Goal: Task Accomplishment & Management: Manage account settings

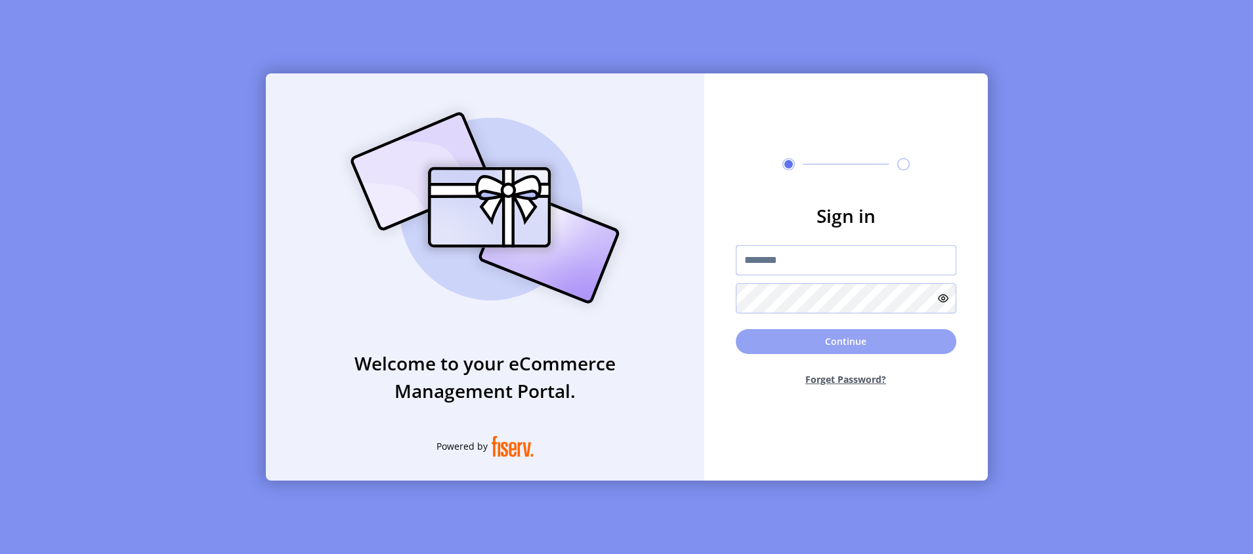
type input "*********"
click at [844, 338] on button "Continue" at bounding box center [846, 341] width 220 height 25
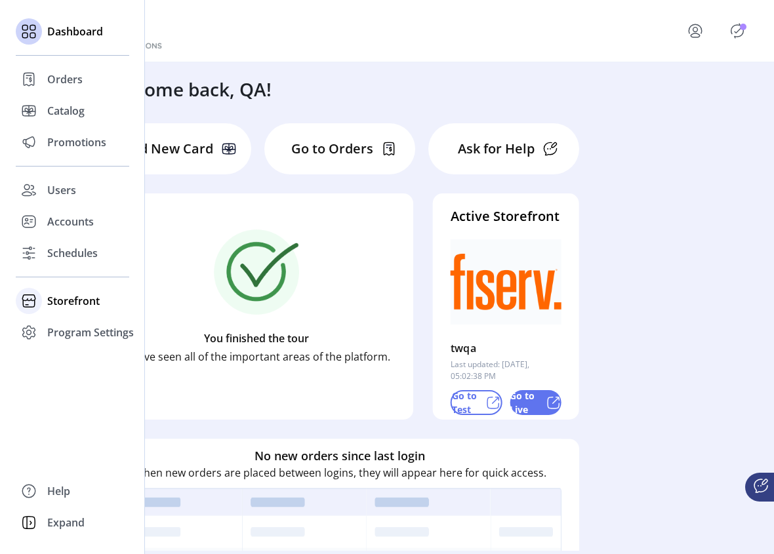
click at [71, 295] on span "Storefront" at bounding box center [73, 301] width 52 height 16
click at [75, 330] on span "Configuration" at bounding box center [81, 328] width 69 height 16
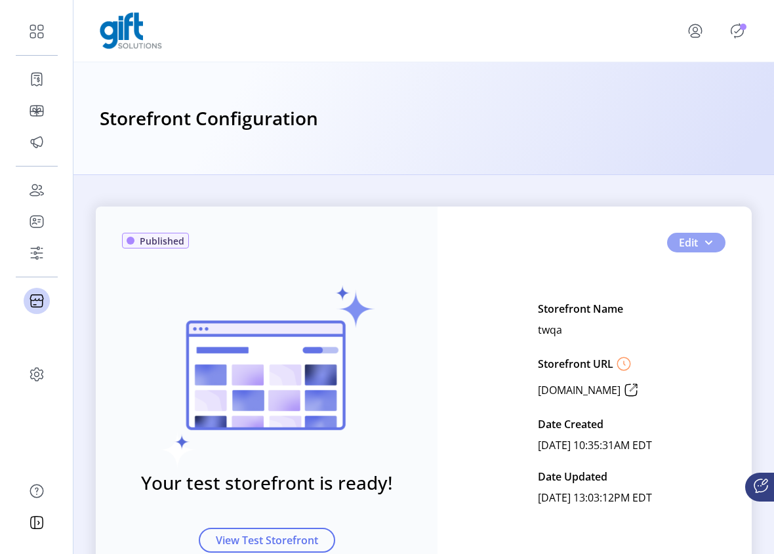
click at [710, 245] on span "button" at bounding box center [708, 243] width 10 height 10
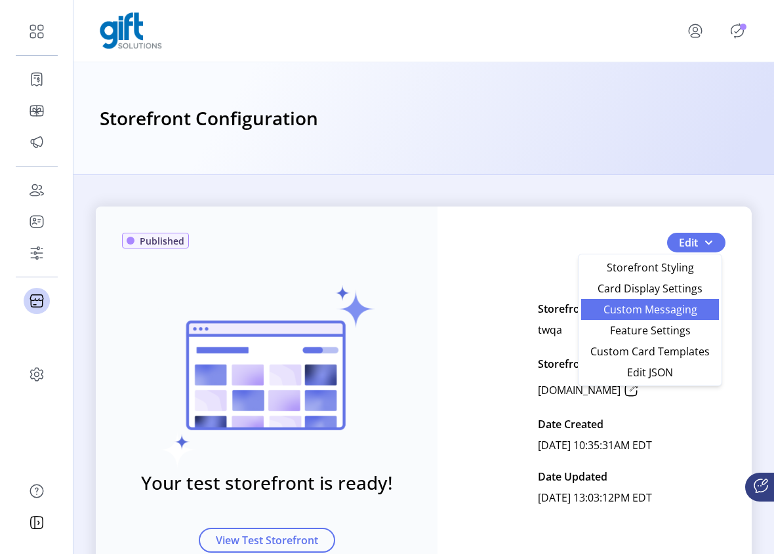
click at [664, 312] on span "Custom Messaging" at bounding box center [650, 309] width 122 height 10
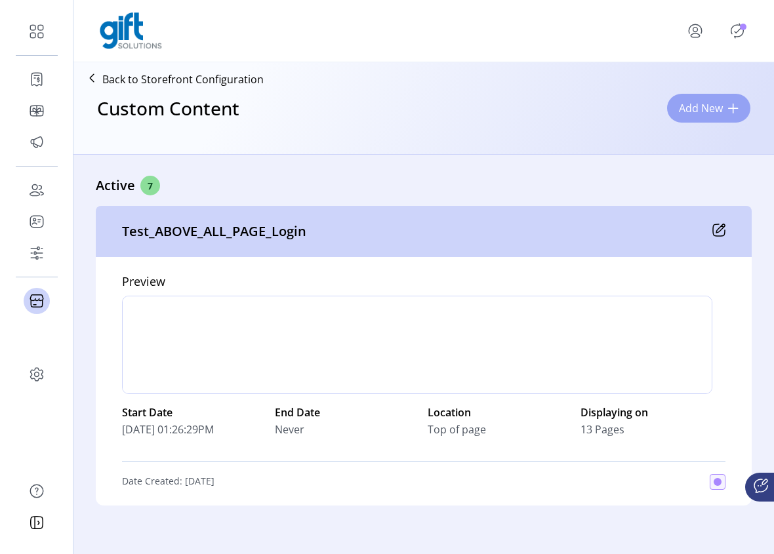
click at [713, 108] on span "Add New" at bounding box center [701, 108] width 44 height 16
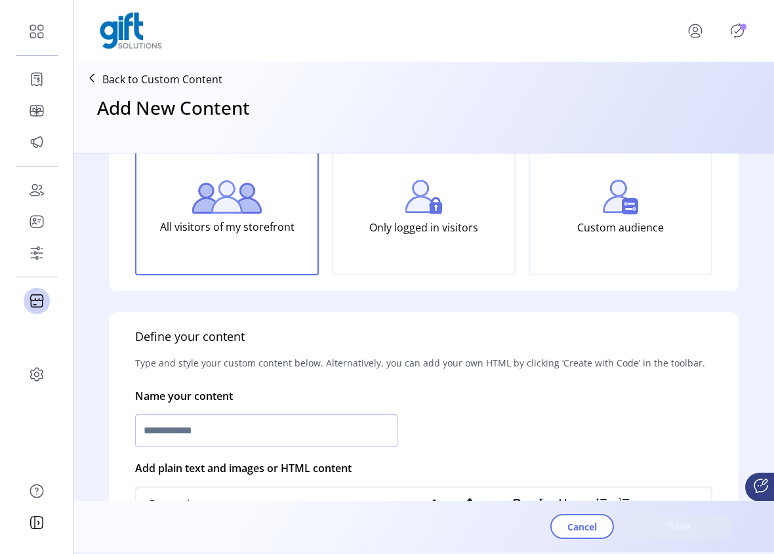
scroll to position [108, 0]
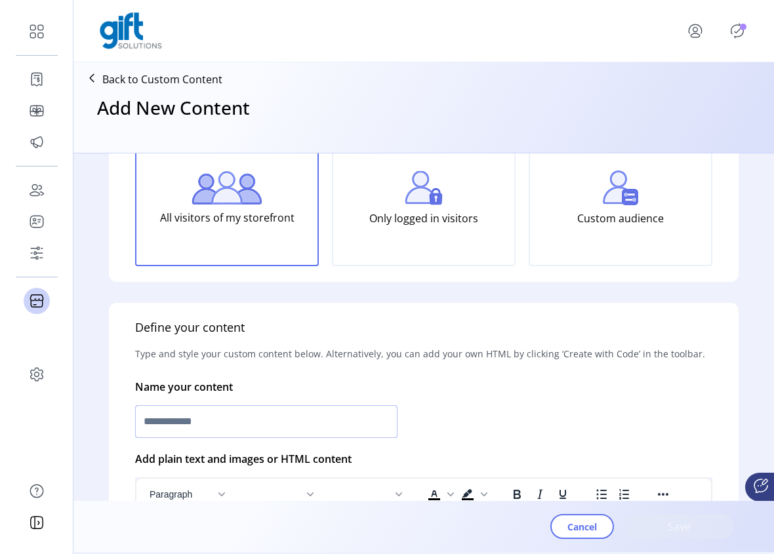
click at [235, 430] on input "text" at bounding box center [266, 422] width 262 height 33
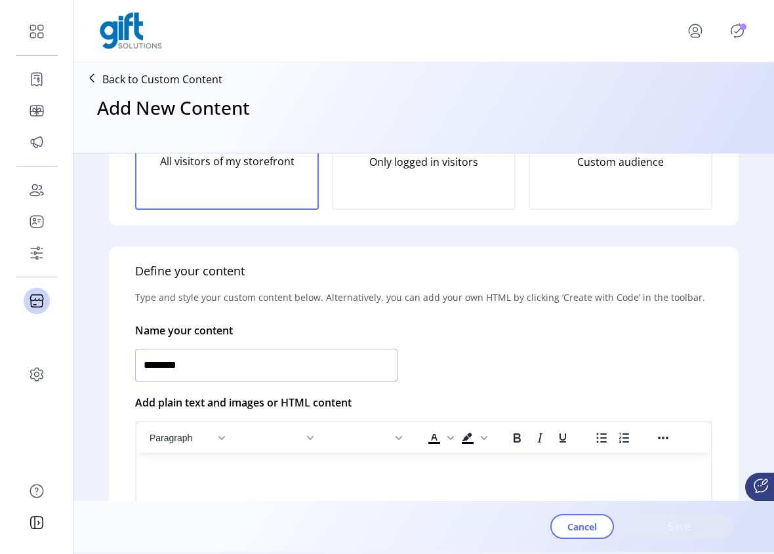
scroll to position [264, 0]
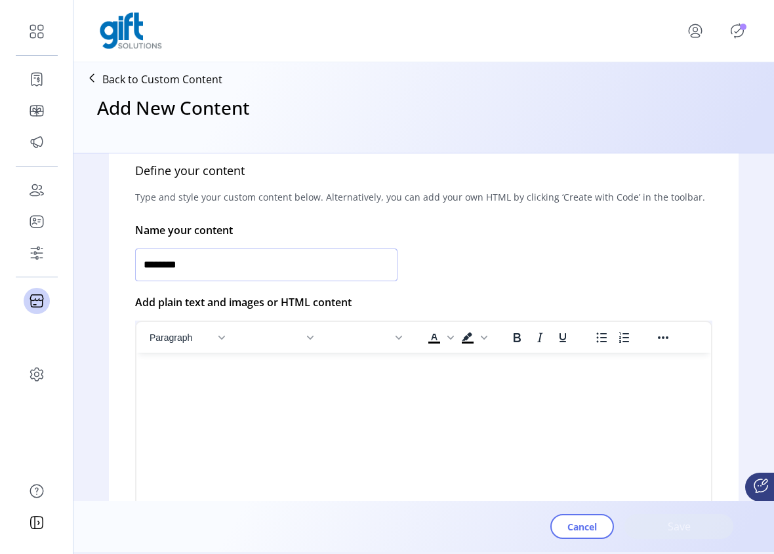
type input "********"
click at [288, 364] on html at bounding box center [423, 358] width 575 height 10
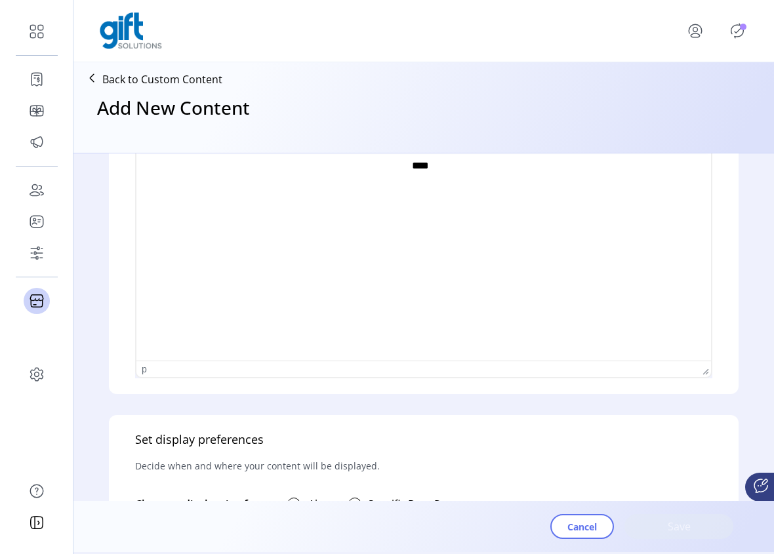
scroll to position [622, 0]
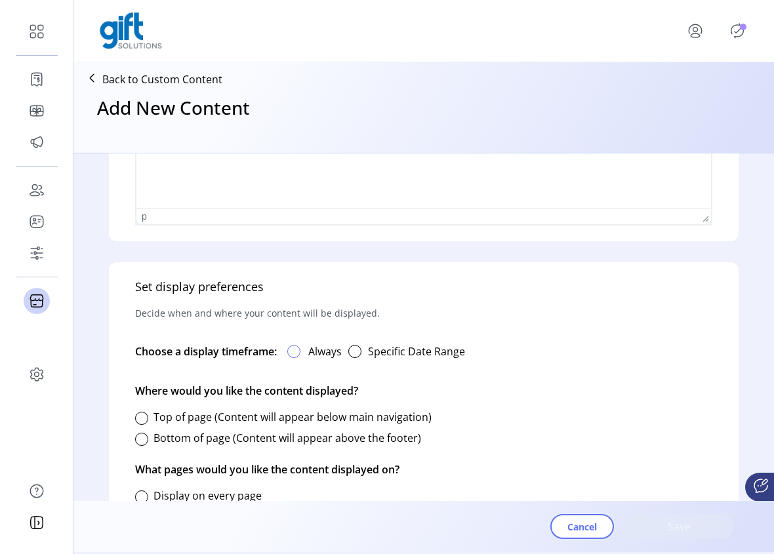
click at [301, 351] on div at bounding box center [293, 351] width 13 height 13
click at [143, 437] on div at bounding box center [141, 439] width 13 height 13
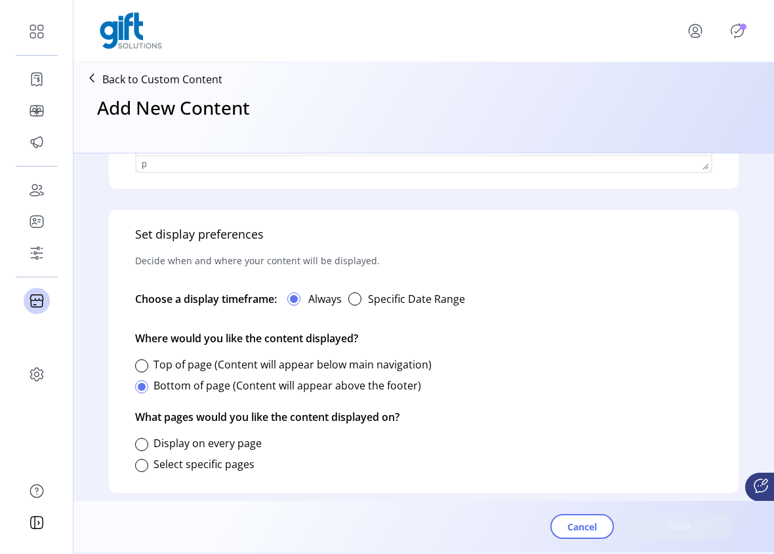
scroll to position [688, 0]
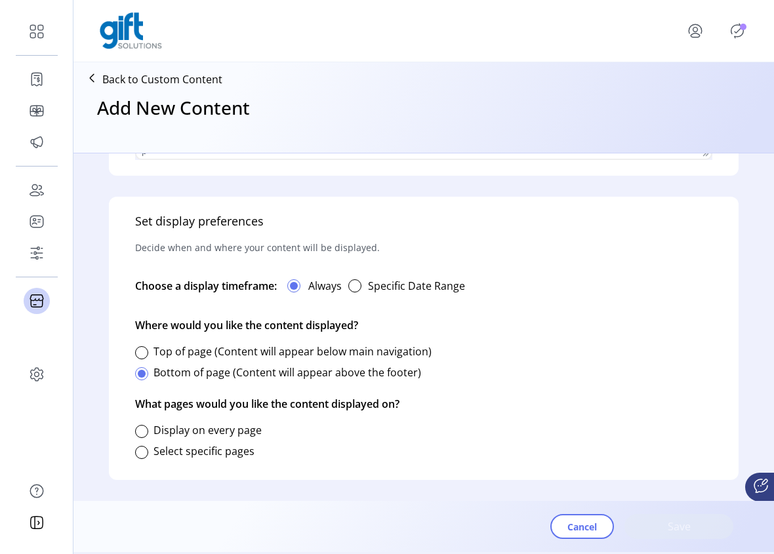
drag, startPoint x: 140, startPoint y: 435, endPoint x: 152, endPoint y: 436, distance: 11.9
click at [139, 435] on div at bounding box center [141, 431] width 13 height 13
click at [677, 526] on span "Save" at bounding box center [679, 527] width 75 height 16
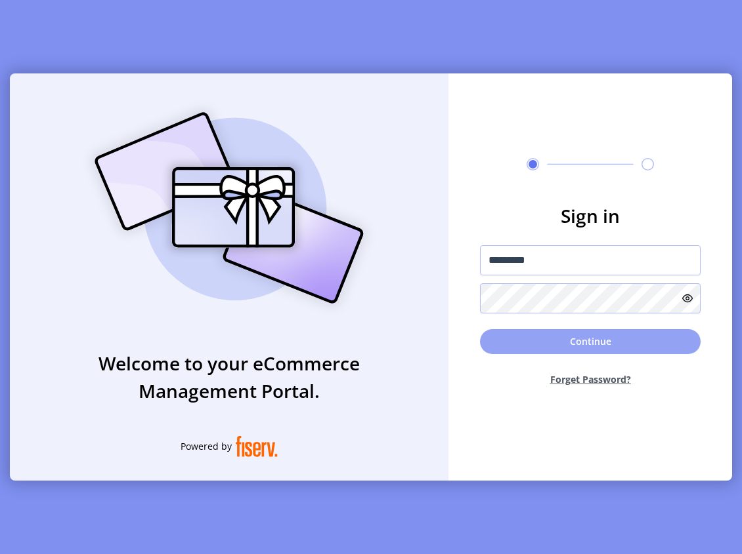
click at [609, 346] on button "Continue" at bounding box center [590, 341] width 220 height 25
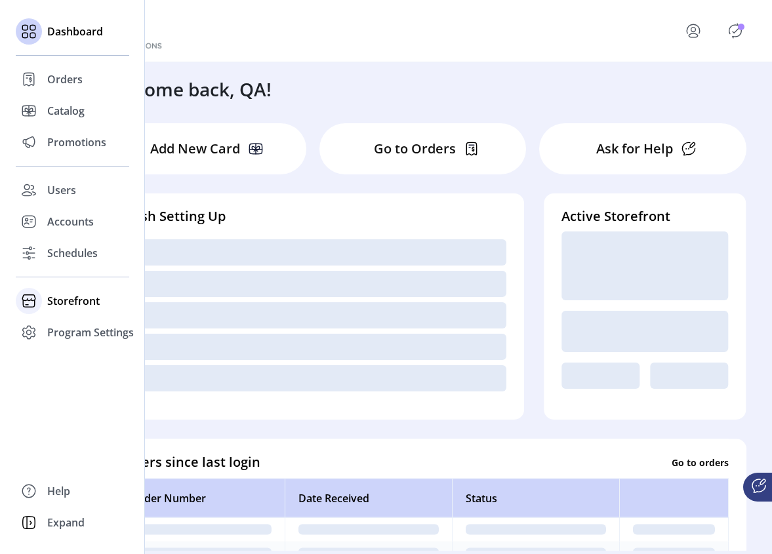
click at [49, 308] on span "Storefront" at bounding box center [73, 301] width 52 height 16
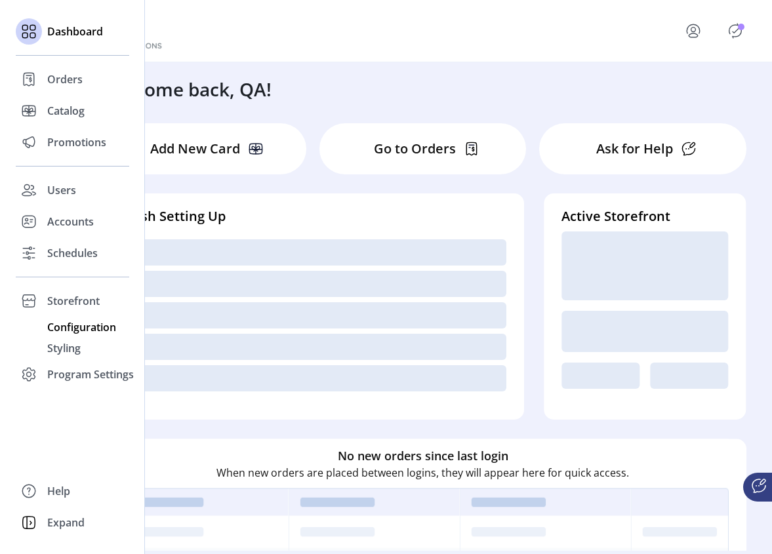
click at [76, 331] on span "Configuration" at bounding box center [81, 328] width 69 height 16
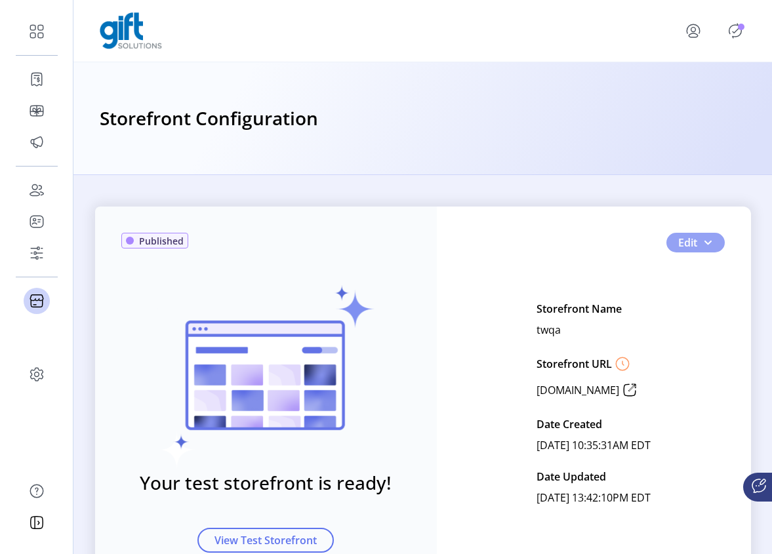
click at [712, 238] on button "Edit" at bounding box center [696, 243] width 58 height 20
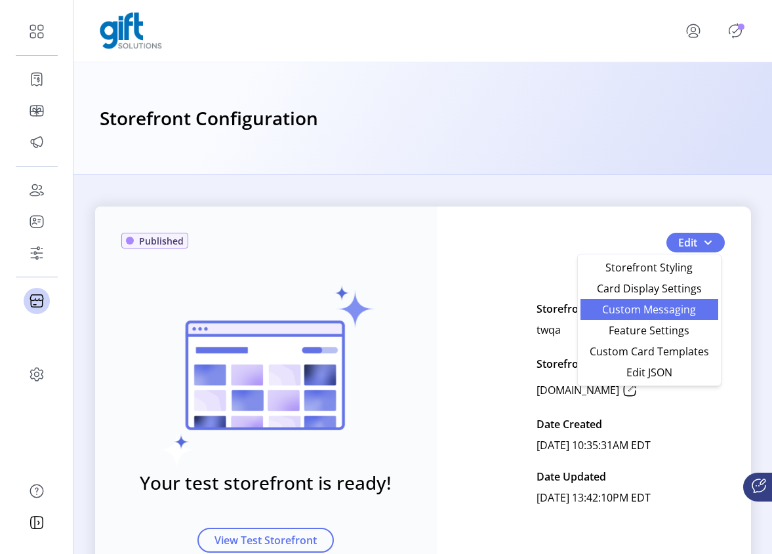
click at [663, 310] on span "Custom Messaging" at bounding box center [650, 309] width 122 height 10
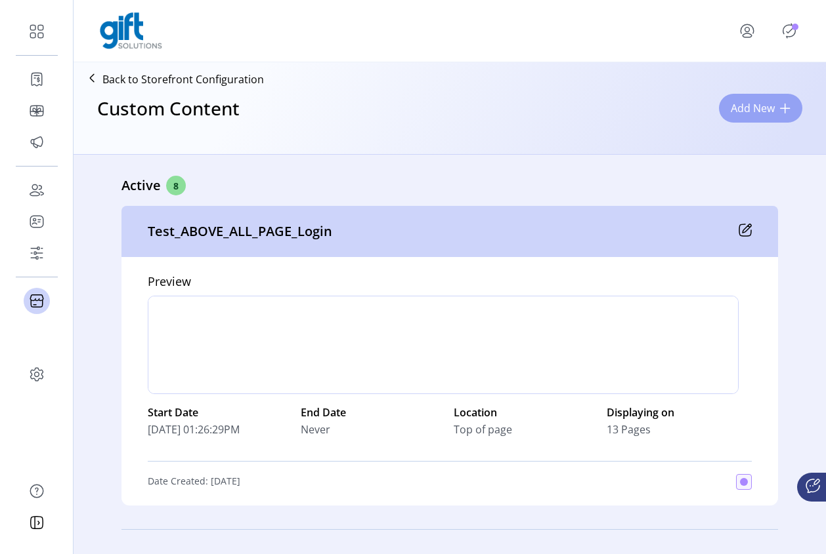
click at [774, 108] on span "Add New" at bounding box center [752, 108] width 44 height 16
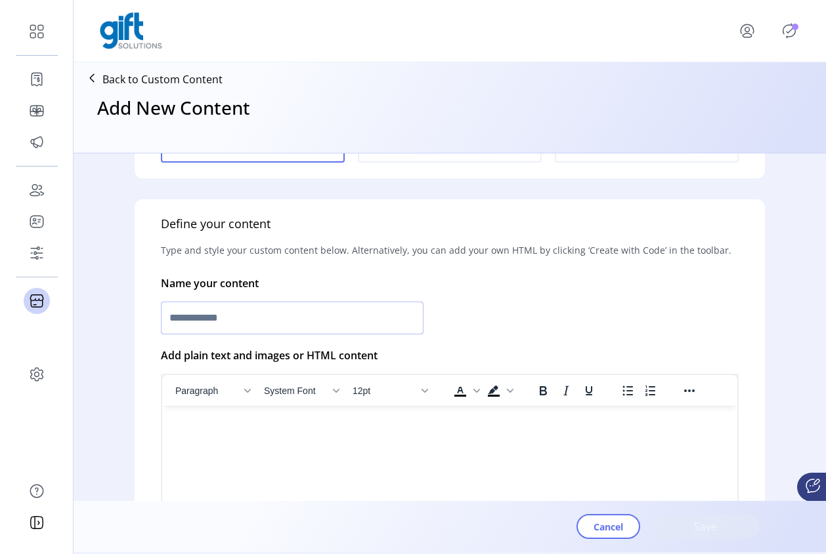
click at [283, 330] on input "text" at bounding box center [292, 318] width 262 height 33
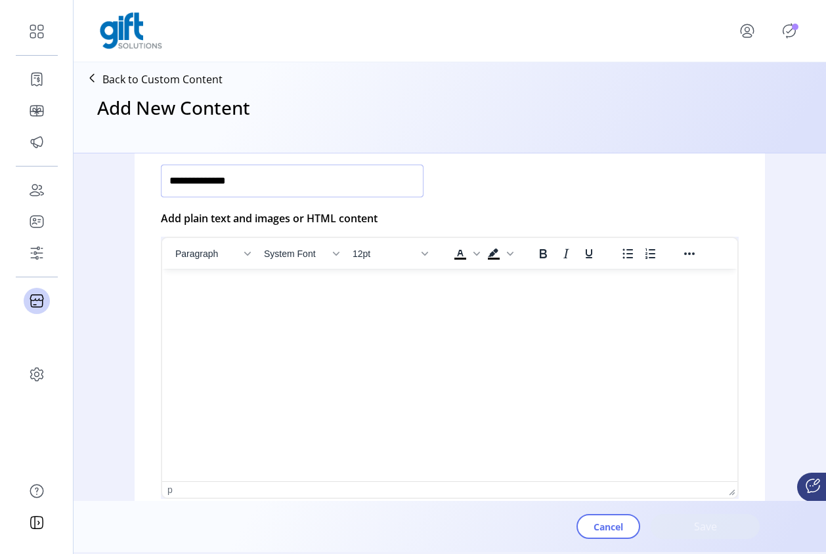
type input "**********"
click at [424, 280] on html at bounding box center [449, 274] width 575 height 10
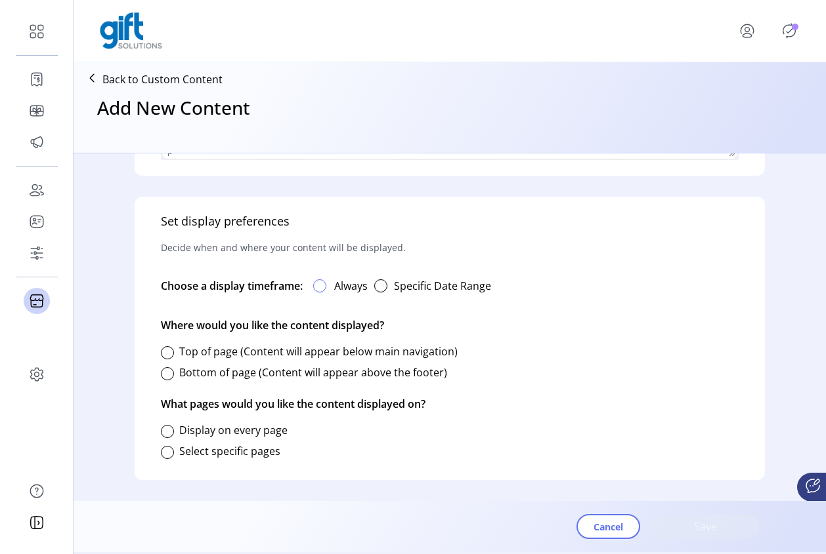
click at [322, 284] on div at bounding box center [319, 286] width 13 height 13
click at [170, 373] on div at bounding box center [167, 373] width 13 height 13
click at [167, 451] on div at bounding box center [167, 452] width 13 height 13
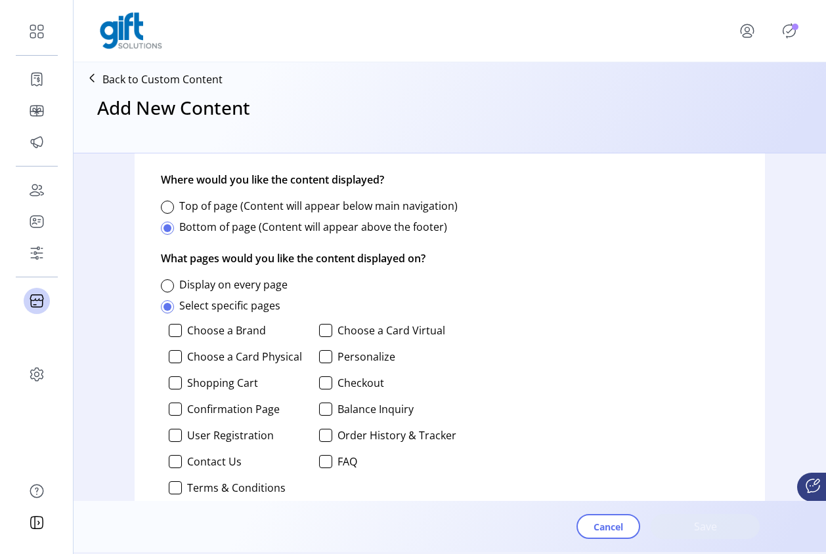
drag, startPoint x: 171, startPoint y: 438, endPoint x: 363, endPoint y: 406, distance: 194.4
click at [172, 438] on div at bounding box center [175, 435] width 13 height 13
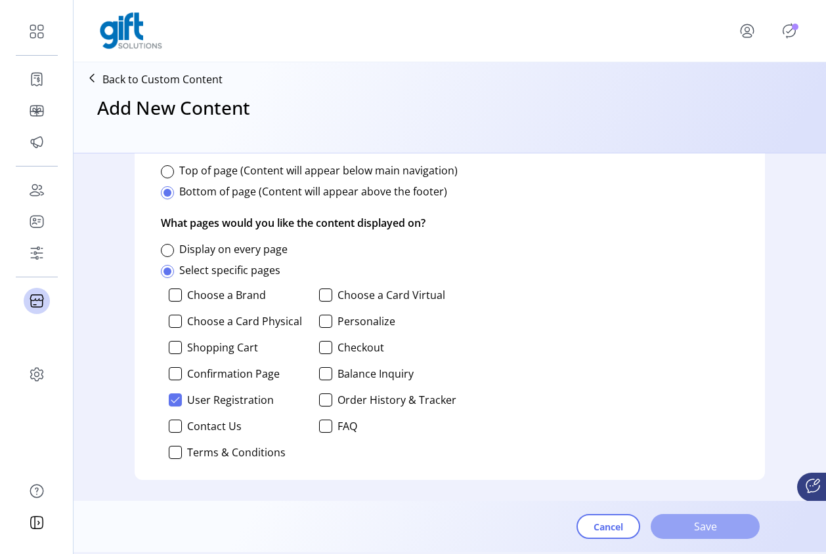
click at [707, 529] on span "Save" at bounding box center [704, 527] width 75 height 16
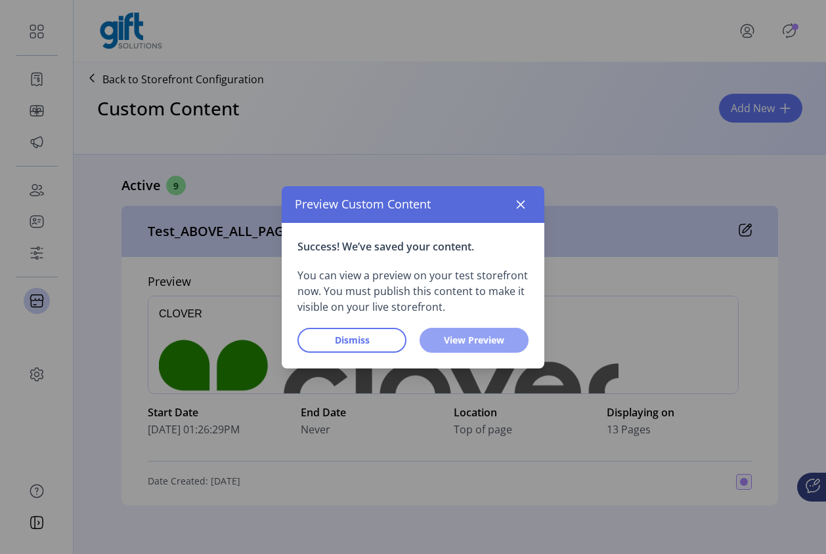
click at [473, 343] on span "View Preview" at bounding box center [473, 340] width 75 height 14
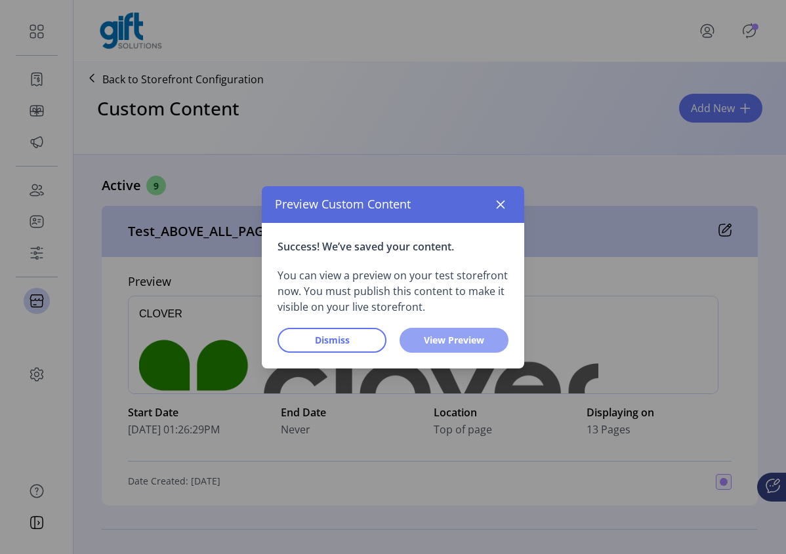
click at [467, 332] on button "View Preview" at bounding box center [454, 340] width 109 height 25
click at [463, 343] on span "View Preview" at bounding box center [454, 340] width 75 height 14
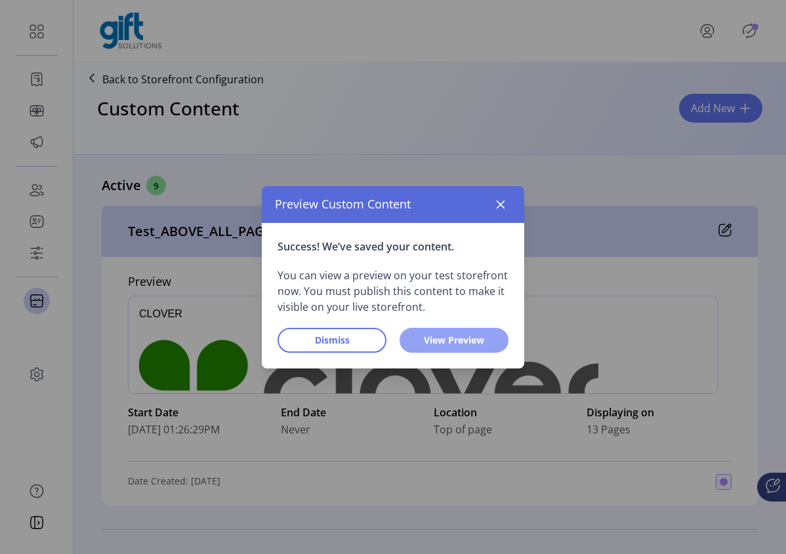
click at [463, 343] on span "View Preview" at bounding box center [454, 340] width 75 height 14
click at [467, 341] on span "View Preview" at bounding box center [454, 340] width 75 height 14
click at [341, 346] on span "Dismiss" at bounding box center [332, 340] width 75 height 14
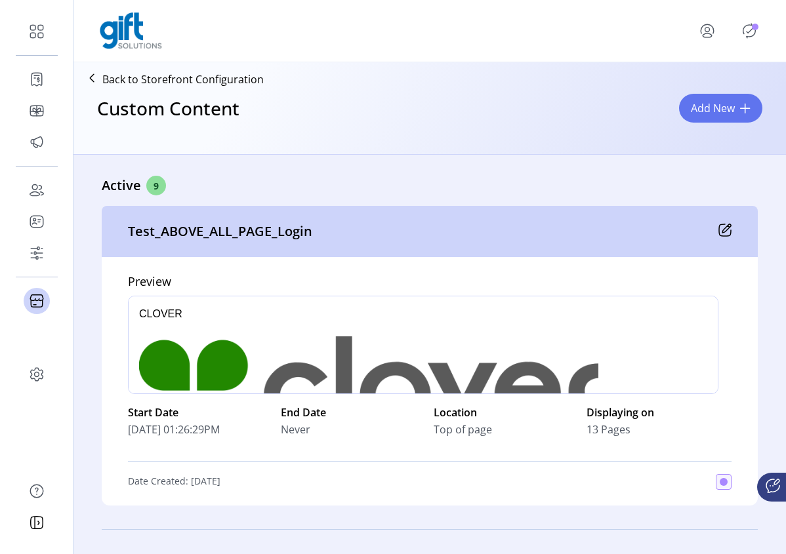
scroll to position [3, 0]
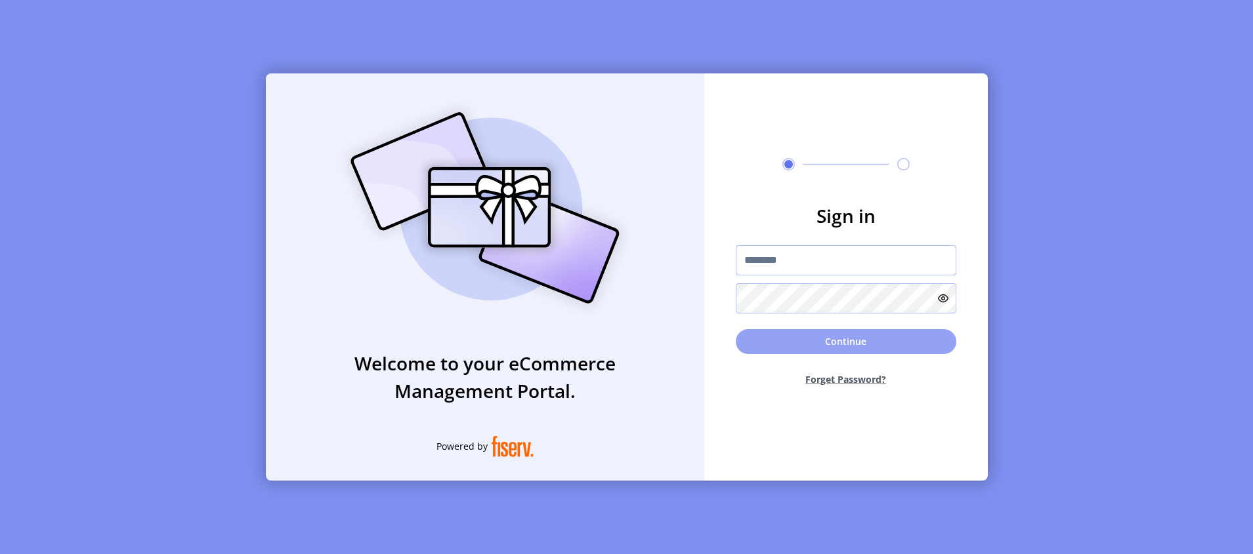
type input "**********"
click at [801, 343] on button "Continue" at bounding box center [846, 341] width 220 height 25
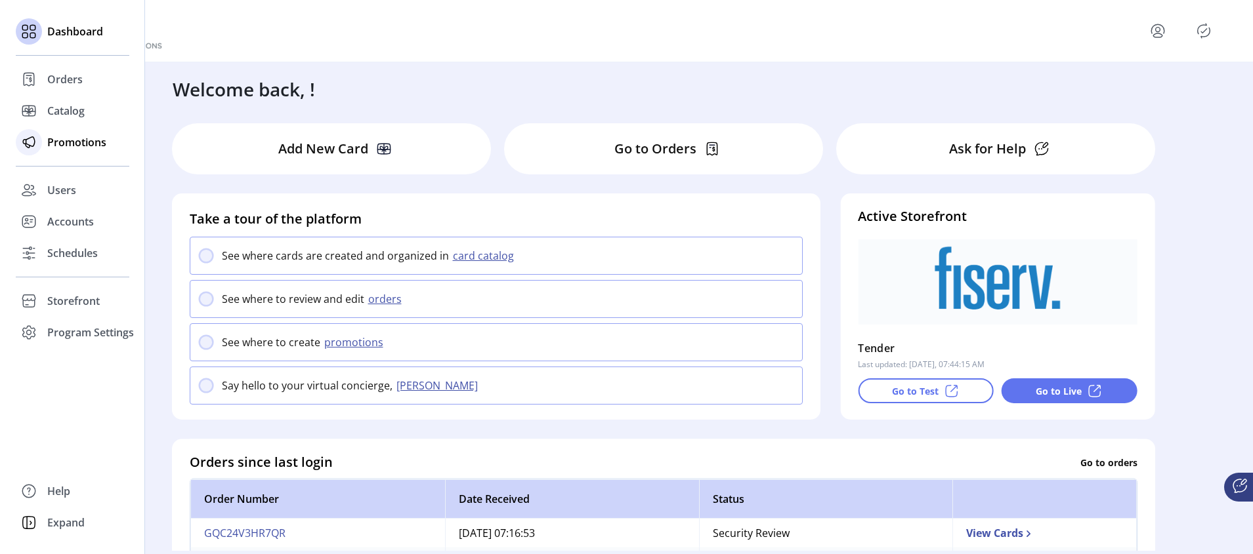
click at [69, 144] on span "Promotions" at bounding box center [76, 143] width 59 height 16
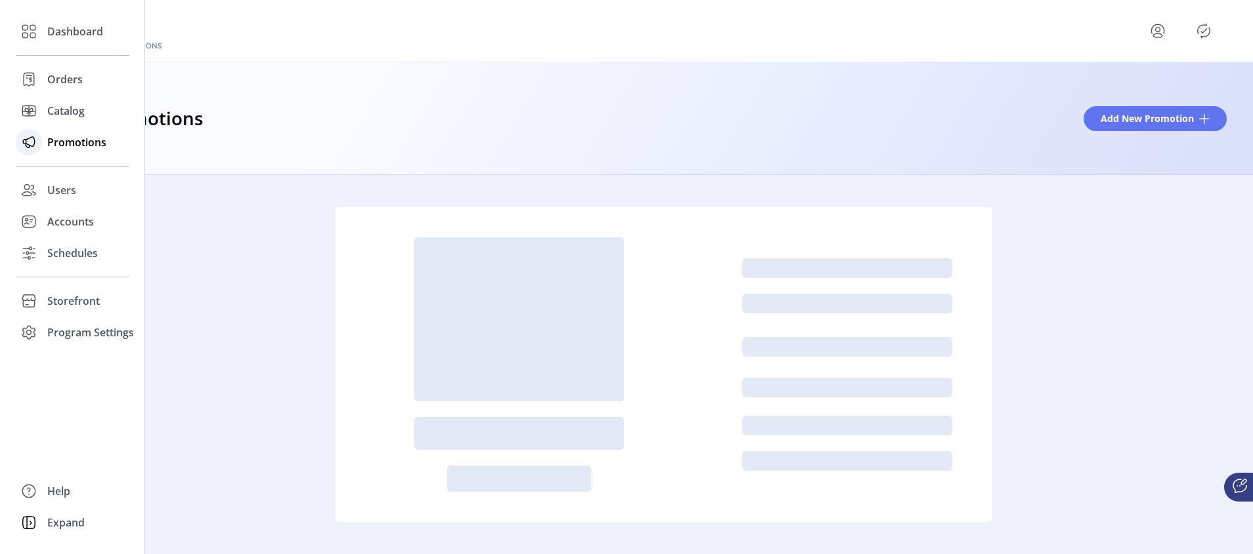
click at [66, 138] on span "Promotions" at bounding box center [76, 143] width 59 height 16
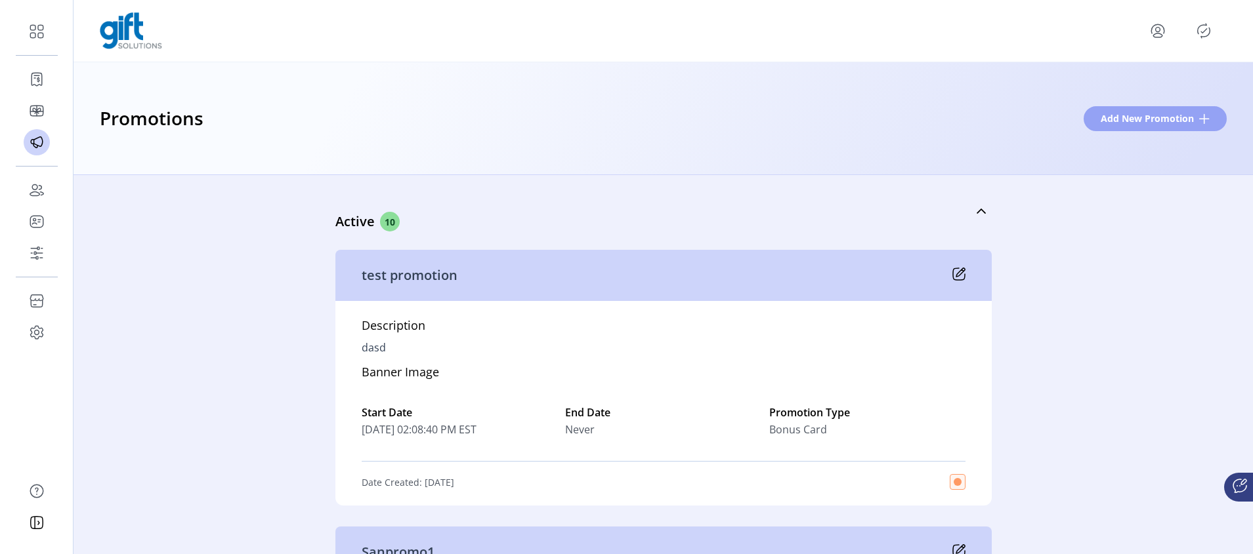
click at [1134, 125] on span "Add New Promotion" at bounding box center [1146, 119] width 93 height 14
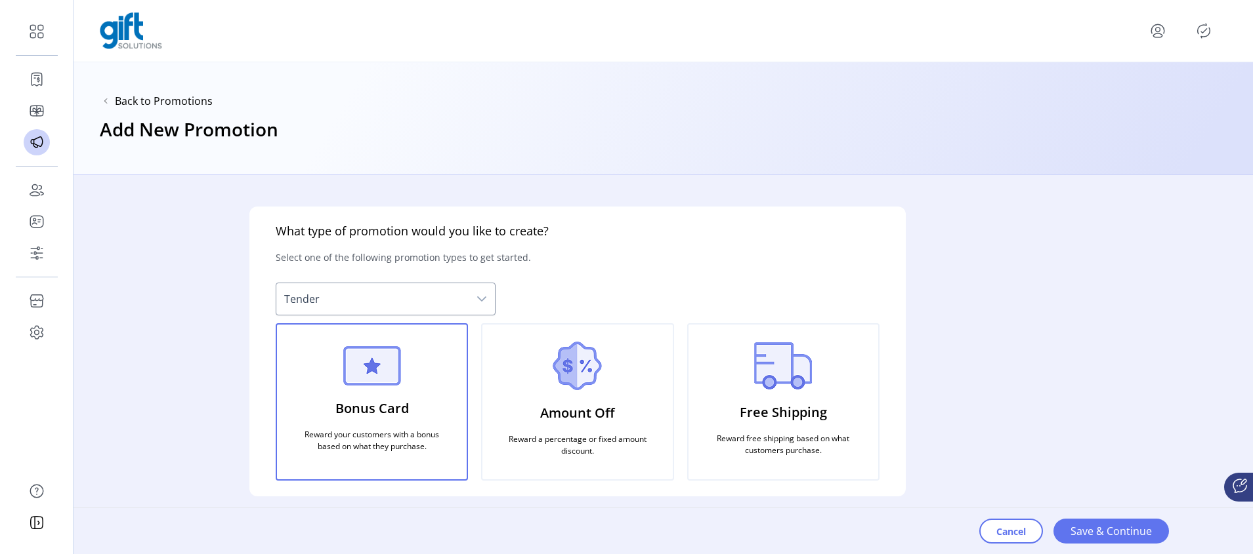
click at [476, 303] on div "dropdown trigger" at bounding box center [482, 298] width 26 height 31
click at [489, 293] on div "dropdown trigger" at bounding box center [482, 298] width 26 height 31
click at [493, 286] on div "dropdown trigger" at bounding box center [482, 298] width 26 height 31
drag, startPoint x: 471, startPoint y: 295, endPoint x: 481, endPoint y: 298, distance: 10.2
click at [476, 297] on div "dropdown trigger" at bounding box center [482, 298] width 26 height 31
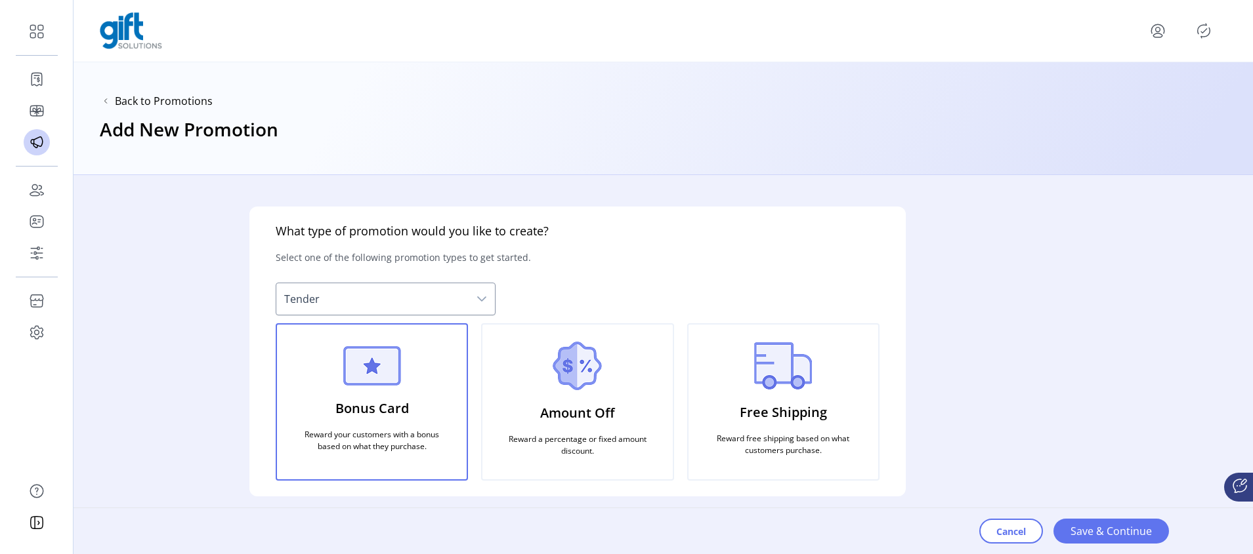
click at [392, 400] on p "Bonus Card" at bounding box center [371, 409] width 73 height 30
click at [461, 301] on span "Tender" at bounding box center [372, 298] width 192 height 31
click at [1118, 528] on span "Save & Continue" at bounding box center [1110, 532] width 81 height 16
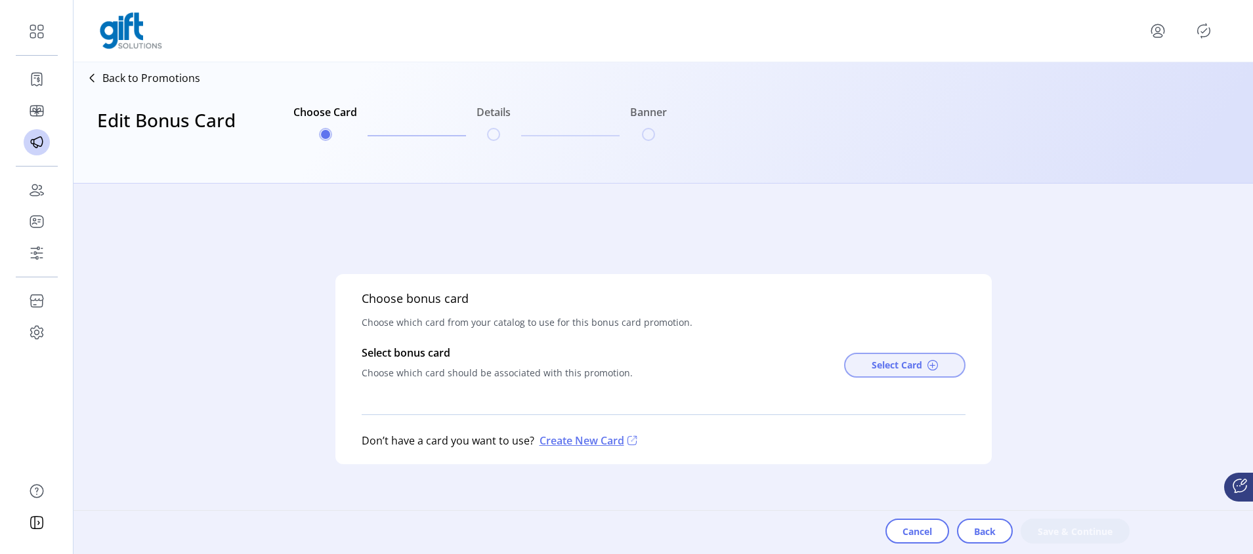
click at [922, 369] on button "Select Card" at bounding box center [904, 365] width 121 height 25
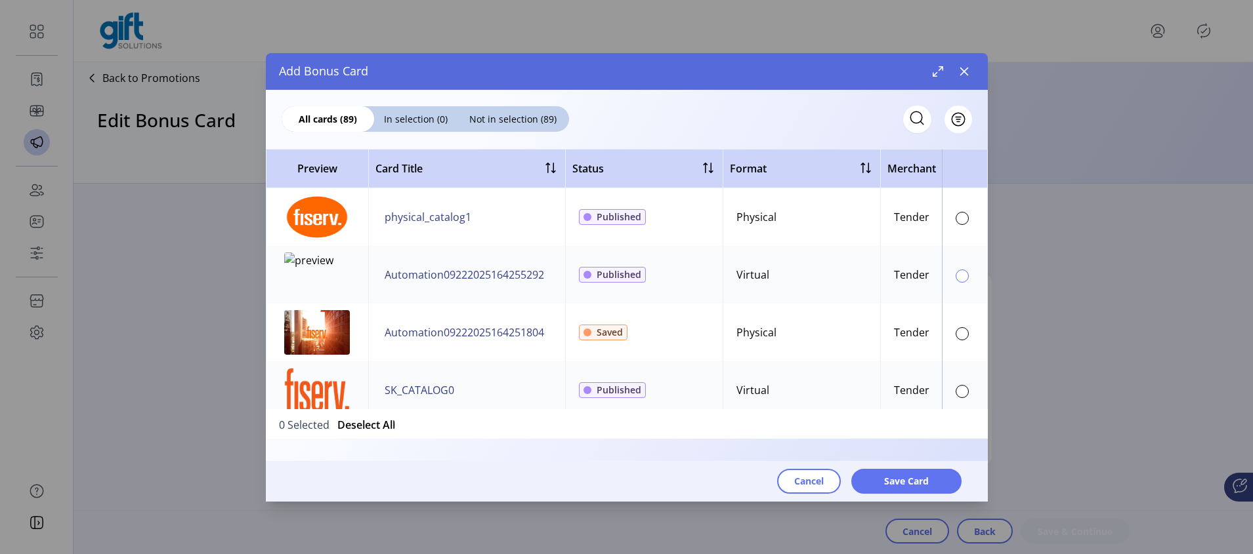
click at [957, 278] on div at bounding box center [961, 276] width 13 height 13
click at [915, 480] on span "Save Card" at bounding box center [906, 481] width 45 height 14
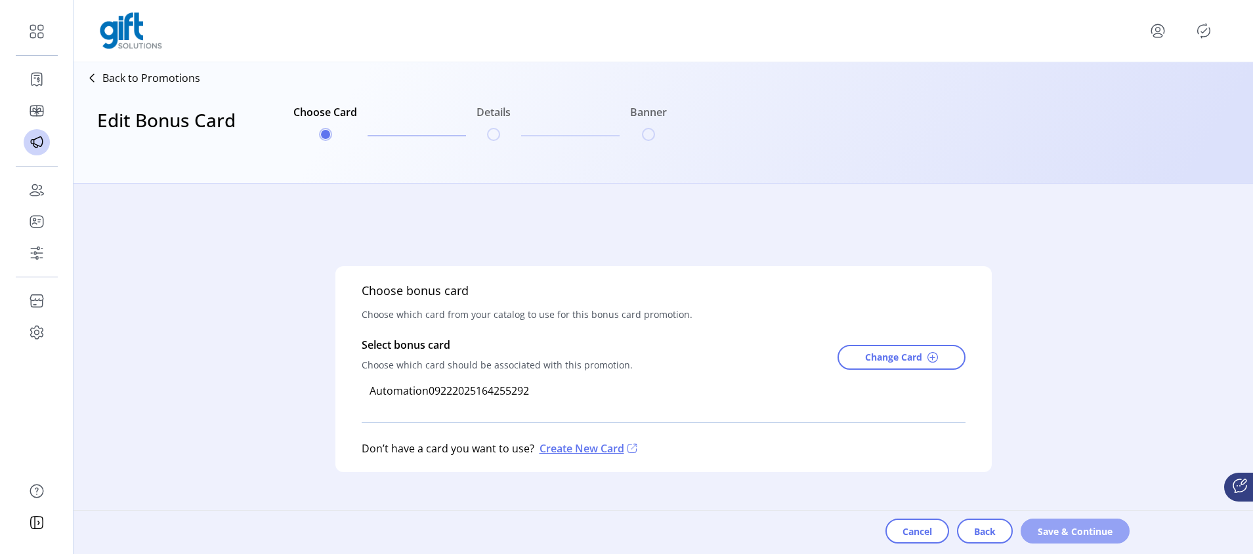
click at [1057, 534] on span "Save & Continue" at bounding box center [1074, 532] width 75 height 14
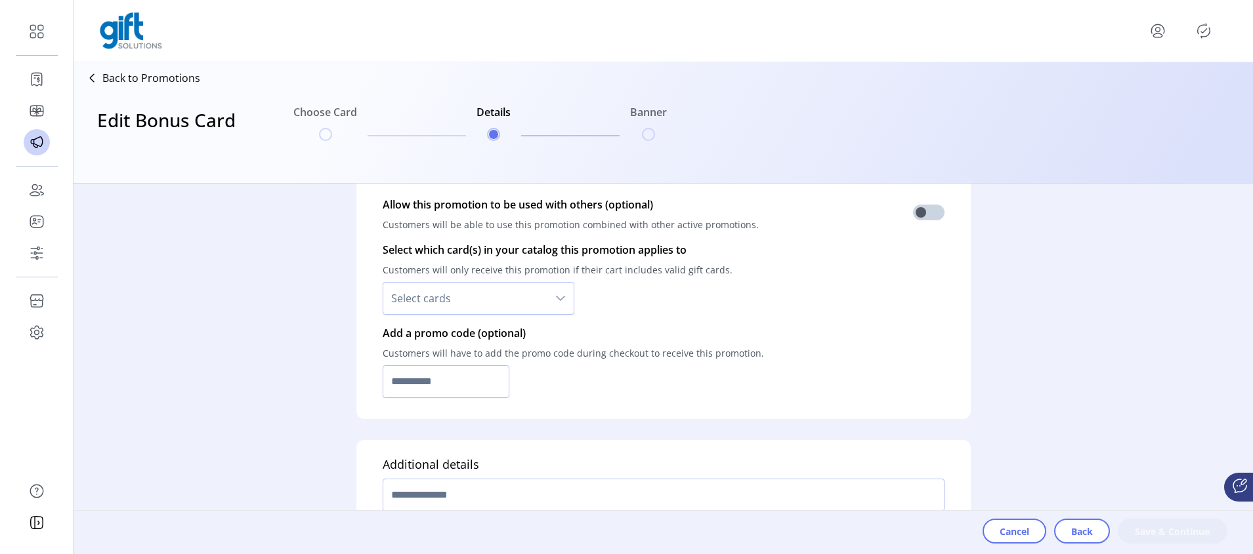
scroll to position [1012, 0]
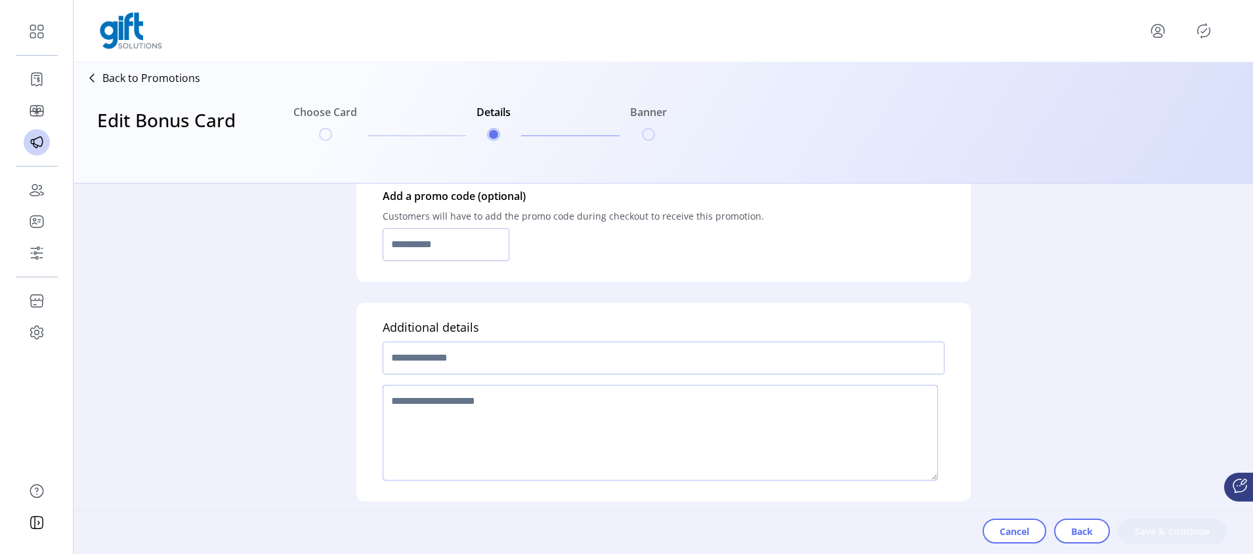
click at [603, 396] on textarea at bounding box center [660, 433] width 555 height 96
type textarea "******"
click at [516, 346] on input "text" at bounding box center [664, 358] width 562 height 33
click at [514, 354] on input "text" at bounding box center [664, 358] width 562 height 33
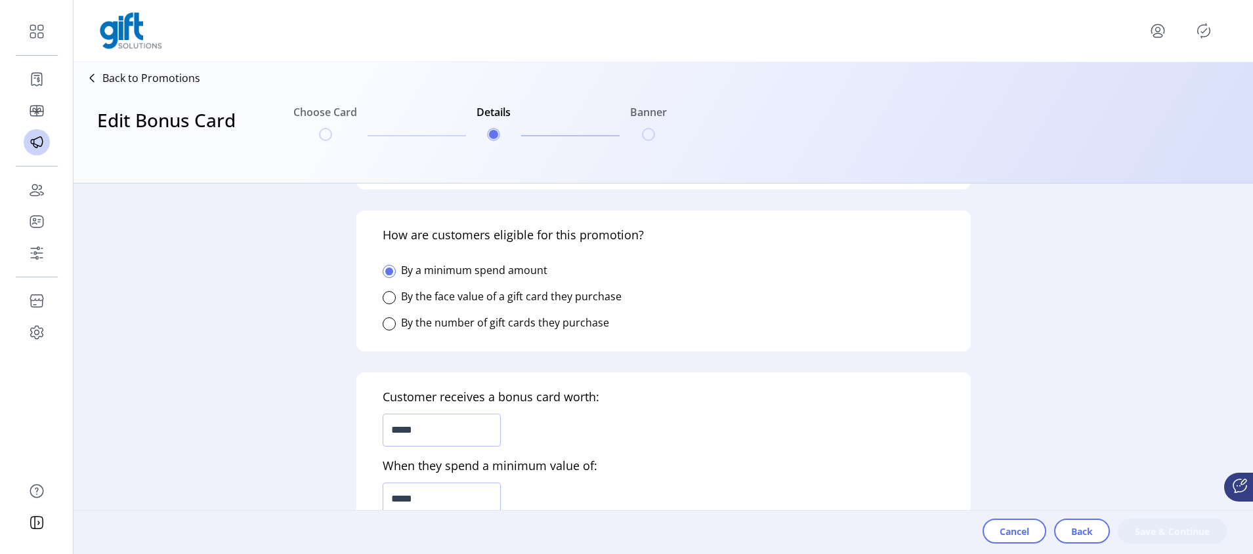
scroll to position [233, 0]
type input "*********"
click at [403, 430] on input "*****" at bounding box center [442, 427] width 118 height 33
type input "*****"
click at [401, 495] on input "*****" at bounding box center [442, 496] width 118 height 33
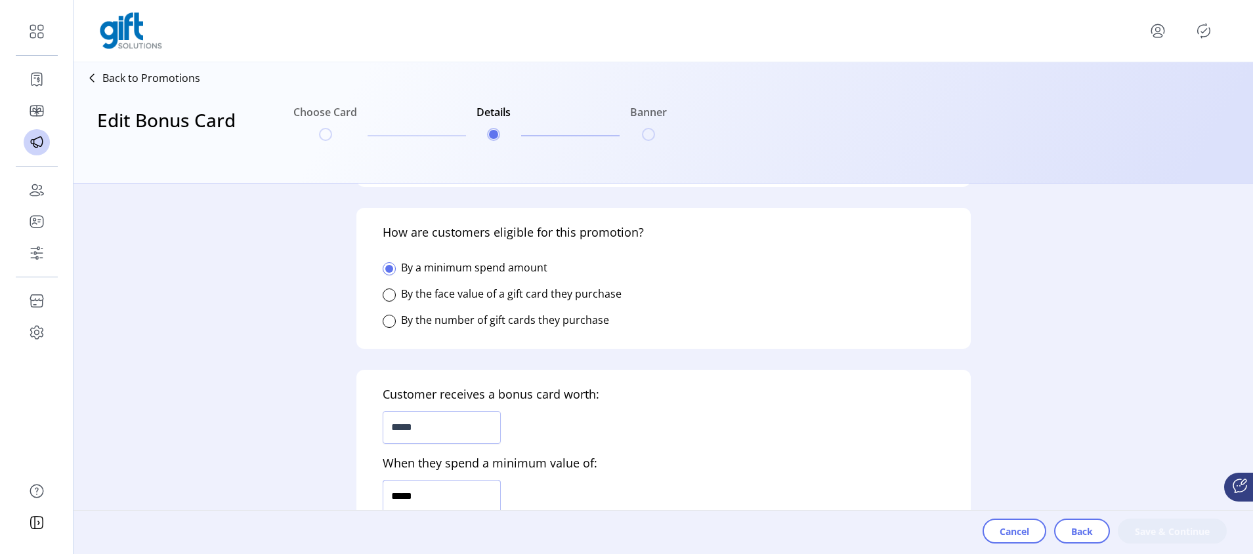
type input "*****"
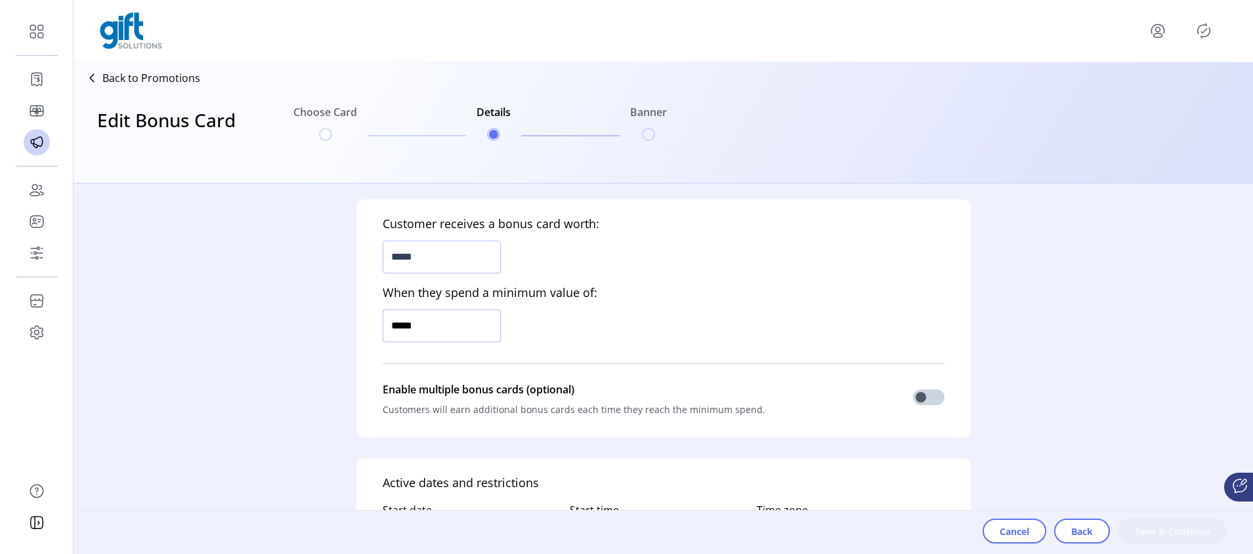
scroll to position [538, 0]
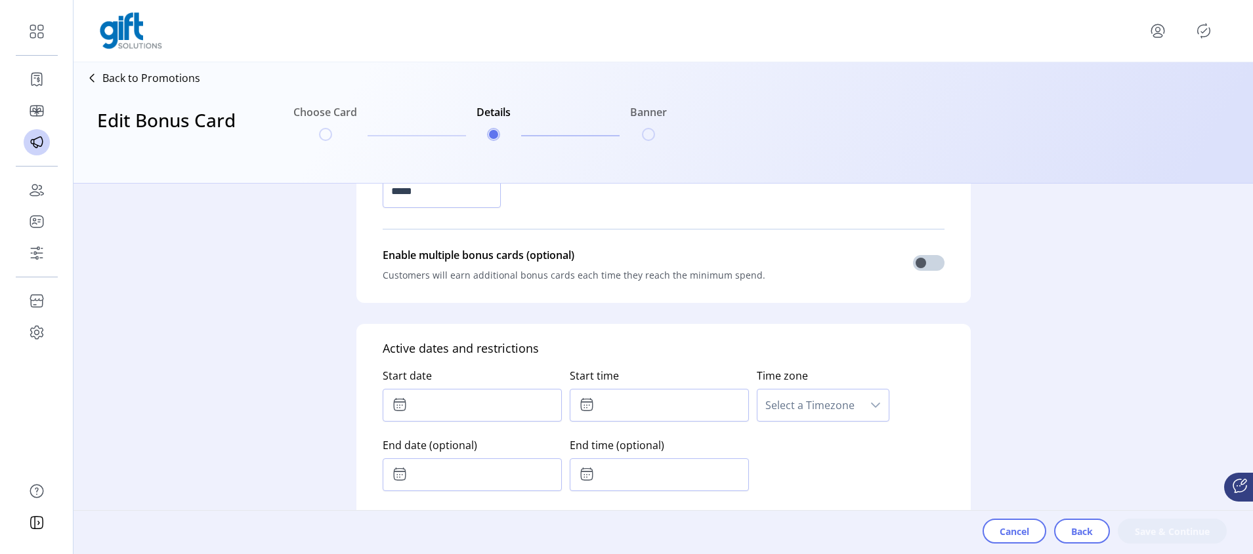
click at [822, 409] on span "Select a Timezone" at bounding box center [809, 405] width 105 height 31
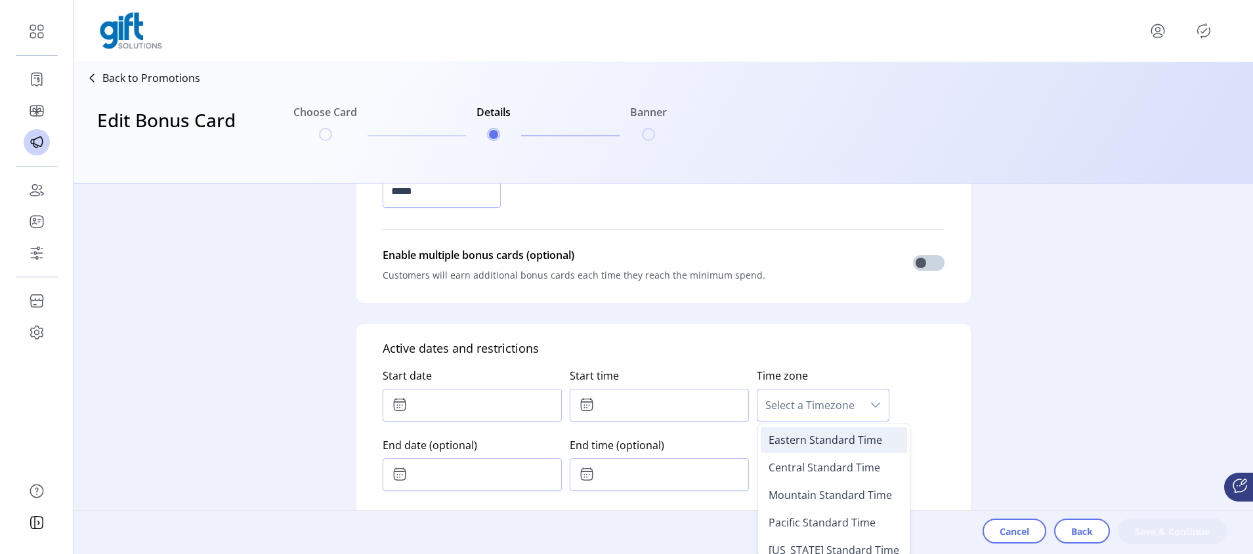
click at [820, 445] on span "Eastern Standard Time" at bounding box center [825, 440] width 114 height 14
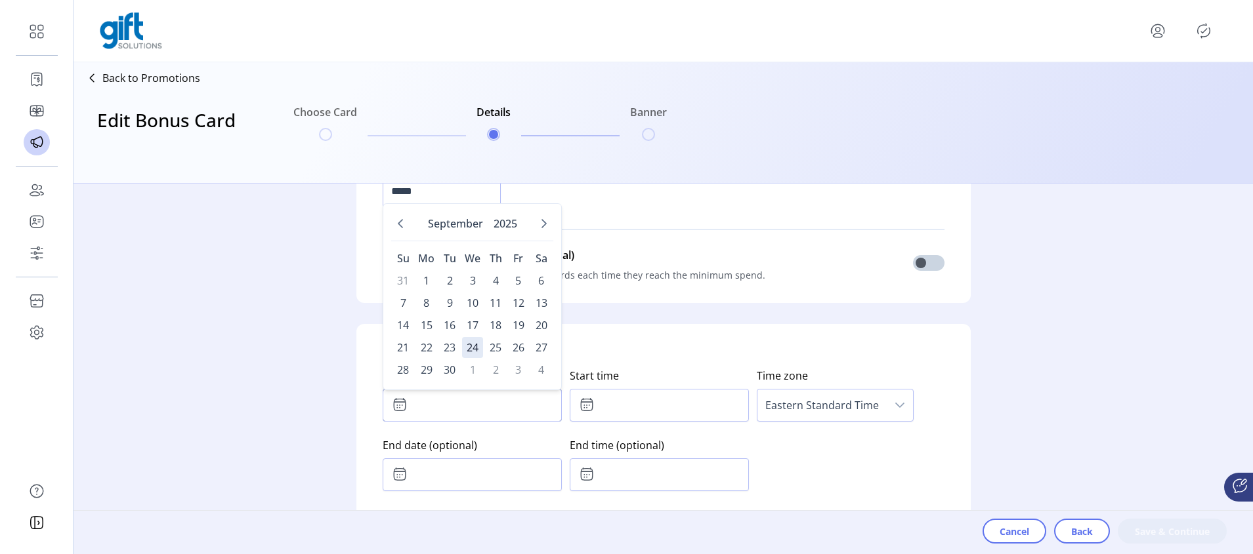
click at [420, 408] on input "text" at bounding box center [472, 405] width 179 height 33
click at [469, 352] on span "24" at bounding box center [472, 347] width 21 height 21
type input "**********"
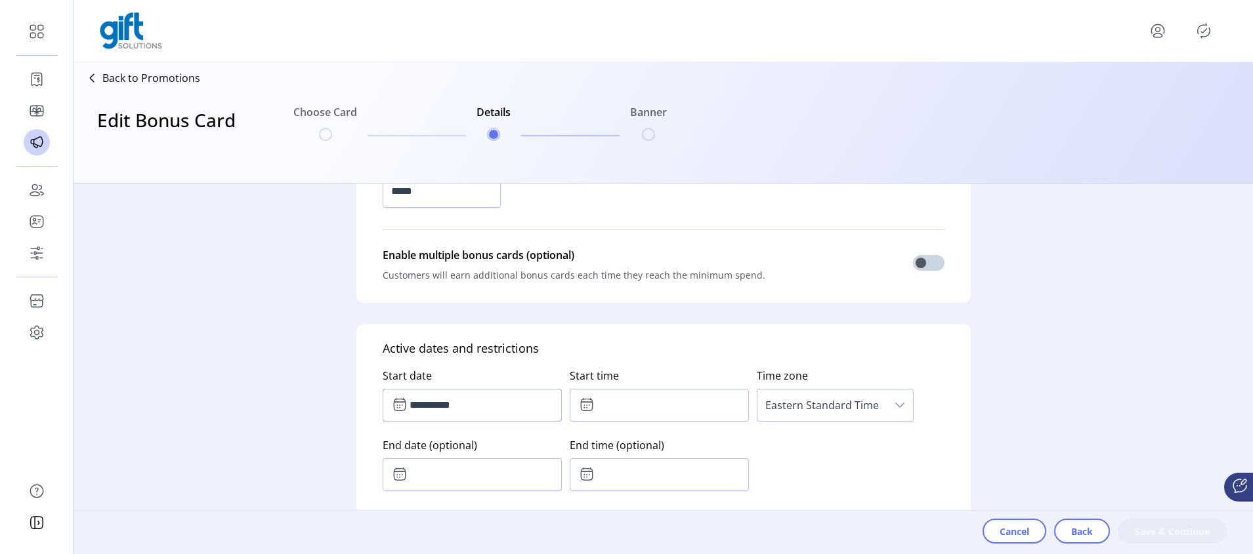
click at [444, 457] on label "End date (optional)" at bounding box center [472, 445] width 179 height 26
click at [445, 472] on input "text" at bounding box center [472, 475] width 179 height 33
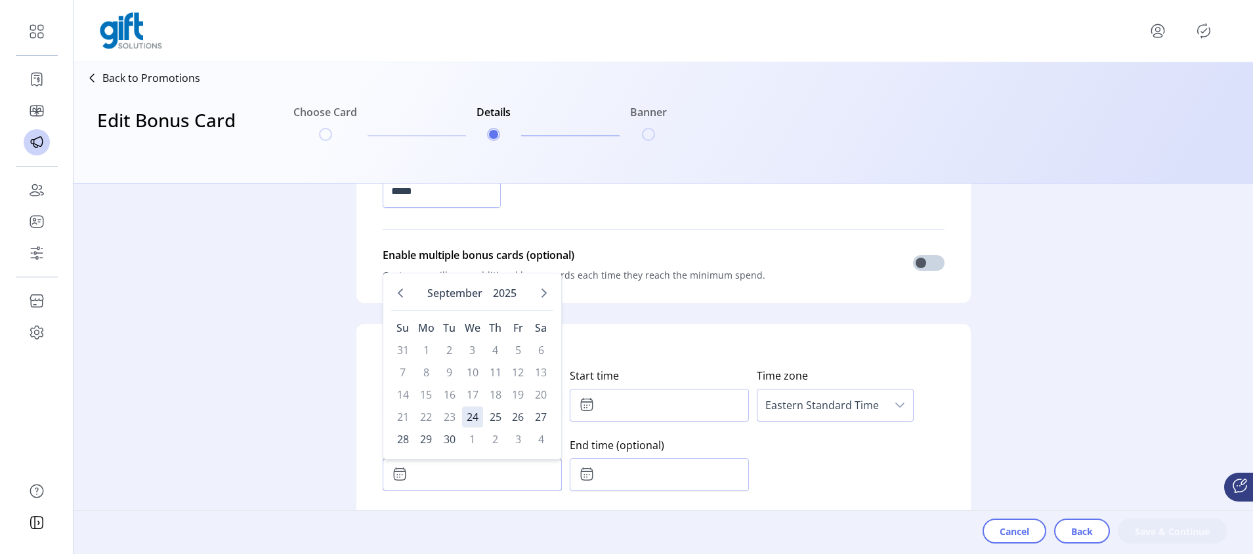
click at [627, 352] on div "**********" at bounding box center [663, 540] width 614 height 432
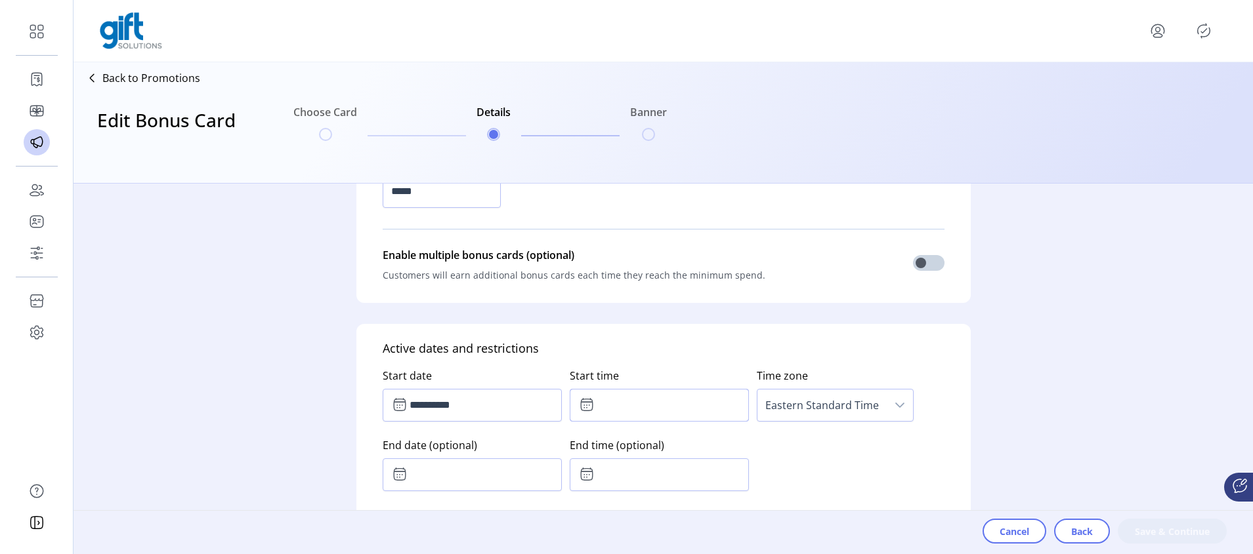
click at [599, 411] on input "text" at bounding box center [659, 405] width 179 height 33
click at [636, 460] on span "13" at bounding box center [638, 458] width 12 height 16
click at [760, 465] on div "**********" at bounding box center [664, 427] width 562 height 139
click at [575, 403] on input "text" at bounding box center [659, 405] width 179 height 33
click at [633, 456] on span "13" at bounding box center [638, 458] width 12 height 16
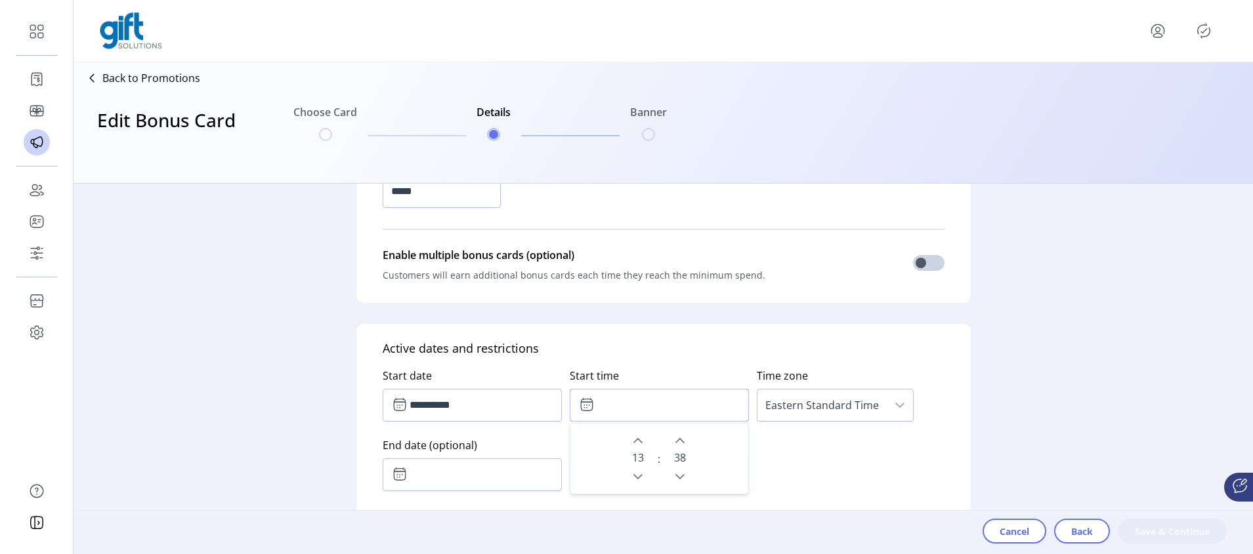
click at [674, 461] on span "38" at bounding box center [680, 458] width 12 height 16
click at [677, 477] on icon "Previous Minute" at bounding box center [680, 477] width 10 height 10
type input "*****"
click at [795, 468] on div "**********" at bounding box center [664, 427] width 562 height 139
click at [1149, 529] on span "Save & Continue" at bounding box center [1172, 532] width 75 height 14
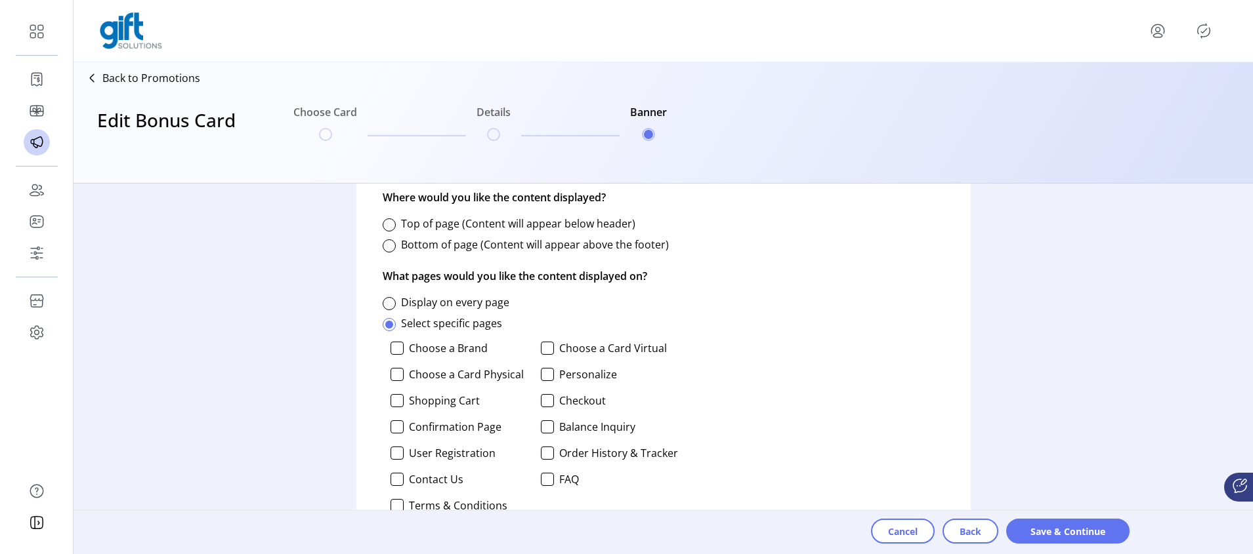
scroll to position [474, 0]
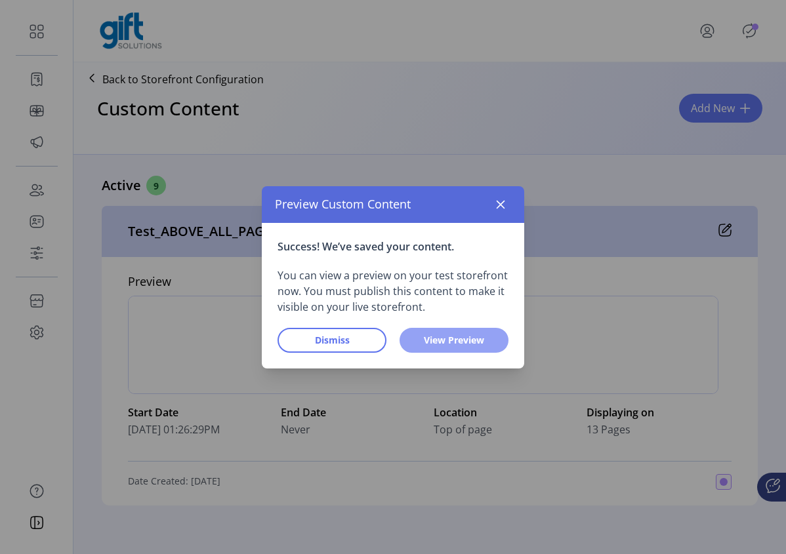
click at [457, 339] on span "View Preview" at bounding box center [454, 340] width 75 height 14
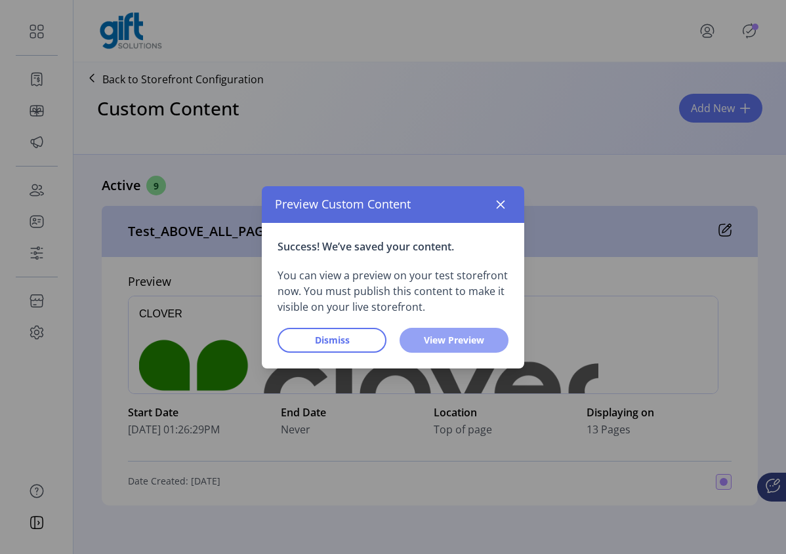
click at [454, 345] on span "View Preview" at bounding box center [454, 340] width 75 height 14
drag, startPoint x: 426, startPoint y: 345, endPoint x: 440, endPoint y: 344, distance: 13.8
click at [426, 345] on span "View Preview" at bounding box center [454, 340] width 75 height 14
click at [498, 205] on icon "button" at bounding box center [500, 204] width 10 height 10
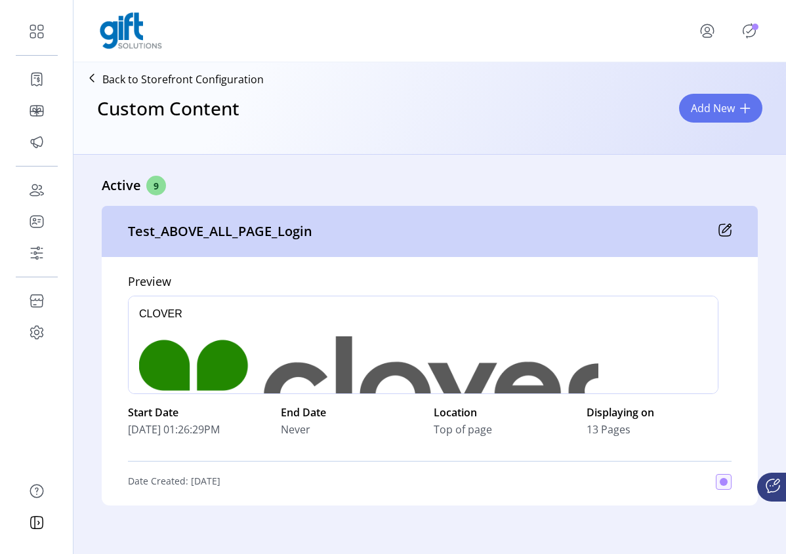
click at [745, 32] on icon "Publisher Panel" at bounding box center [749, 30] width 21 height 21
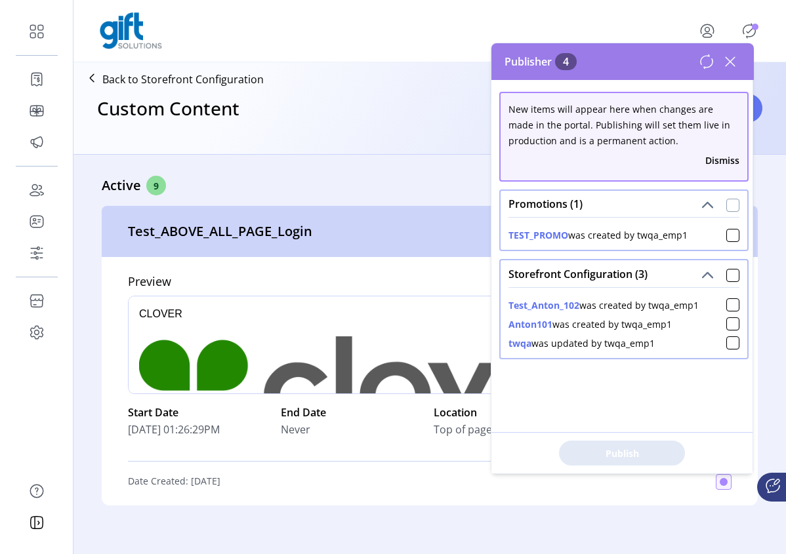
click at [728, 205] on div at bounding box center [732, 205] width 13 height 13
click at [730, 267] on span at bounding box center [732, 274] width 13 height 16
click at [728, 274] on div at bounding box center [732, 275] width 13 height 13
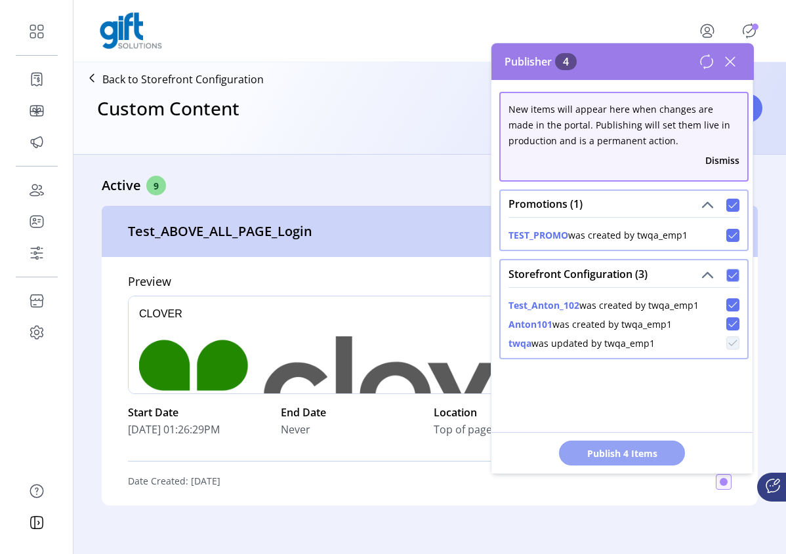
click at [641, 456] on span "Publish 4 Items" at bounding box center [622, 454] width 92 height 14
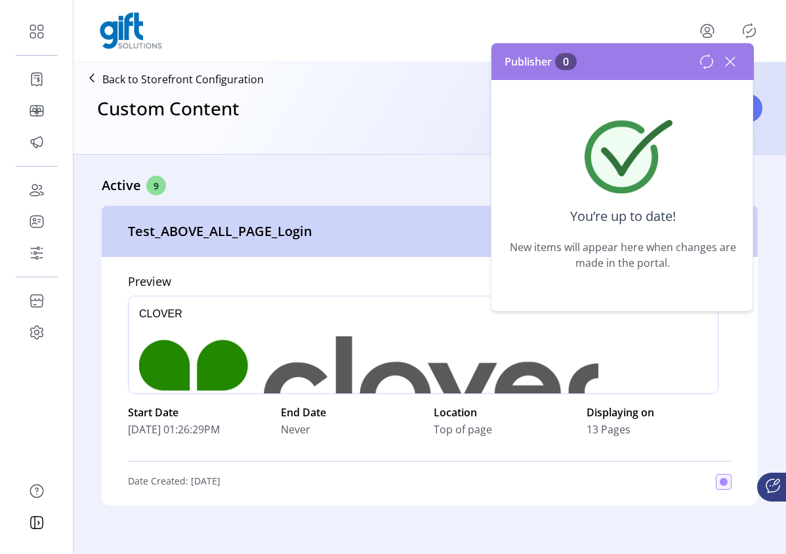
click at [731, 61] on icon at bounding box center [730, 61] width 21 height 21
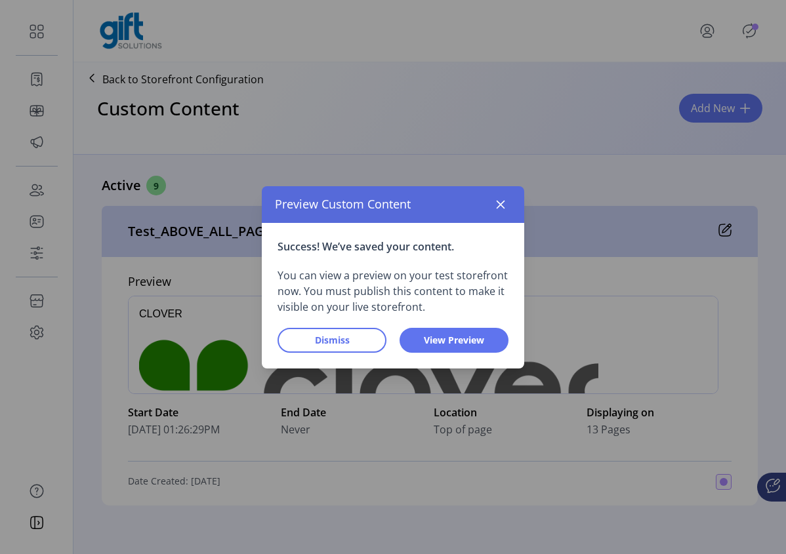
drag, startPoint x: 334, startPoint y: 341, endPoint x: 385, endPoint y: 392, distance: 72.4
click at [339, 334] on span "Dismiss" at bounding box center [332, 340] width 75 height 14
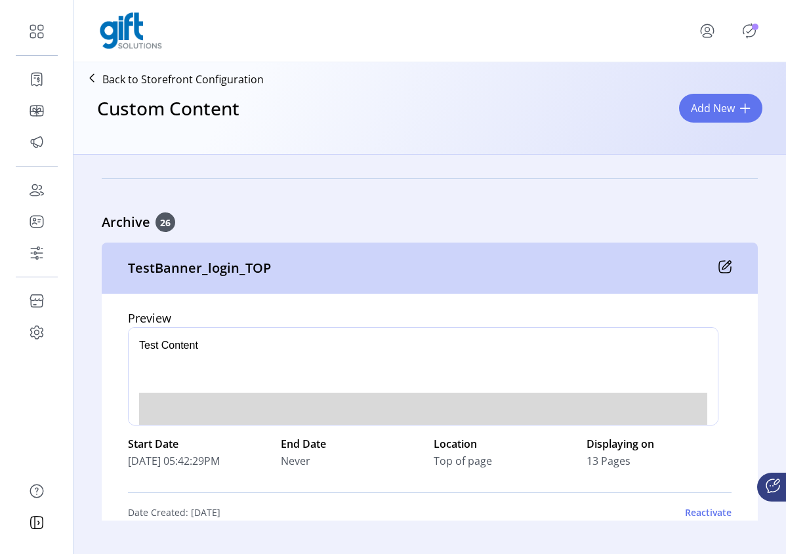
scroll to position [2954, 0]
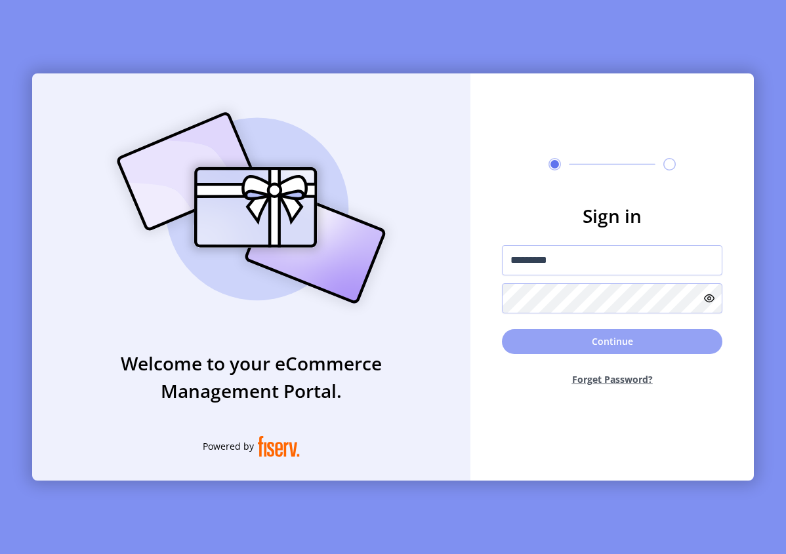
click at [615, 344] on button "Continue" at bounding box center [612, 341] width 220 height 25
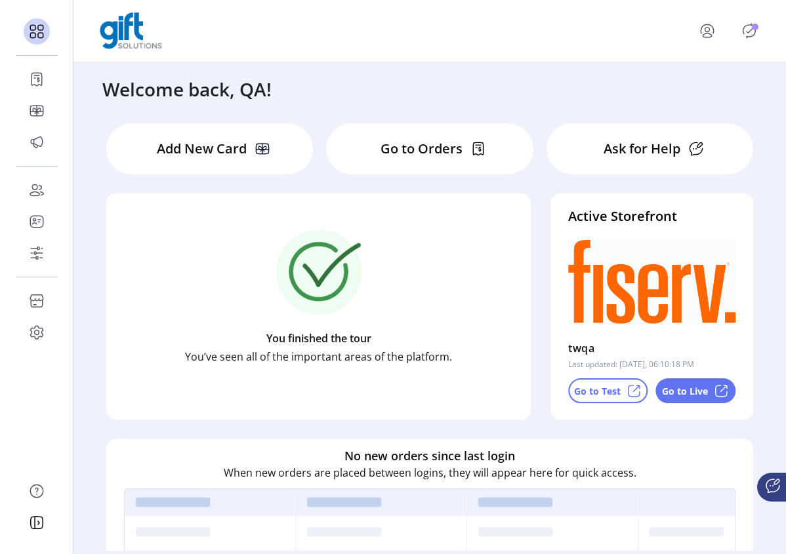
click at [751, 29] on icon "Publisher Panel" at bounding box center [749, 30] width 21 height 21
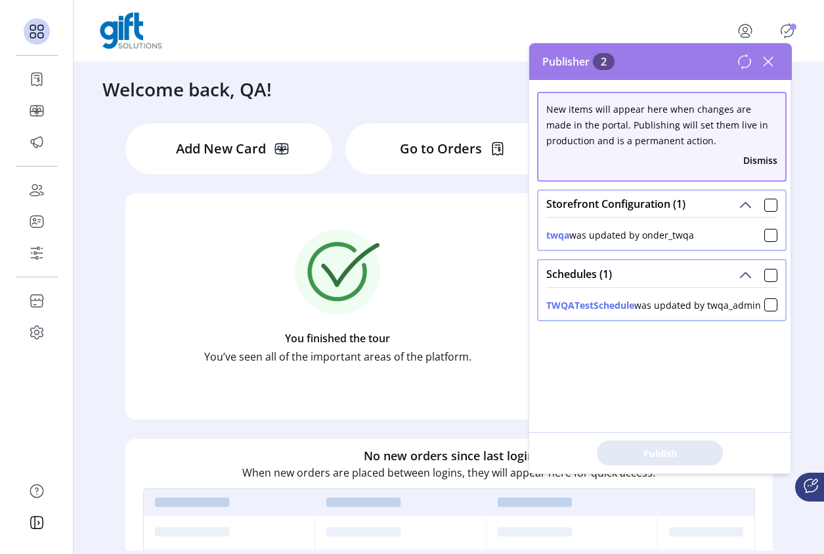
click at [770, 60] on icon at bounding box center [767, 61] width 21 height 21
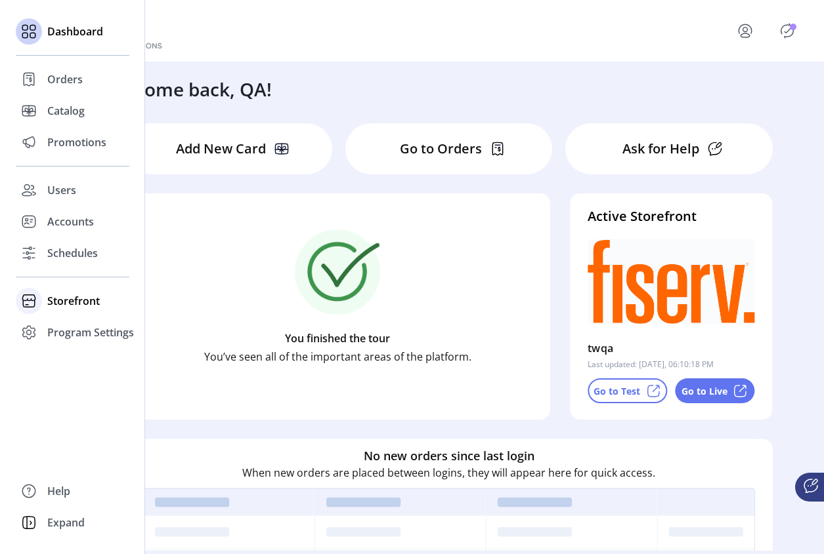
click at [79, 300] on span "Storefront" at bounding box center [73, 301] width 52 height 16
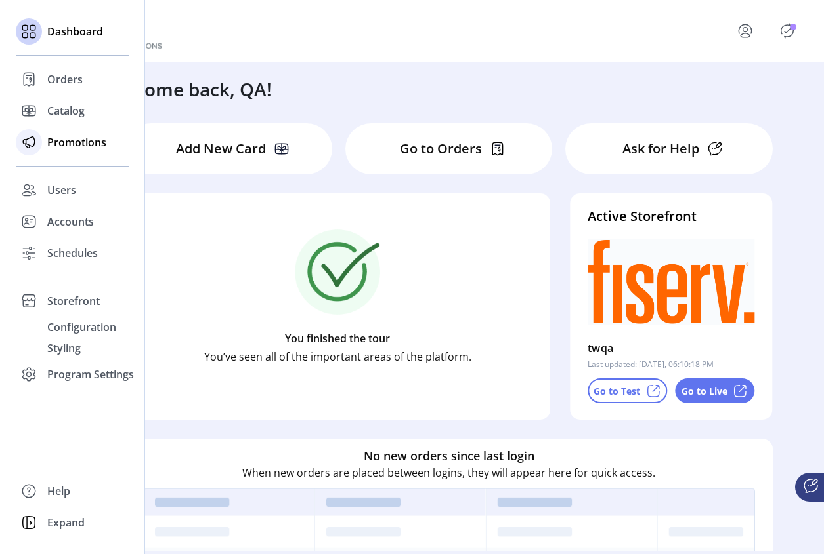
click at [79, 148] on span "Promotions" at bounding box center [76, 143] width 59 height 16
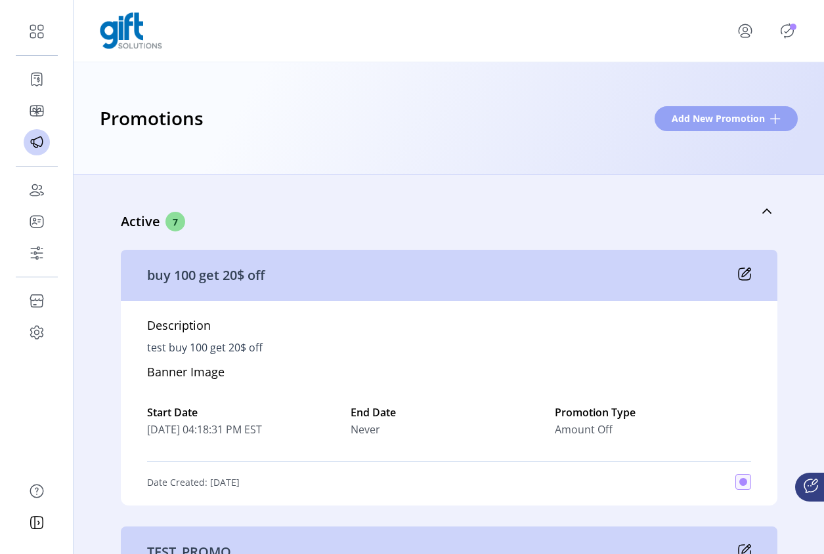
click at [750, 122] on span "Add New Promotion" at bounding box center [717, 119] width 93 height 14
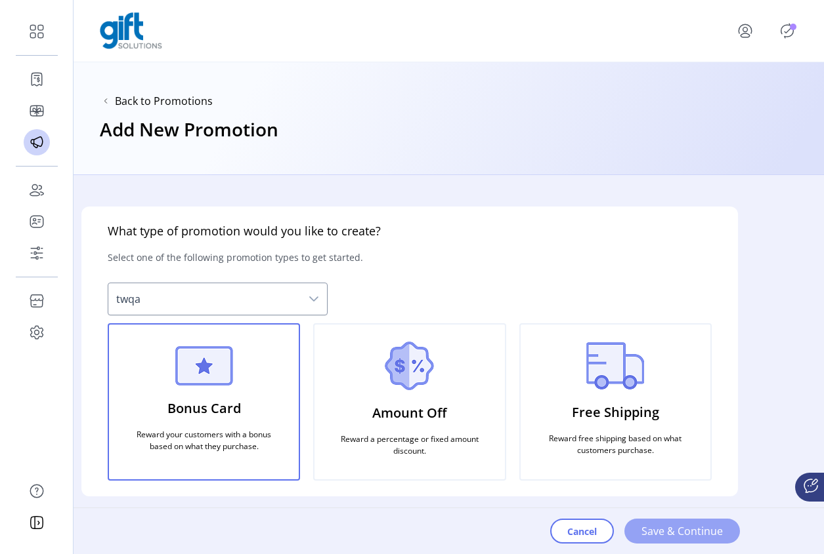
click at [677, 526] on span "Save & Continue" at bounding box center [681, 532] width 81 height 16
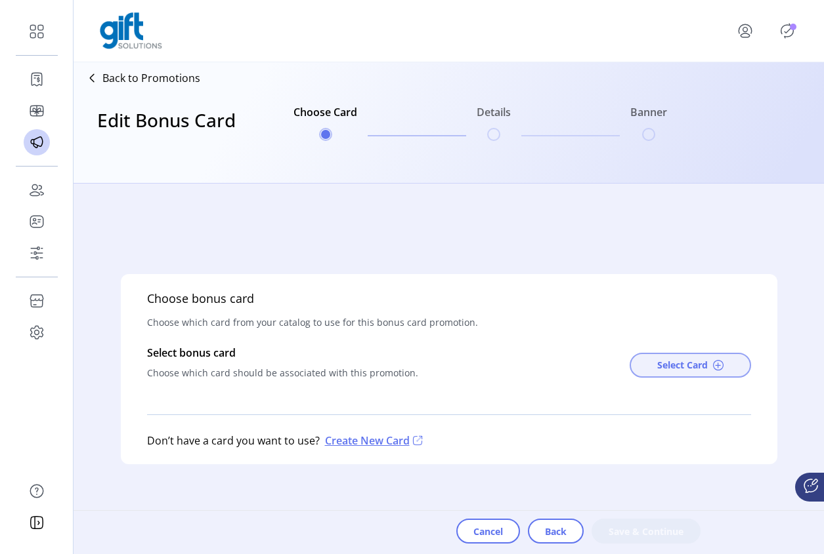
click at [673, 367] on span "Select Card" at bounding box center [682, 365] width 51 height 14
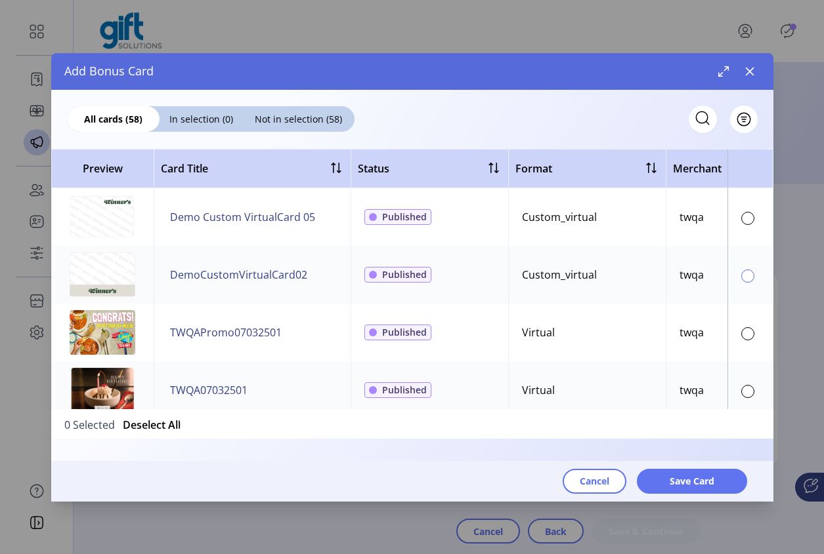
click at [741, 278] on div at bounding box center [747, 276] width 13 height 13
click at [707, 472] on button "Save Card" at bounding box center [692, 481] width 110 height 25
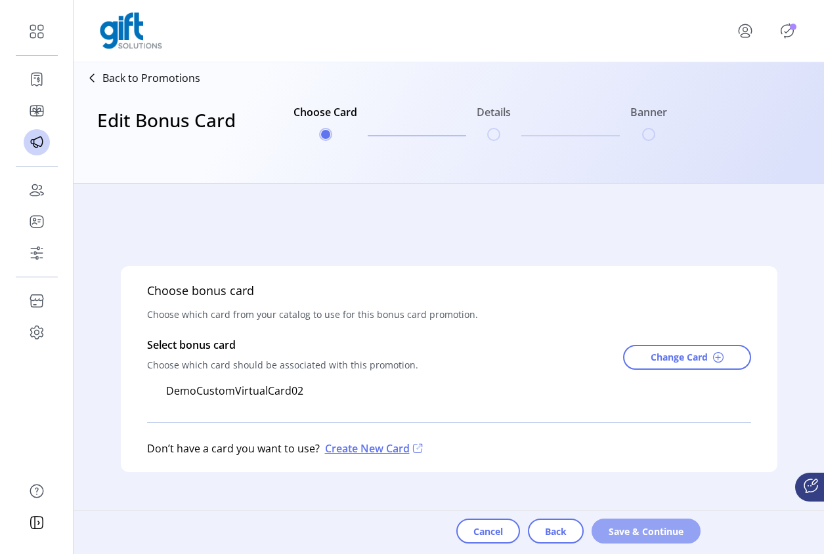
click at [625, 534] on span "Save & Continue" at bounding box center [645, 532] width 75 height 14
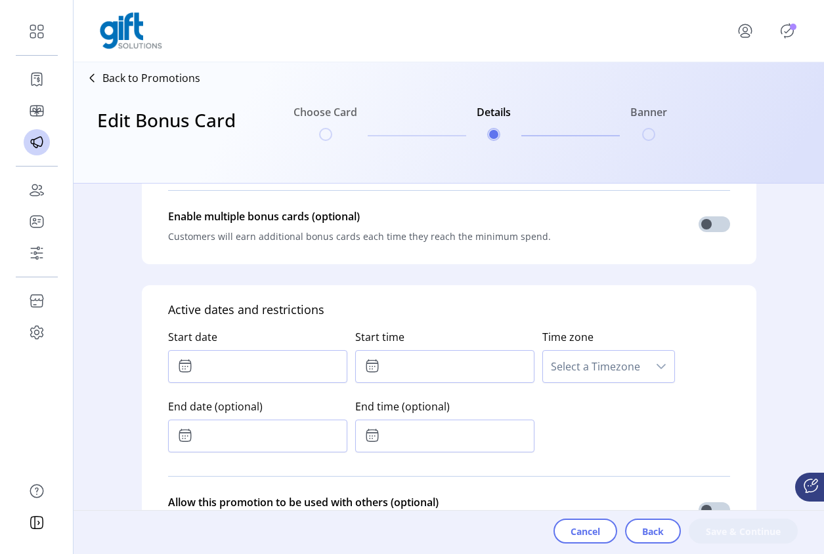
scroll to position [604, 0]
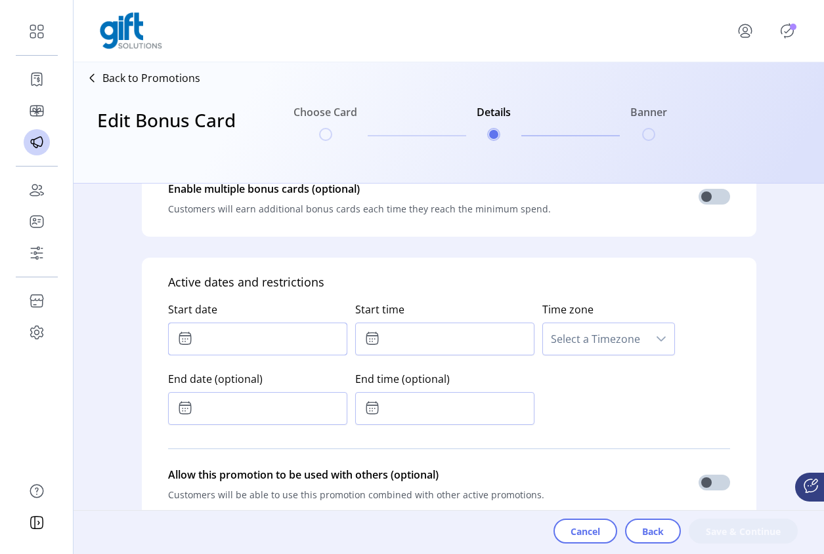
click at [241, 342] on input "text" at bounding box center [257, 339] width 179 height 33
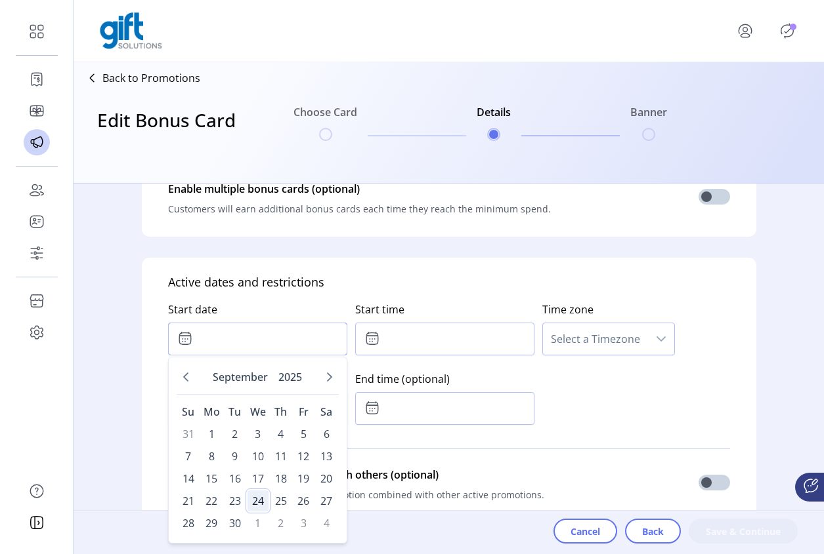
click at [264, 505] on span "24" at bounding box center [257, 501] width 21 height 21
type input "**********"
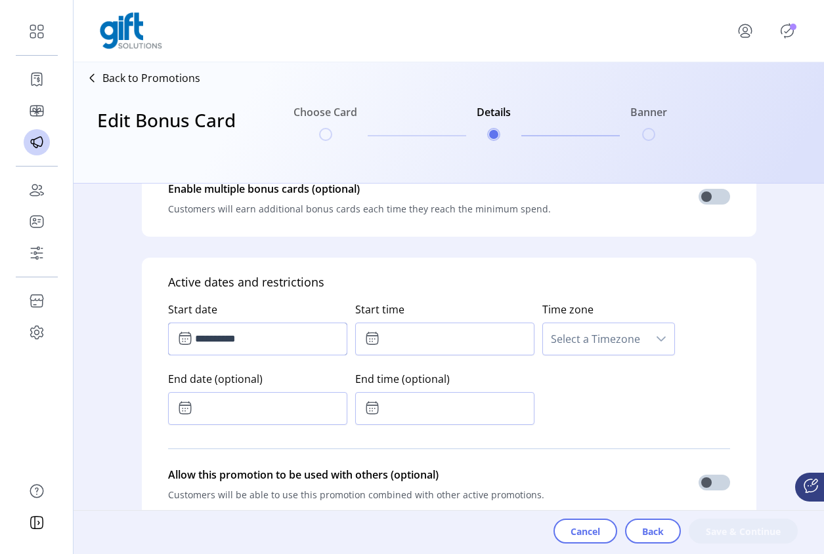
click at [368, 343] on icon at bounding box center [372, 339] width 16 height 16
click at [421, 387] on span "14" at bounding box center [423, 392] width 12 height 16
click at [465, 396] on span "10" at bounding box center [465, 392] width 12 height 16
click at [464, 407] on icon "Previous Minute" at bounding box center [465, 411] width 10 height 10
type input "*****"
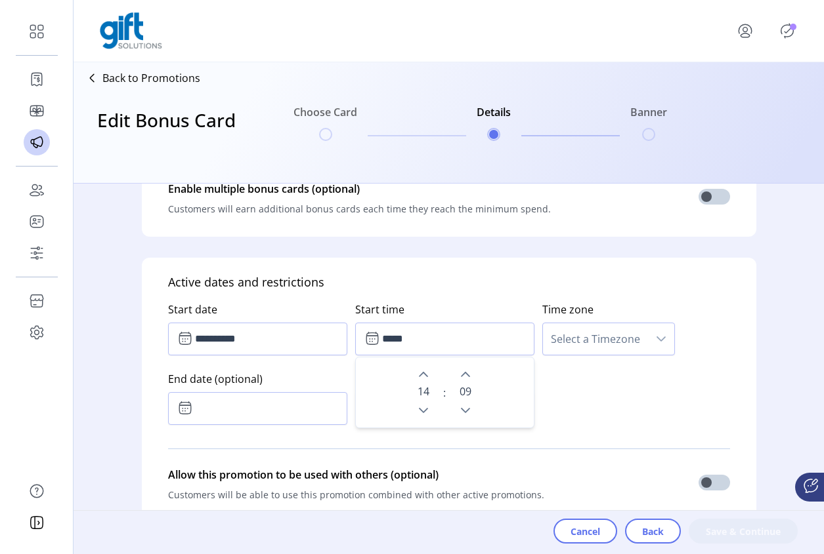
click at [580, 402] on div "**********" at bounding box center [449, 360] width 562 height 139
click at [630, 337] on span "Select a Timezone" at bounding box center [595, 339] width 105 height 31
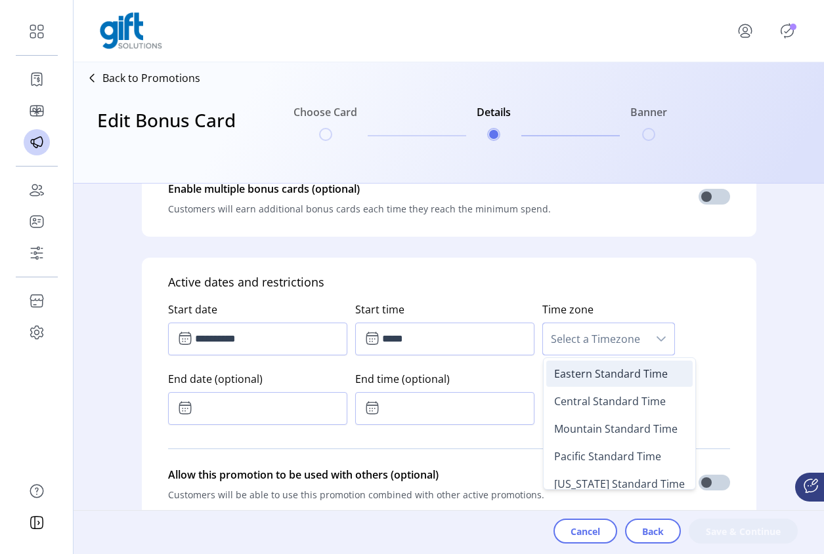
click at [606, 381] on span "Eastern Standard Time" at bounding box center [611, 374] width 114 height 14
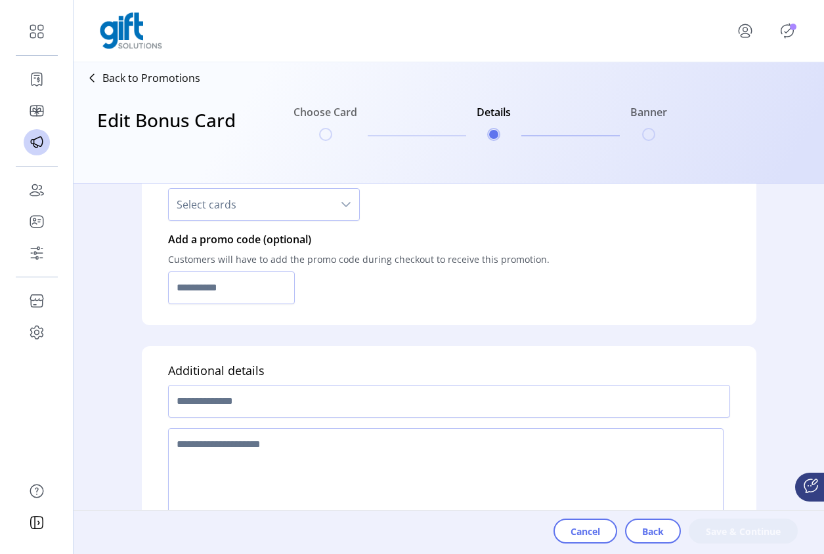
scroll to position [986, 0]
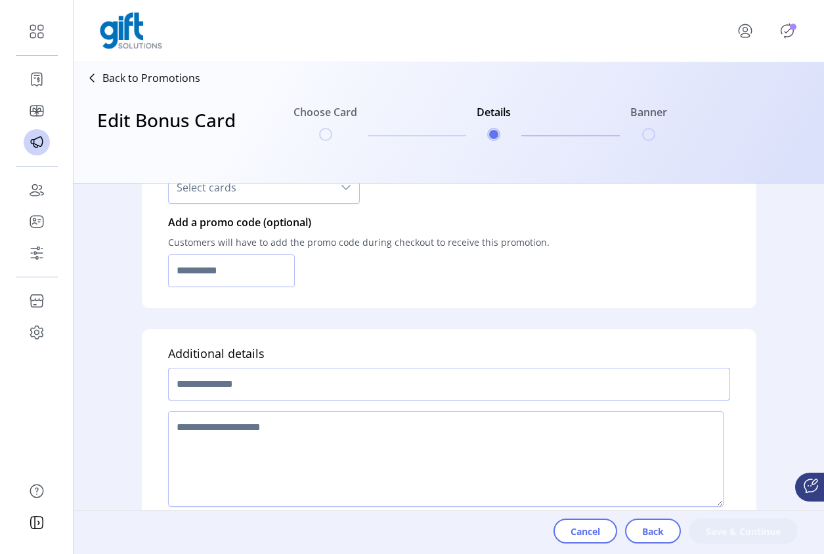
click at [282, 378] on input "text" at bounding box center [449, 384] width 562 height 33
type input "********"
click at [222, 432] on textarea at bounding box center [445, 459] width 555 height 96
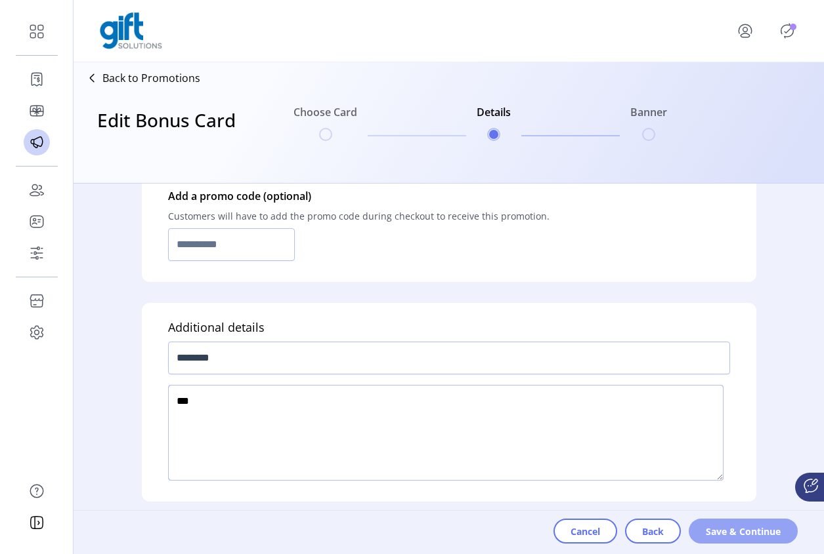
type textarea "***"
click at [742, 537] on span "Save & Continue" at bounding box center [742, 532] width 75 height 14
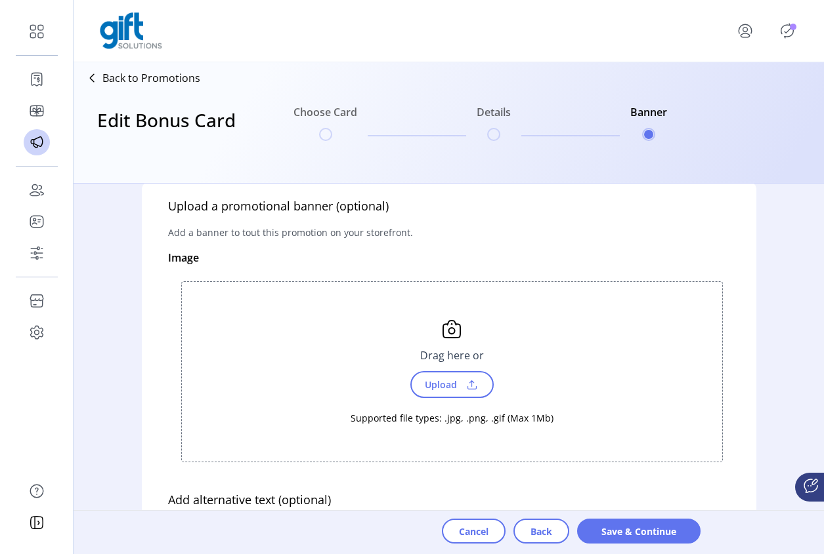
scroll to position [0, 0]
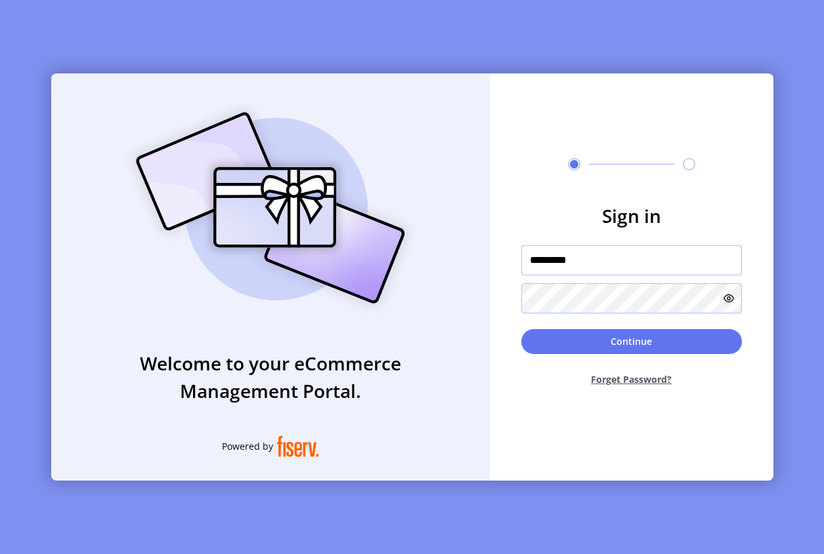
click at [589, 259] on input "*********" at bounding box center [631, 260] width 220 height 30
type input "**********"
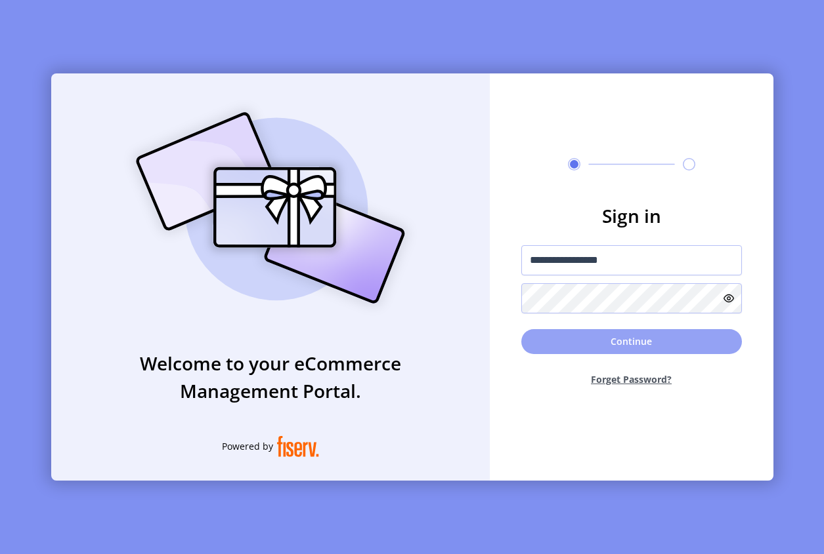
click at [647, 339] on button "Continue" at bounding box center [631, 341] width 220 height 25
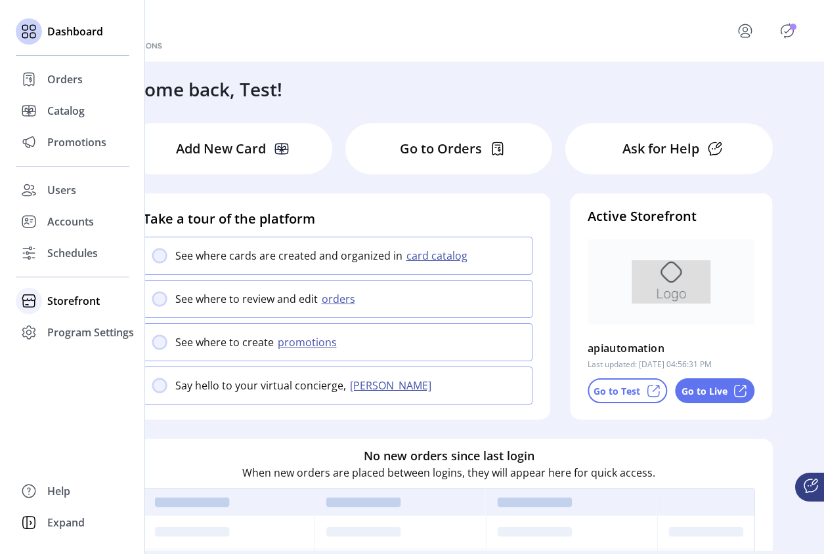
click at [55, 301] on span "Storefront" at bounding box center [73, 301] width 52 height 16
click at [70, 325] on span "Configuration" at bounding box center [81, 328] width 69 height 16
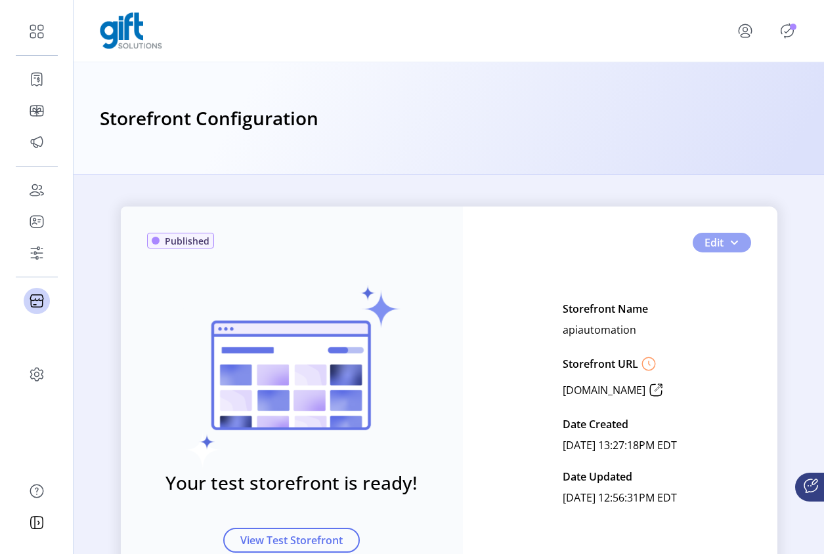
click at [728, 247] on span "button" at bounding box center [733, 243] width 10 height 10
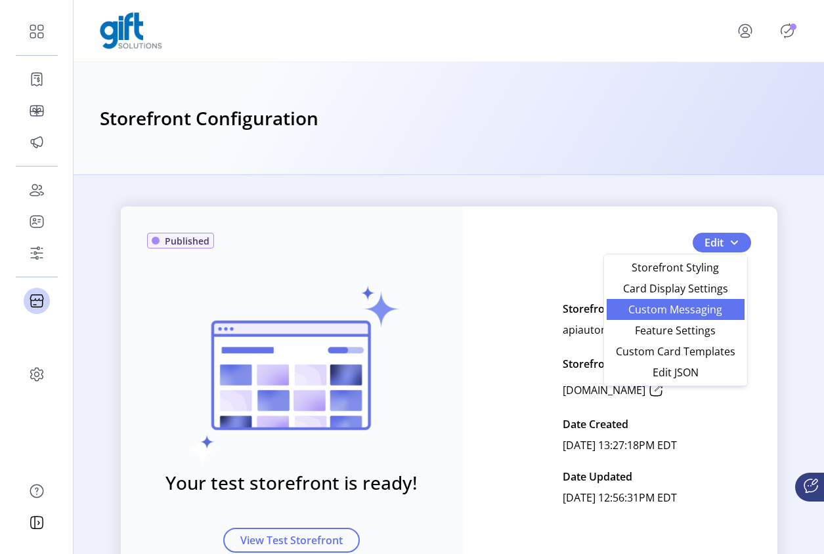
click at [699, 310] on span "Custom Messaging" at bounding box center [675, 309] width 122 height 10
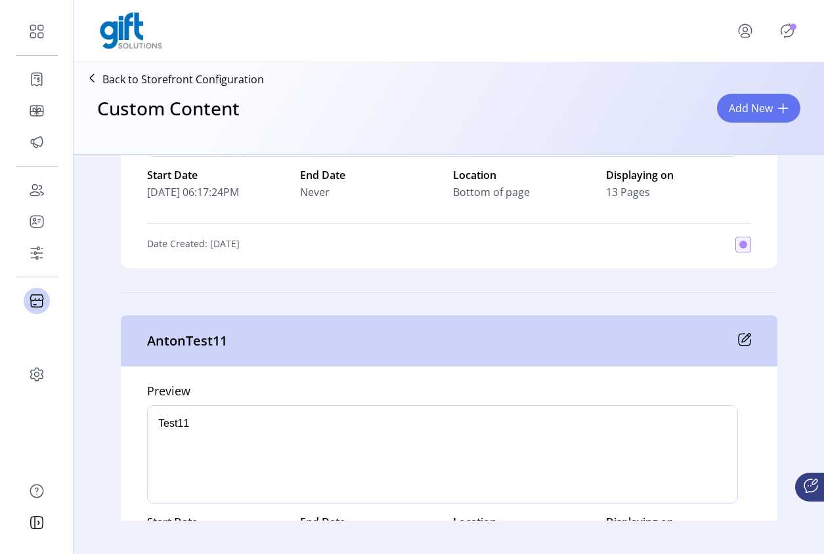
click at [742, 341] on icon at bounding box center [744, 339] width 13 height 13
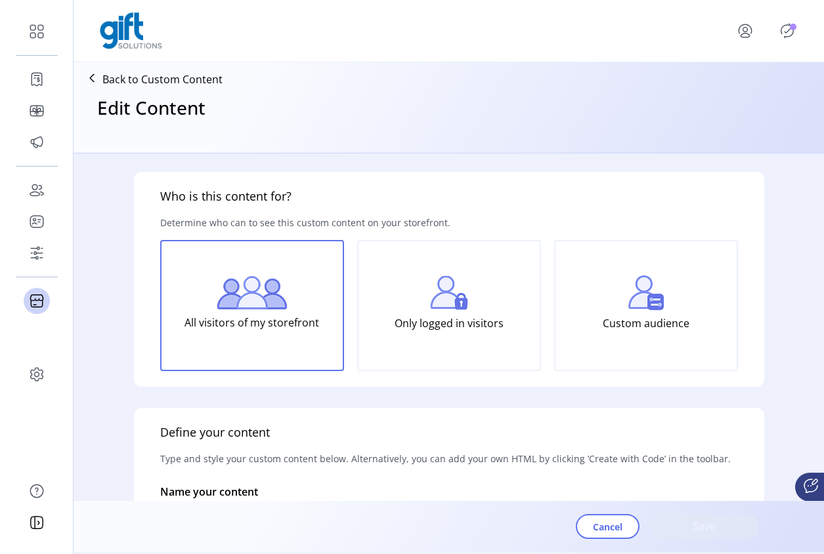
type input "**********"
click at [712, 519] on span "Save" at bounding box center [704, 527] width 75 height 16
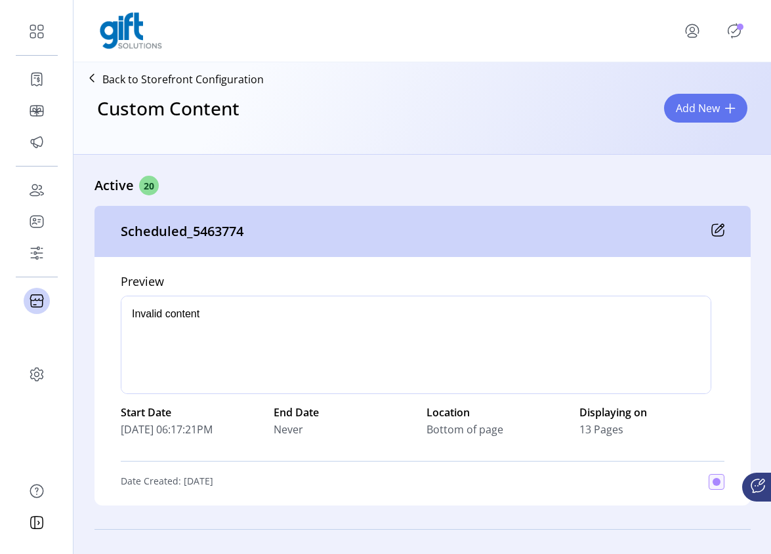
click at [735, 34] on icon "Publisher Panel" at bounding box center [734, 30] width 21 height 21
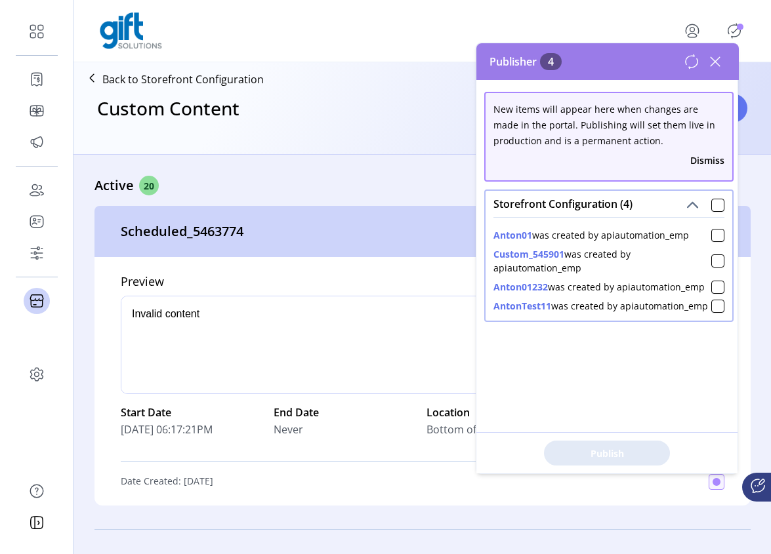
click at [706, 219] on div "Anton01 was created by apiautomation_emp Custom_545901 was created by apiautoma…" at bounding box center [608, 265] width 231 height 96
click at [713, 207] on div at bounding box center [717, 205] width 13 height 13
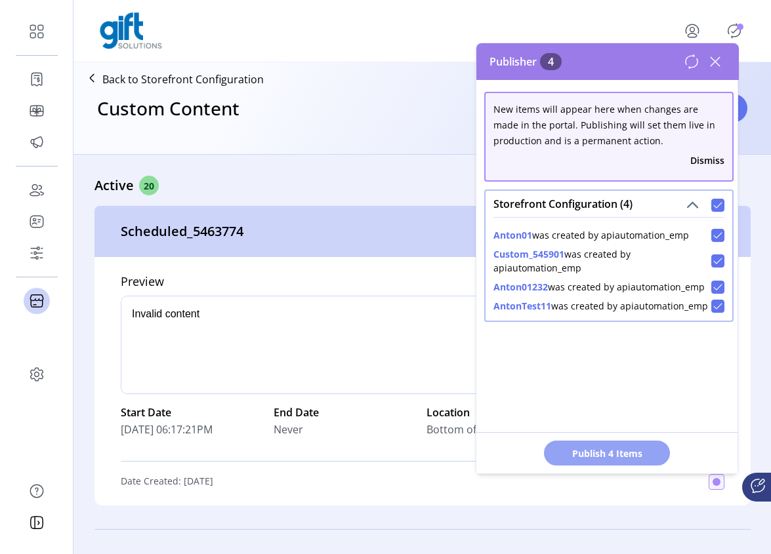
click at [606, 461] on button "Publish 4 Items" at bounding box center [607, 453] width 126 height 25
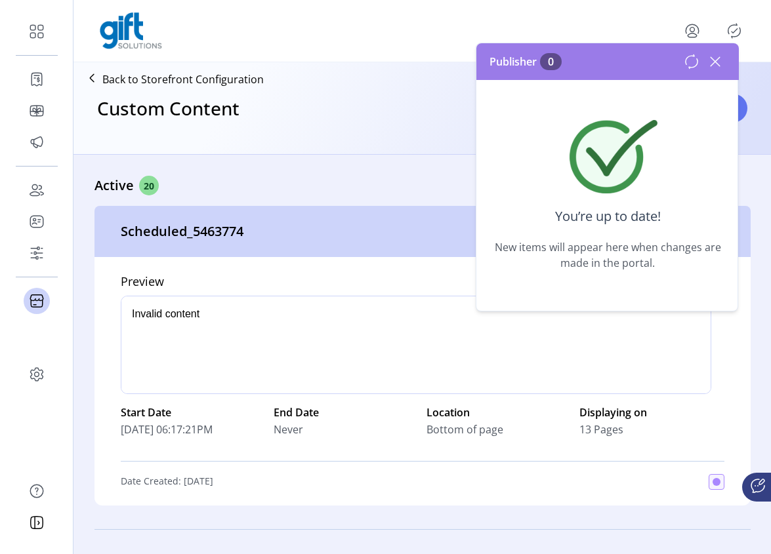
click at [718, 68] on icon at bounding box center [715, 61] width 21 height 21
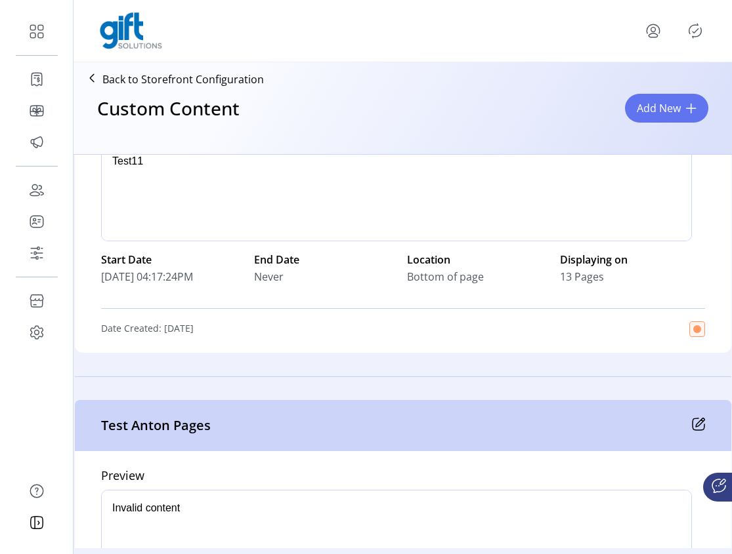
scroll to position [2673, 0]
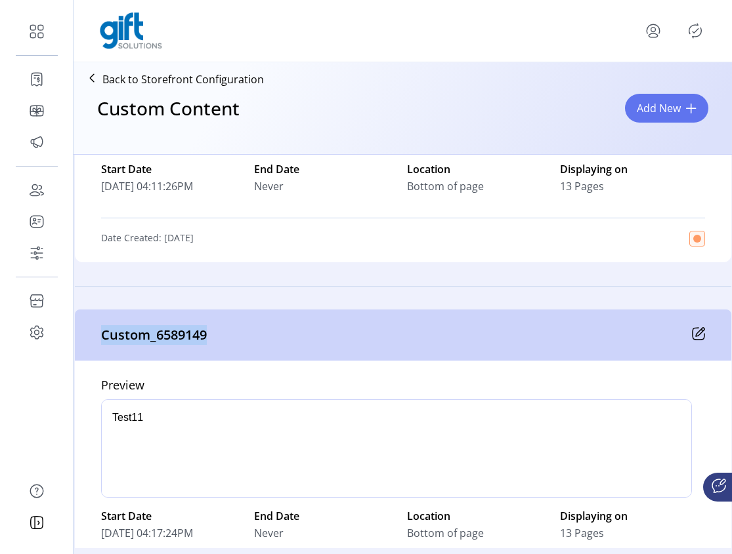
drag, startPoint x: 183, startPoint y: 330, endPoint x: 90, endPoint y: 327, distance: 93.2
click at [90, 327] on div "Custom_6589149" at bounding box center [403, 335] width 656 height 51
copy p "Custom_6589149"
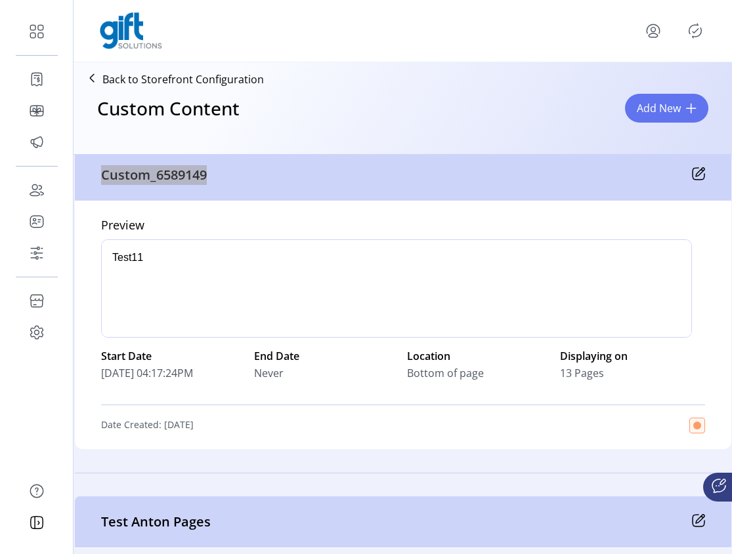
scroll to position [2822, 0]
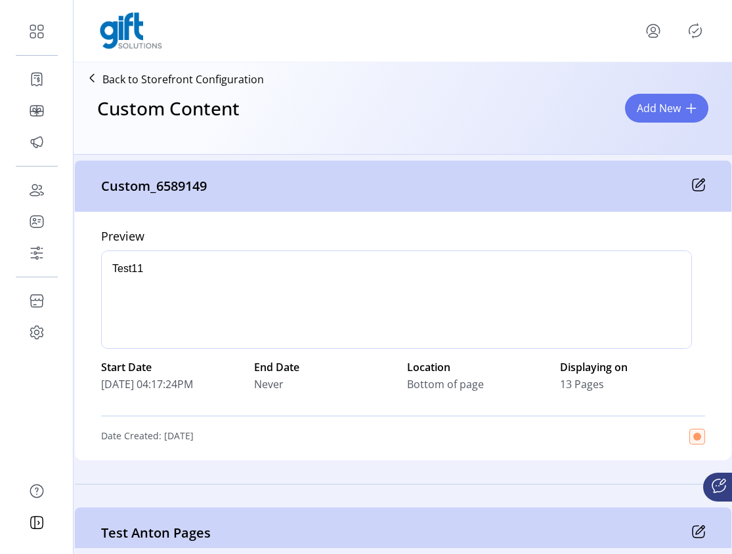
click at [694, 190] on icon at bounding box center [698, 184] width 13 height 13
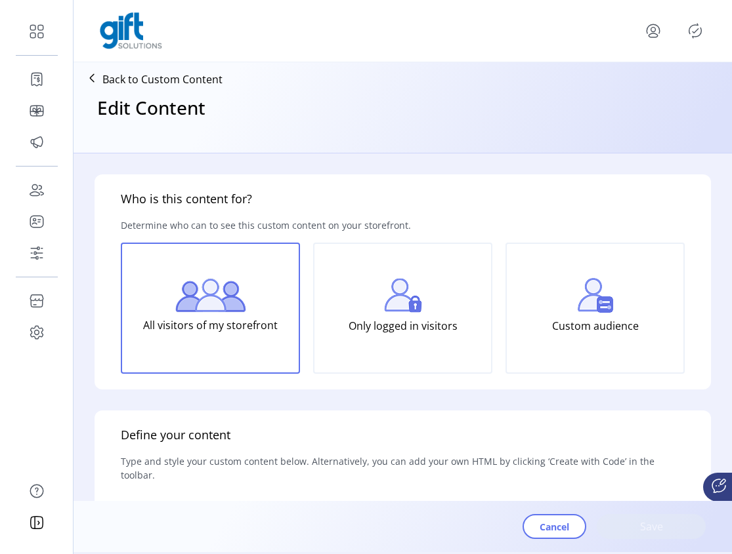
type input "**********"
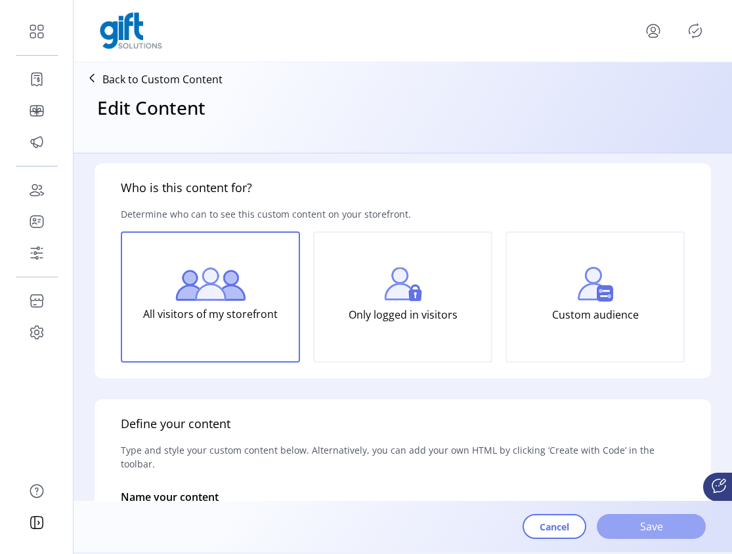
scroll to position [24, 0]
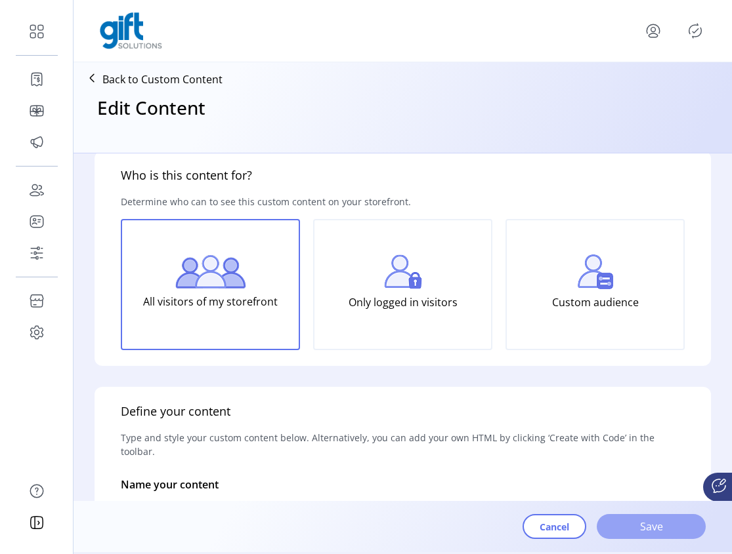
click at [635, 524] on span "Save" at bounding box center [651, 527] width 75 height 16
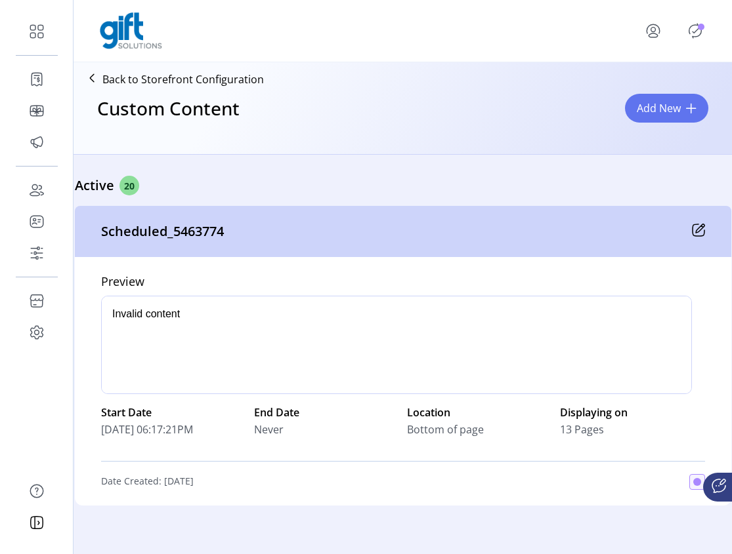
click at [699, 35] on icon "Publisher Panel" at bounding box center [695, 31] width 12 height 14
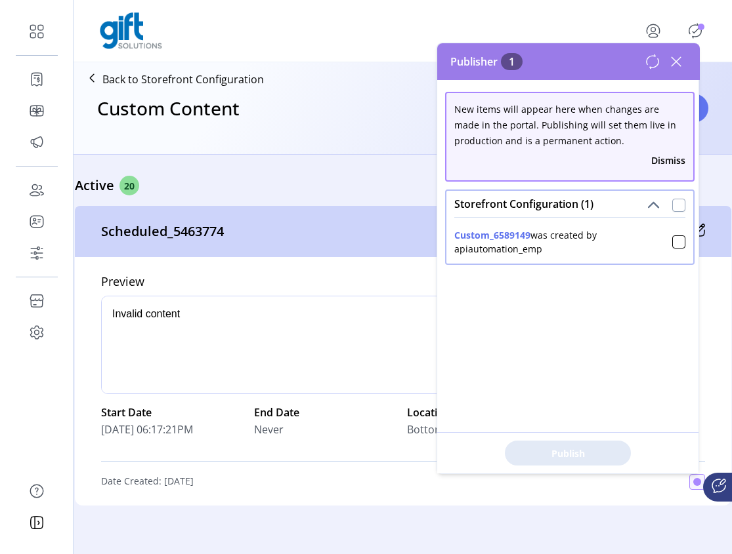
click at [673, 205] on div at bounding box center [678, 205] width 13 height 13
click at [579, 455] on span "Publish 1 Items" at bounding box center [568, 454] width 92 height 14
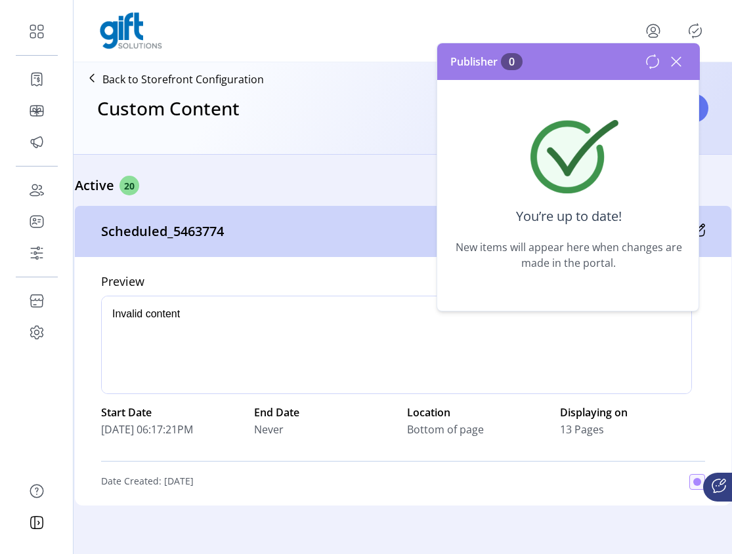
click at [677, 68] on icon at bounding box center [675, 61] width 21 height 21
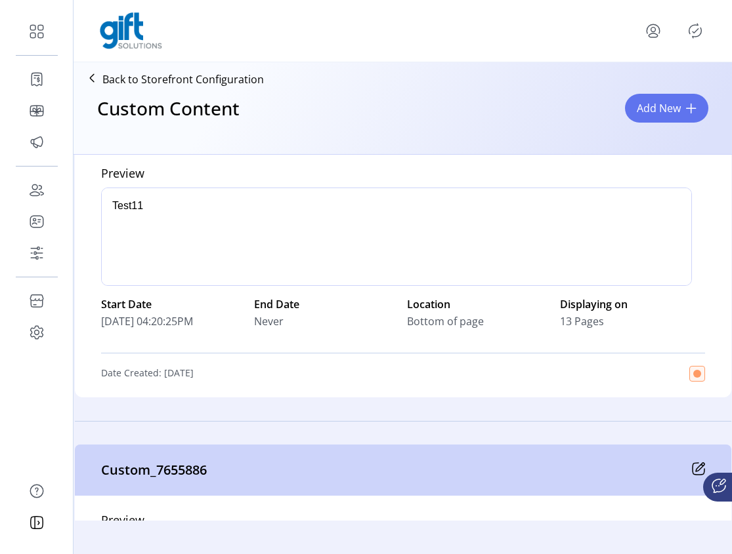
click at [501, 262] on div at bounding box center [396, 237] width 591 height 98
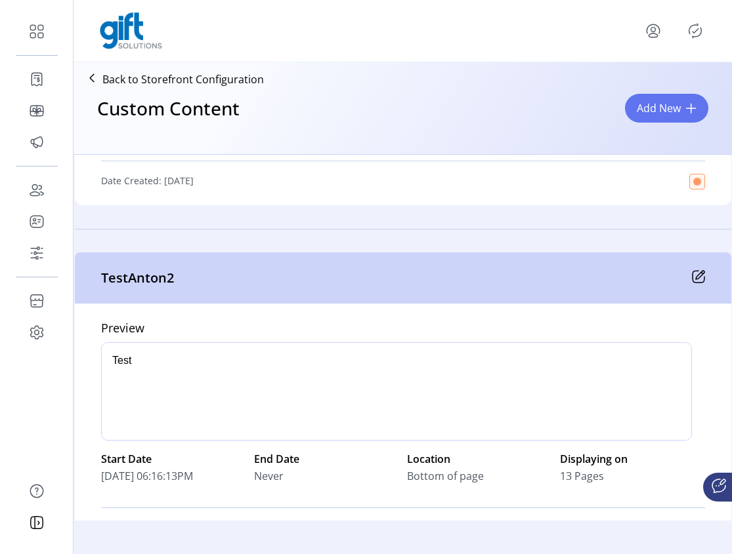
click at [696, 274] on icon at bounding box center [700, 275] width 9 height 9
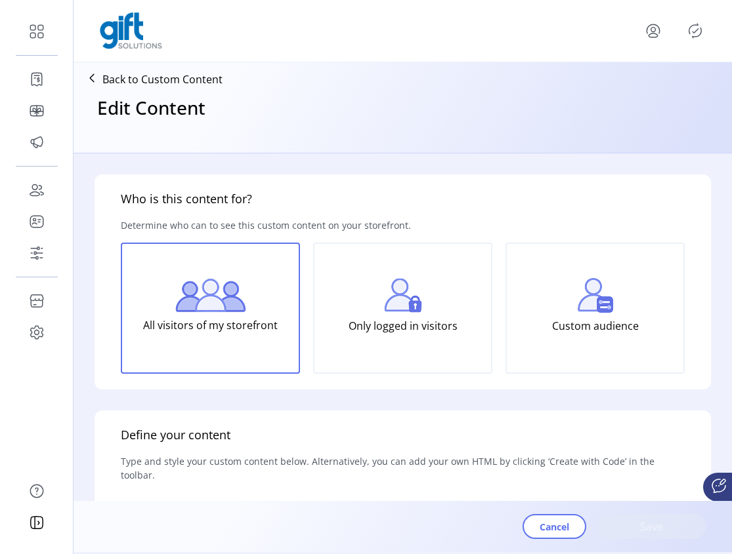
type input "**********"
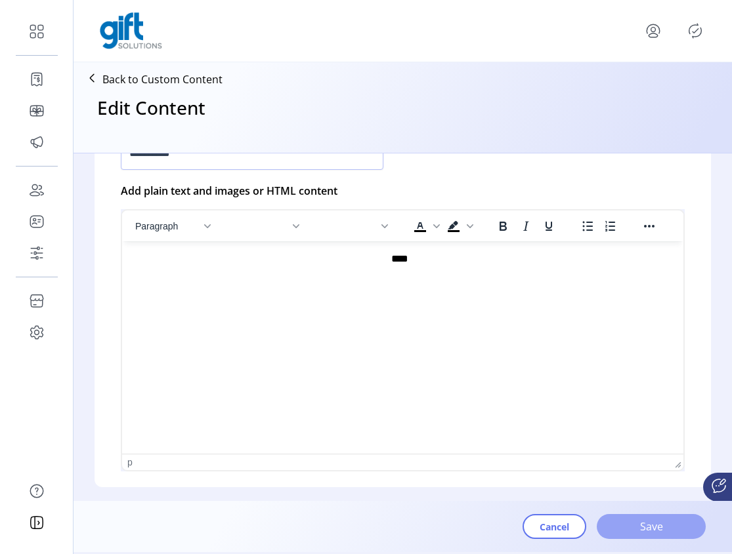
click at [647, 522] on span "Save" at bounding box center [651, 527] width 75 height 16
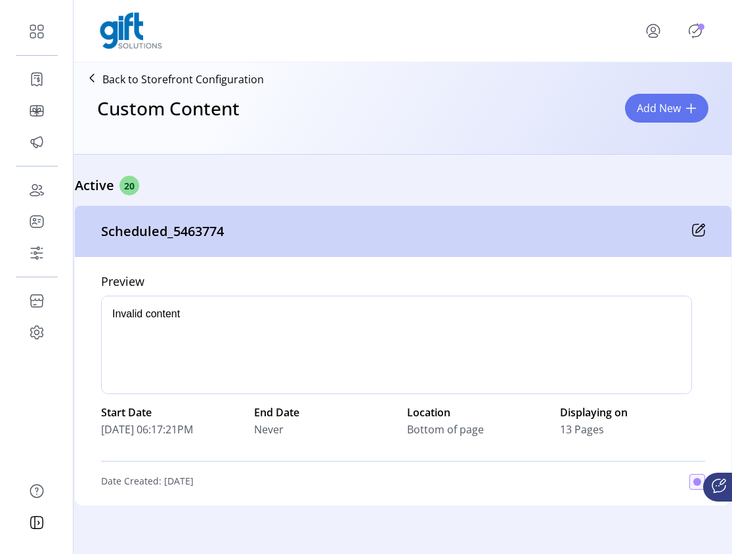
click at [698, 28] on p-badge "Publisher Panel" at bounding box center [701, 27] width 7 height 7
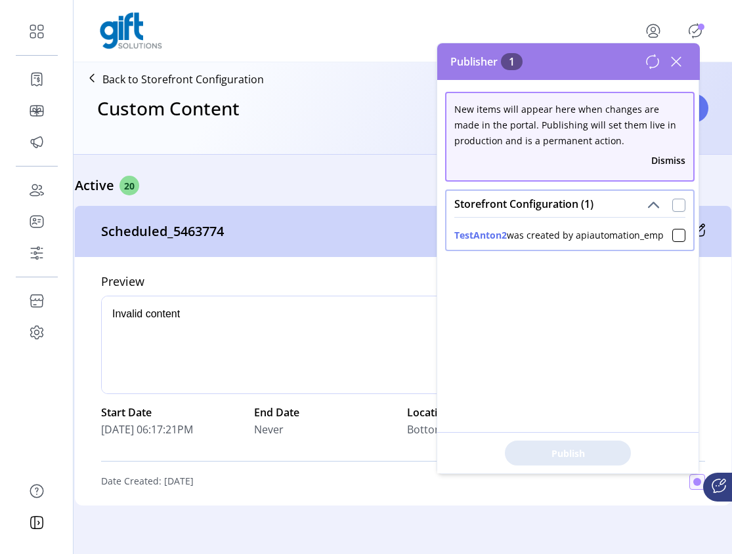
drag, startPoint x: 673, startPoint y: 196, endPoint x: 671, endPoint y: 202, distance: 6.7
click at [672, 197] on span at bounding box center [678, 204] width 13 height 16
click at [672, 203] on div at bounding box center [678, 205] width 13 height 13
click at [579, 455] on span "Publish 1 Items" at bounding box center [568, 454] width 92 height 14
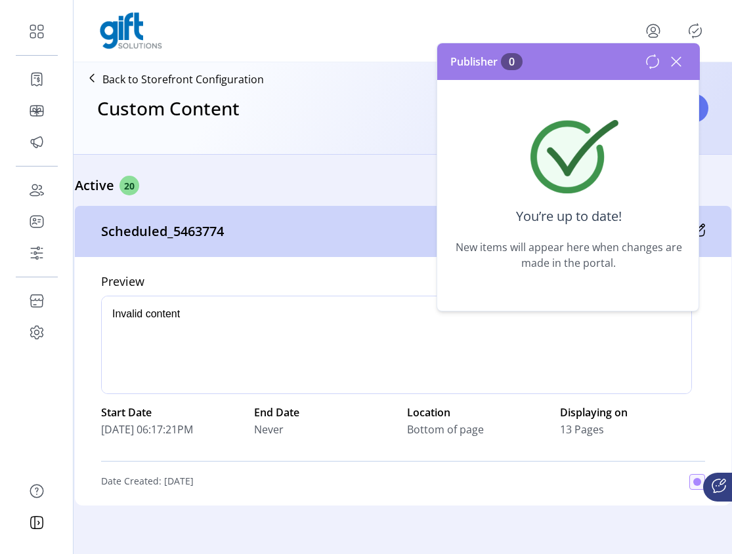
click at [665, 62] on icon at bounding box center [675, 61] width 21 height 21
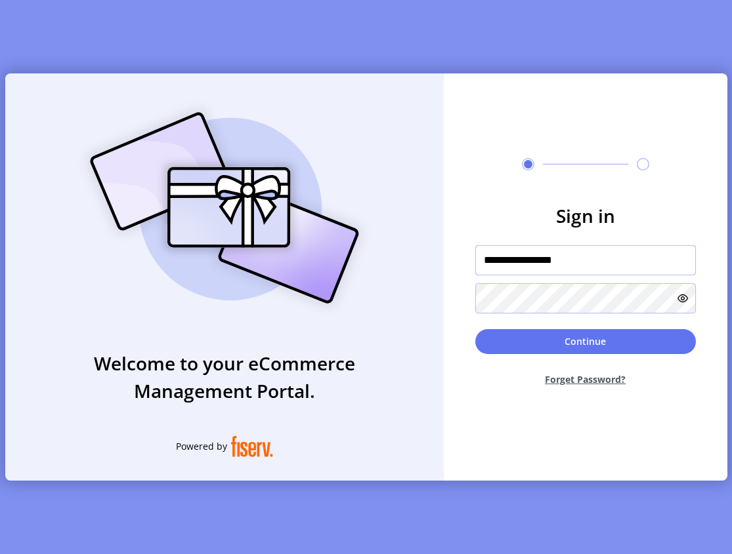
click at [547, 269] on input "**********" at bounding box center [585, 260] width 220 height 30
type input "*********"
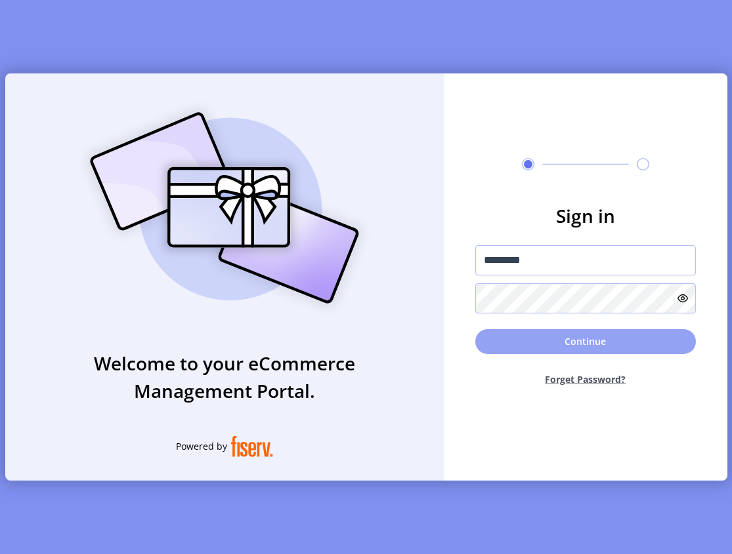
click at [577, 343] on button "Continue" at bounding box center [585, 341] width 220 height 25
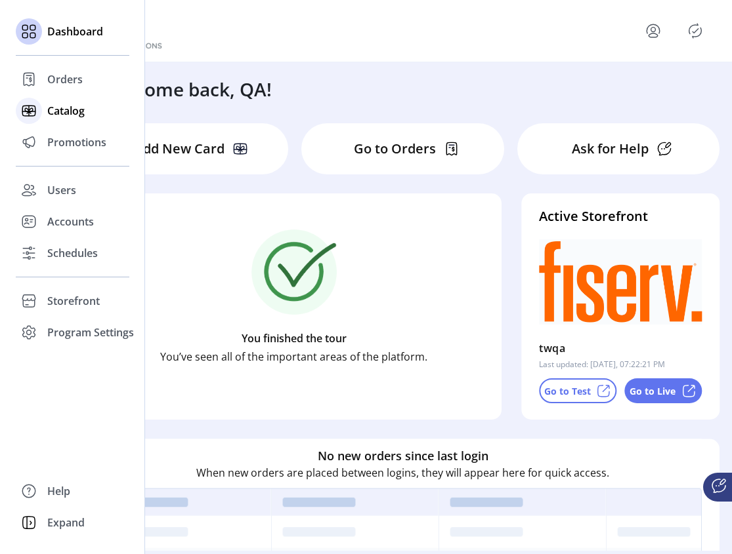
click at [59, 115] on span "Catalog" at bounding box center [65, 111] width 37 height 16
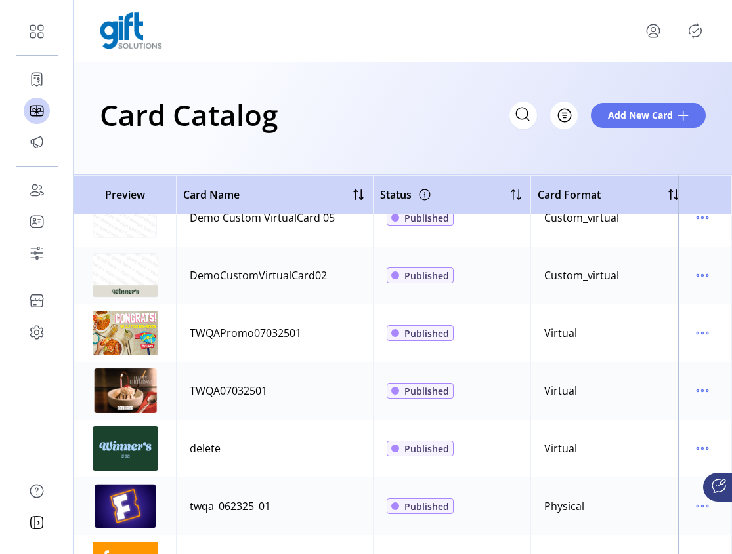
scroll to position [27, 0]
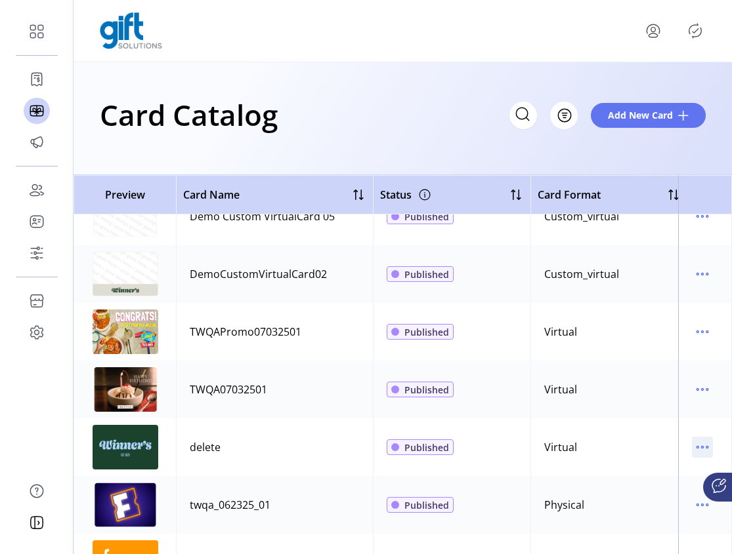
click at [696, 447] on icon "menu" at bounding box center [697, 448] width 2 height 2
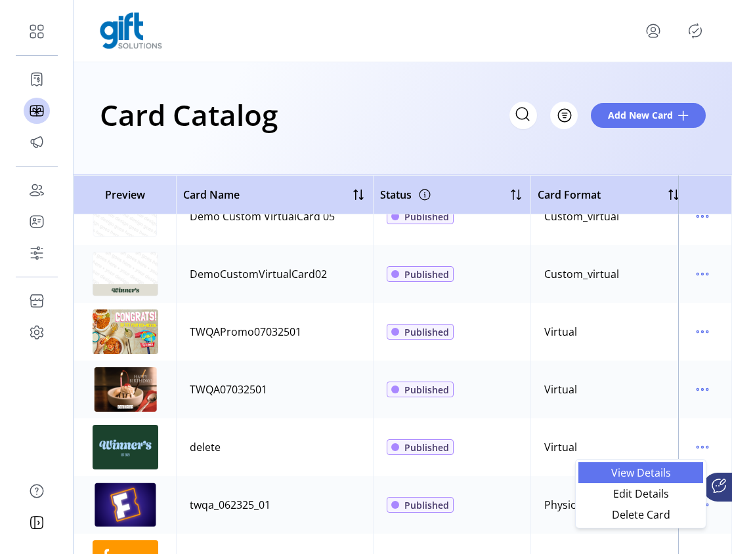
click at [645, 478] on span "View Details" at bounding box center [640, 473] width 109 height 10
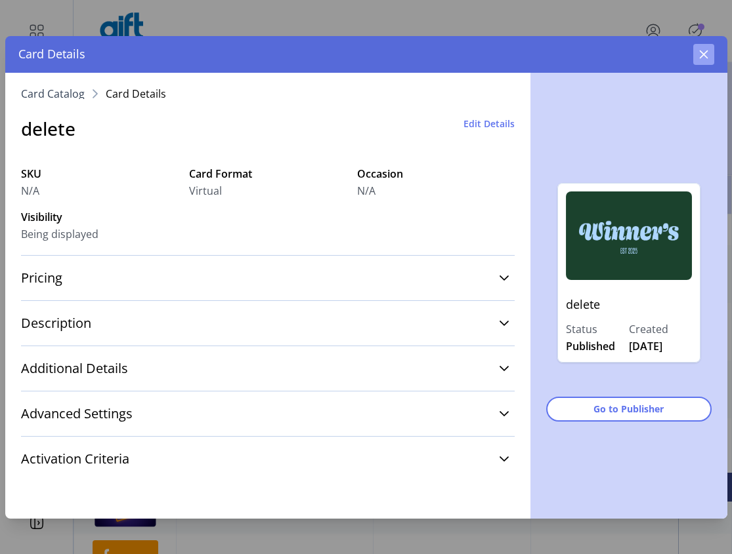
click at [713, 52] on div "Card Details" at bounding box center [366, 54] width 722 height 37
click at [713, 52] on button "button" at bounding box center [703, 54] width 21 height 21
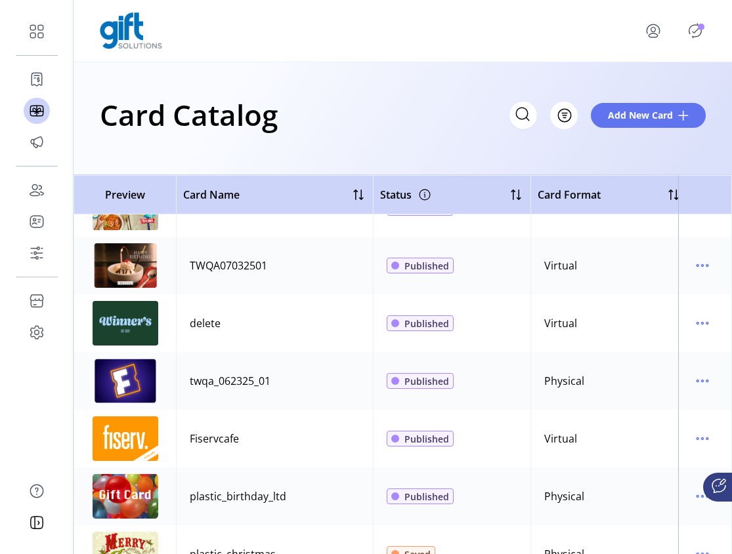
scroll to position [179, 0]
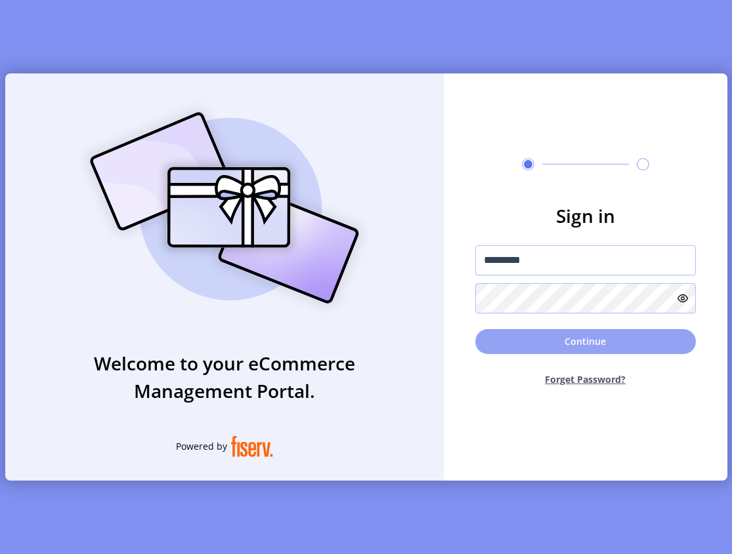
click at [582, 345] on button "Continue" at bounding box center [585, 341] width 220 height 25
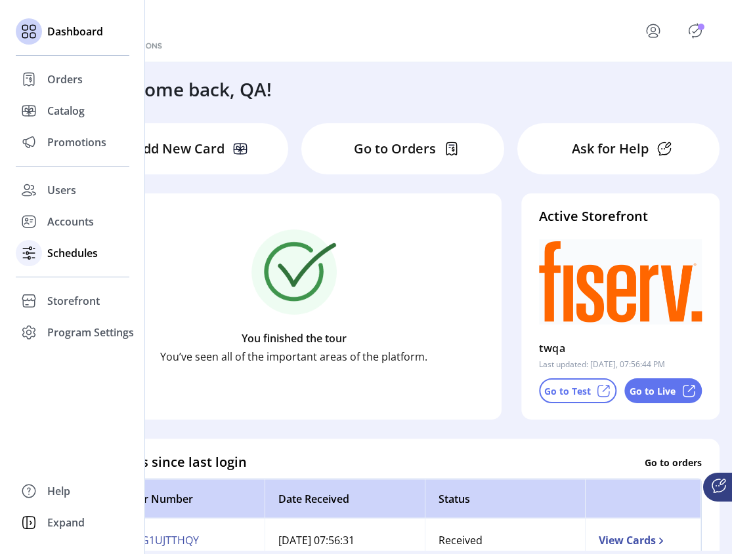
drag, startPoint x: 31, startPoint y: 254, endPoint x: 39, endPoint y: 249, distance: 9.1
click at [31, 253] on icon at bounding box center [28, 253] width 21 height 21
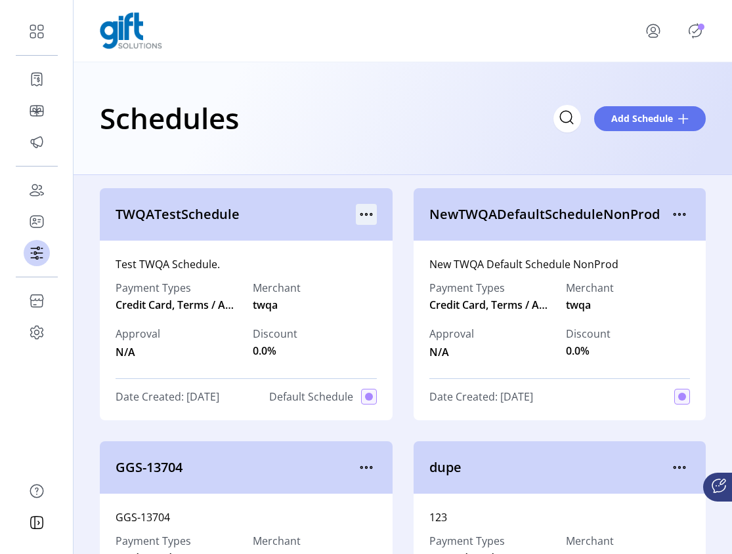
click at [362, 212] on icon "menu" at bounding box center [366, 214] width 21 height 21
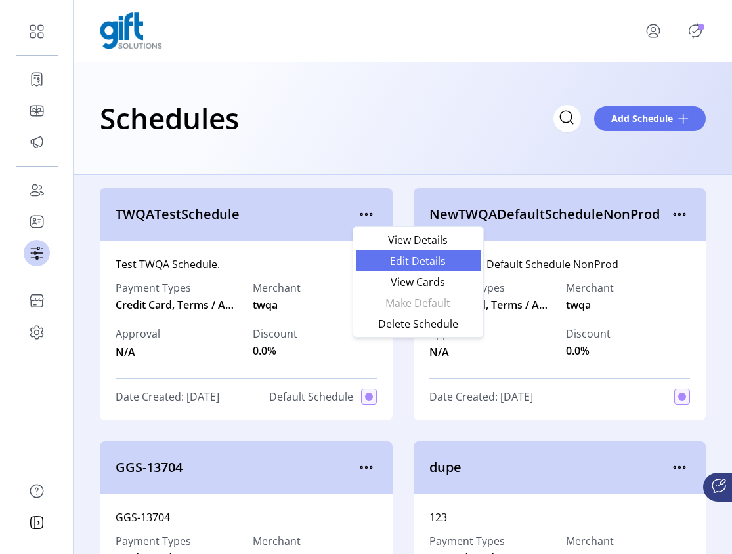
click at [425, 260] on span "Edit Details" at bounding box center [418, 261] width 109 height 10
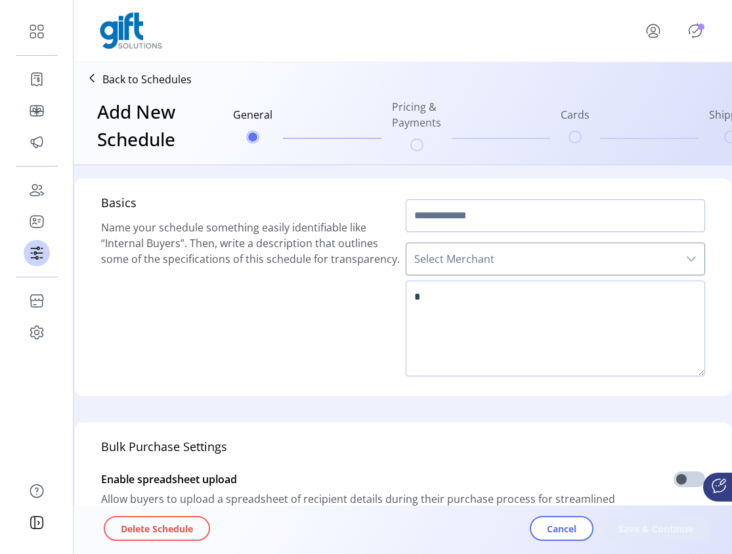
type input "**********"
type textarea "**********"
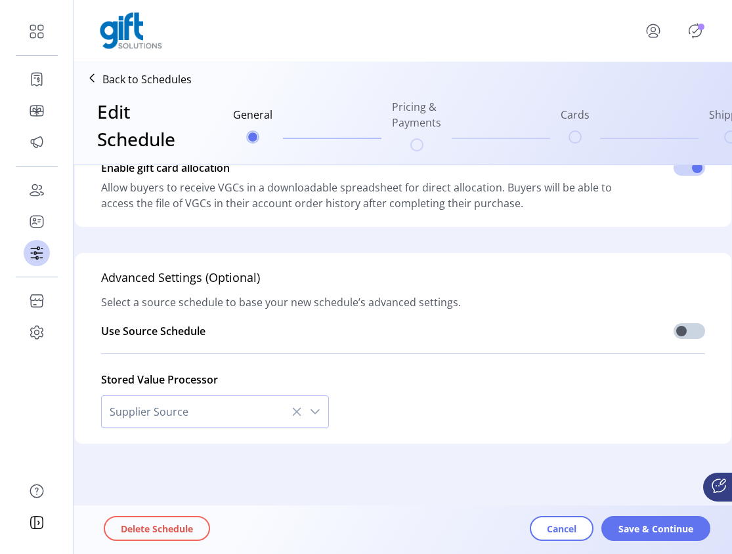
scroll to position [391, 0]
click at [653, 526] on span "Save & Continue" at bounding box center [655, 529] width 75 height 14
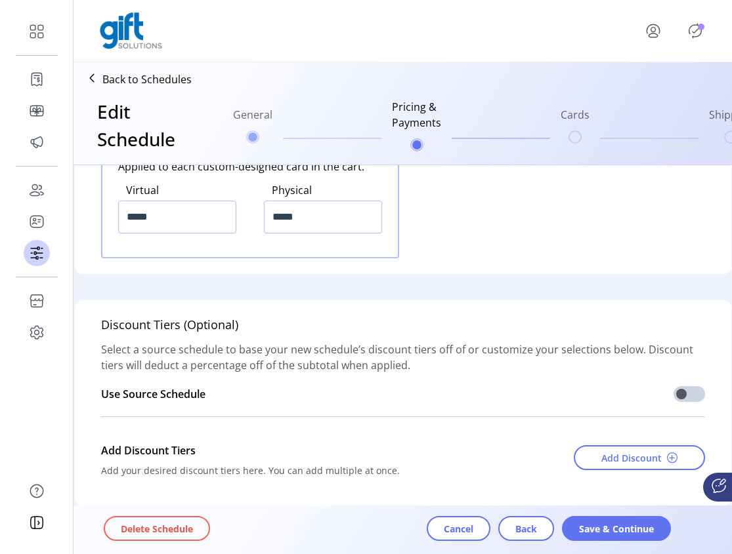
scroll to position [1865, 0]
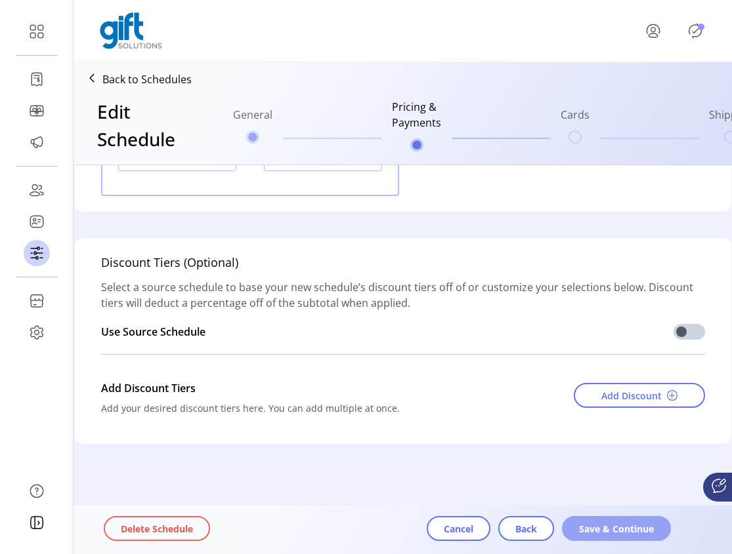
click at [617, 536] on button "Save & Continue" at bounding box center [616, 528] width 109 height 25
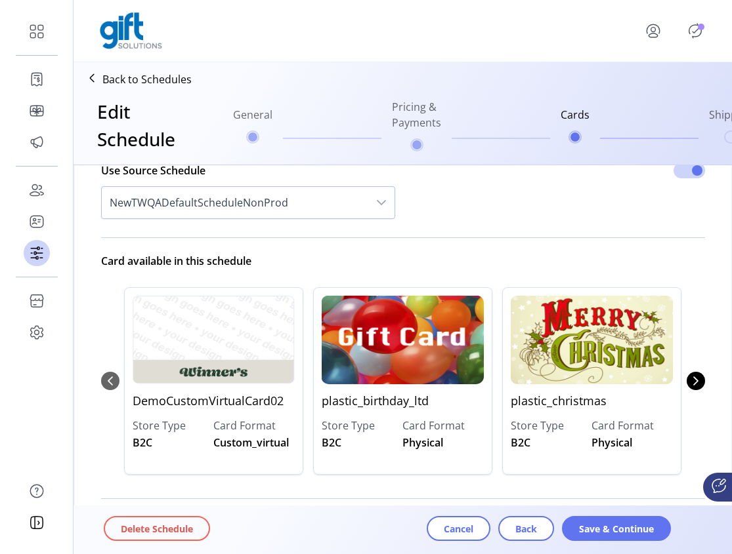
scroll to position [253, 0]
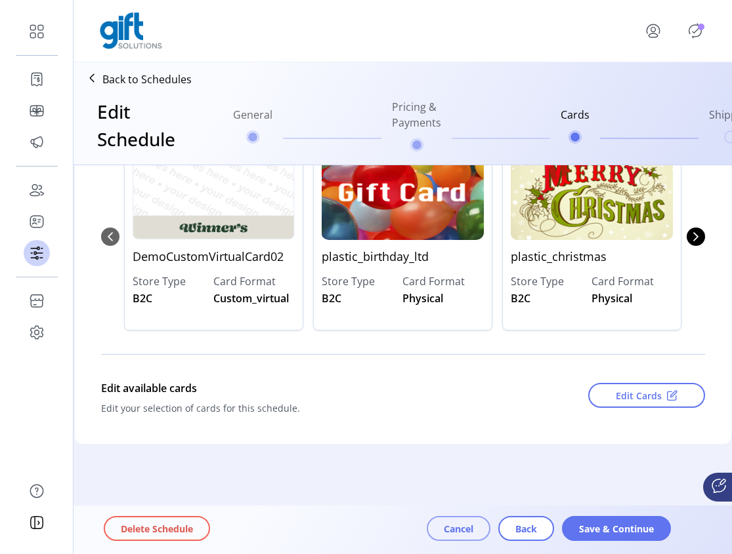
click at [445, 528] on span "Cancel" at bounding box center [459, 529] width 30 height 14
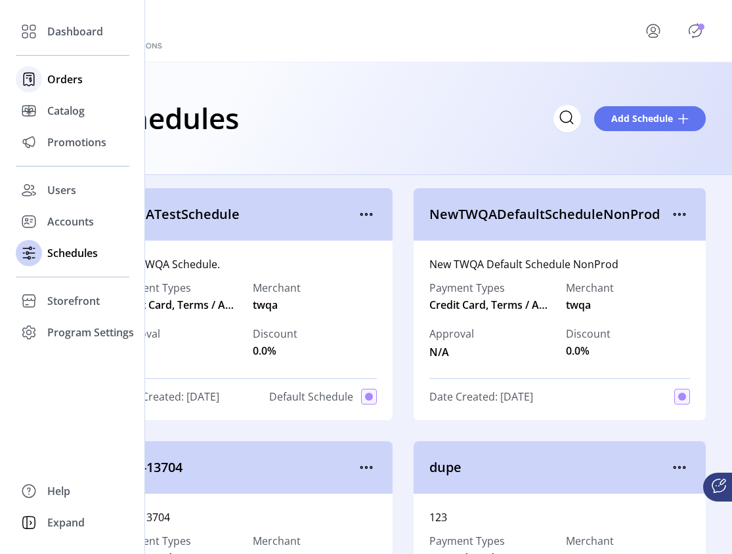
click at [60, 78] on span "Orders" at bounding box center [64, 80] width 35 height 16
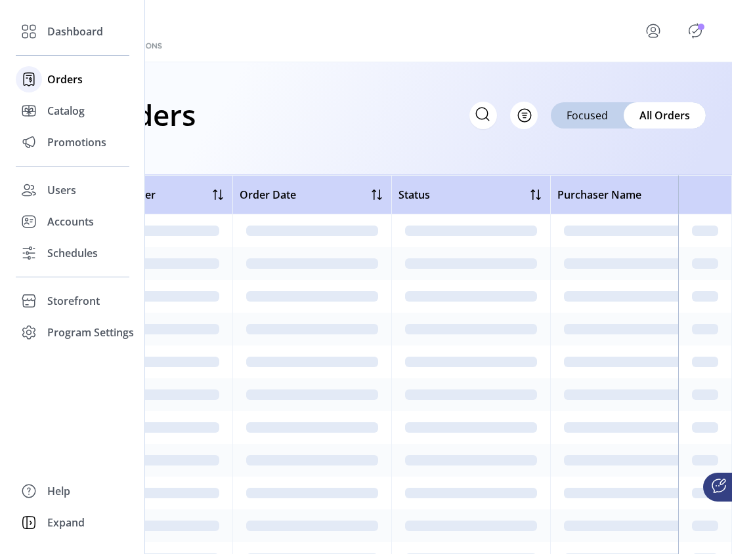
click at [56, 85] on span "Orders" at bounding box center [64, 80] width 35 height 16
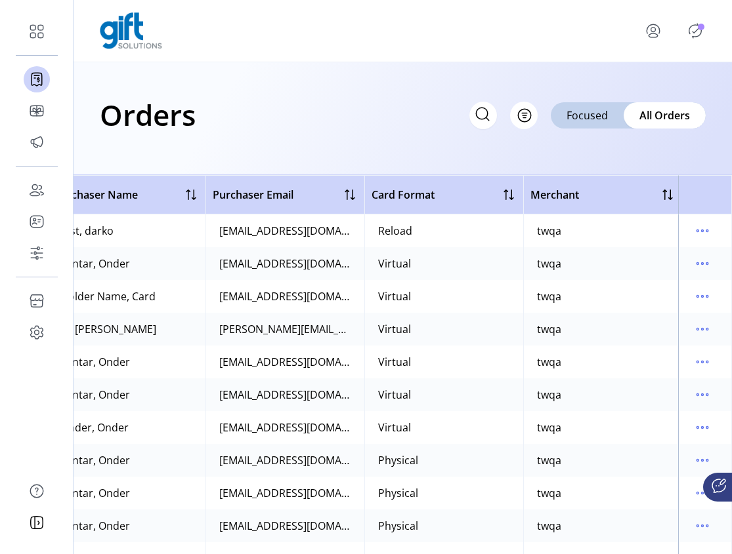
scroll to position [0, 514]
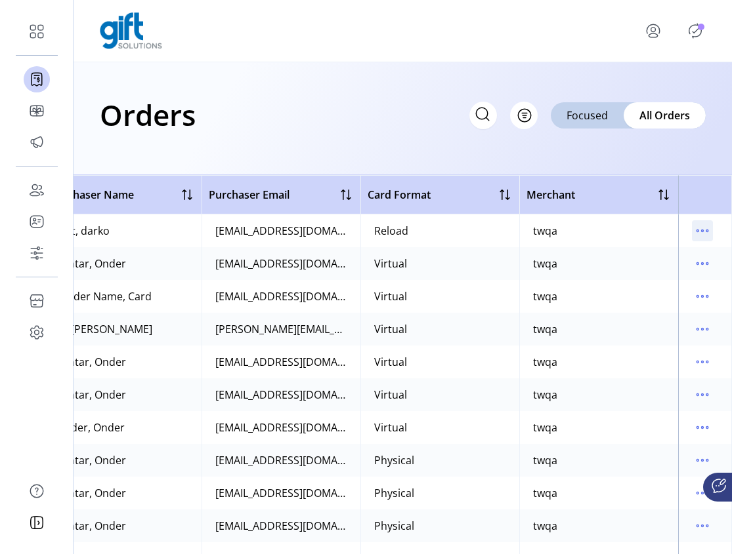
click at [692, 227] on icon "menu" at bounding box center [702, 230] width 21 height 21
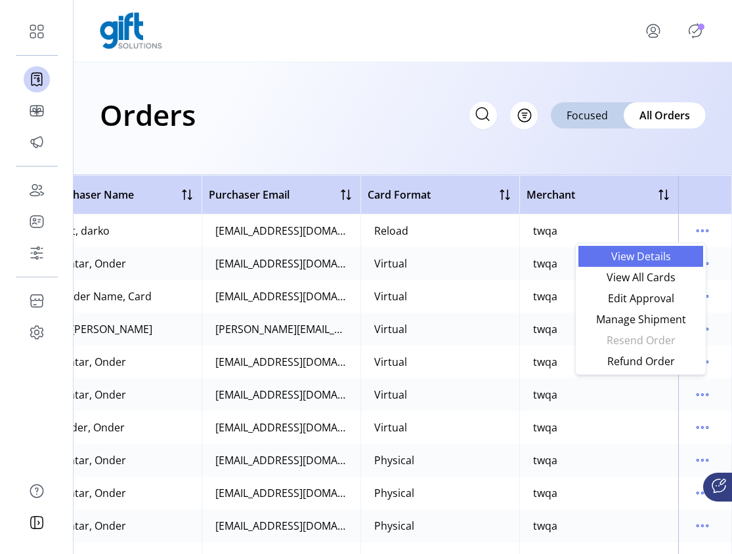
click at [668, 256] on span "View Details" at bounding box center [640, 256] width 109 height 10
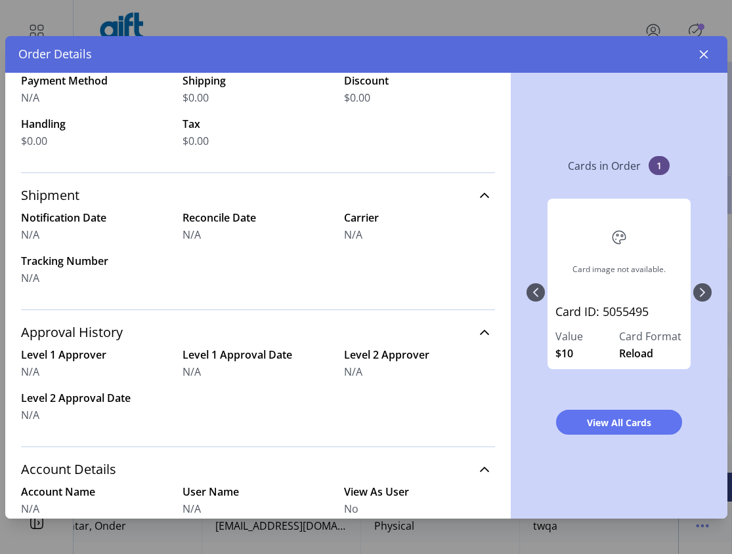
scroll to position [478, 0]
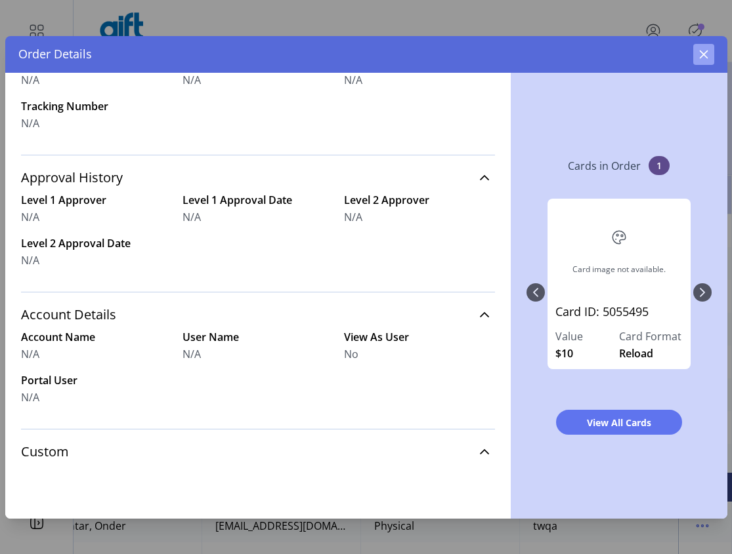
click at [703, 54] on icon "button" at bounding box center [703, 54] width 9 height 9
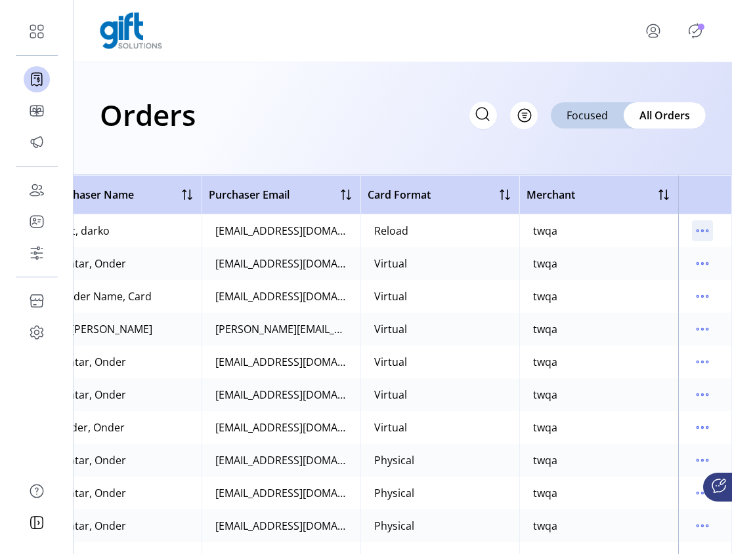
click at [696, 228] on icon "menu" at bounding box center [702, 230] width 21 height 21
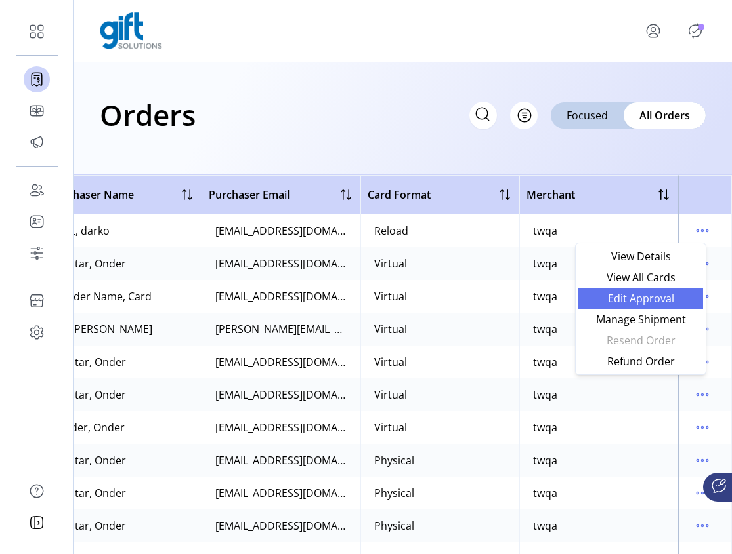
click at [652, 294] on span "Edit Approval" at bounding box center [640, 298] width 109 height 10
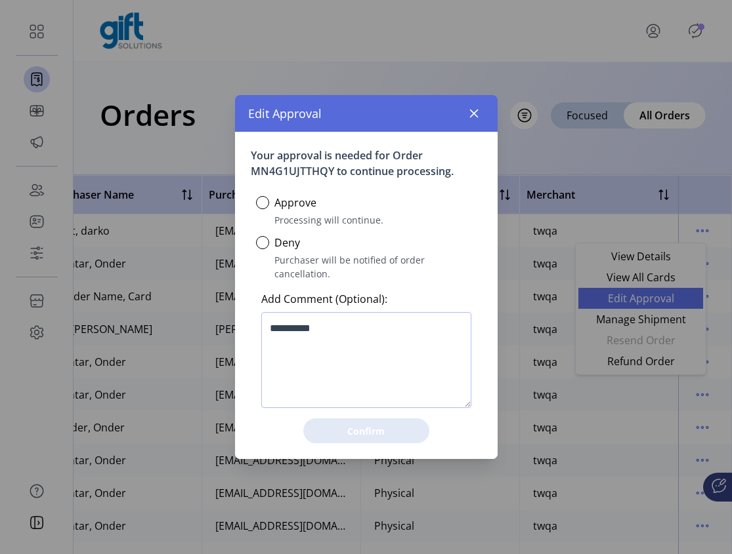
scroll to position [8, 5]
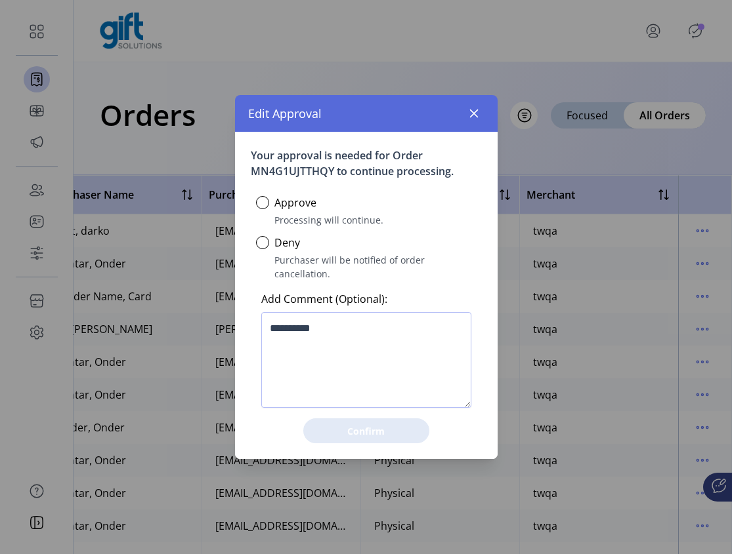
click at [270, 208] on div "Approve" at bounding box center [286, 203] width 60 height 16
click at [257, 207] on div at bounding box center [262, 202] width 13 height 13
click at [473, 118] on icon "button" at bounding box center [473, 114] width 9 height 9
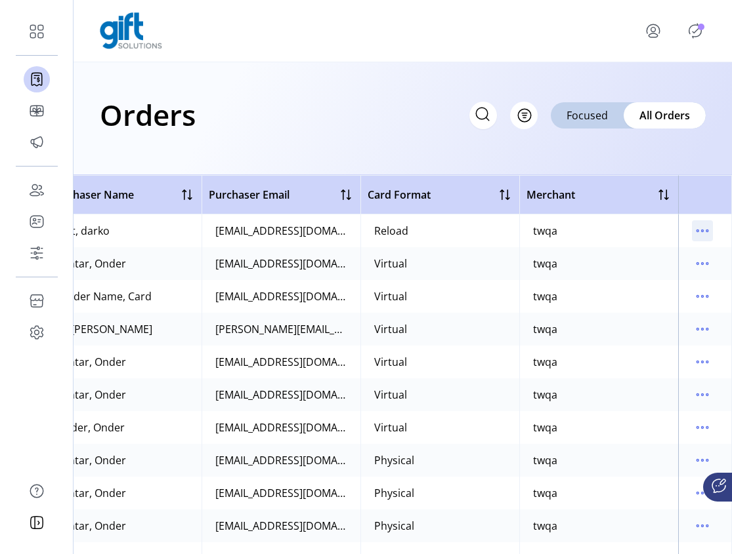
click at [696, 232] on icon "menu" at bounding box center [697, 231] width 2 height 2
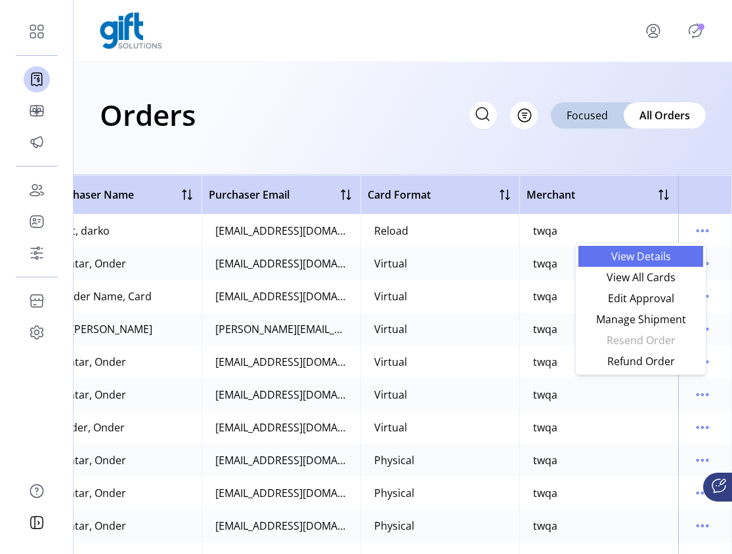
click at [653, 261] on span "View Details" at bounding box center [640, 256] width 109 height 10
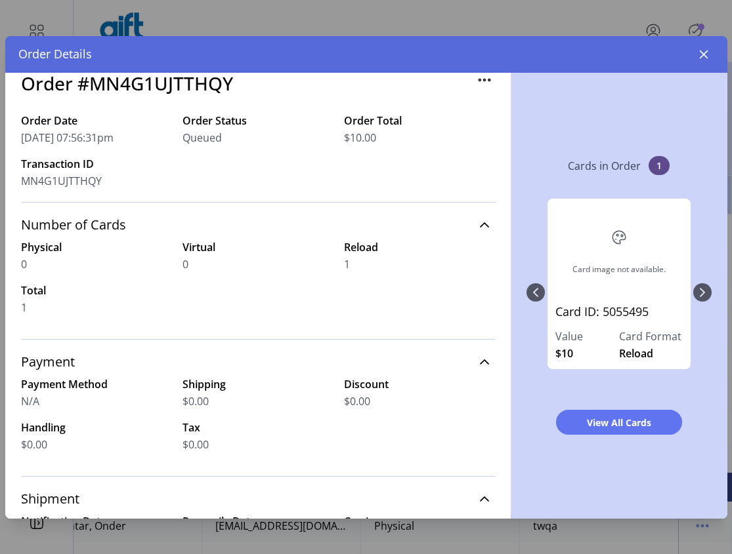
scroll to position [30, 0]
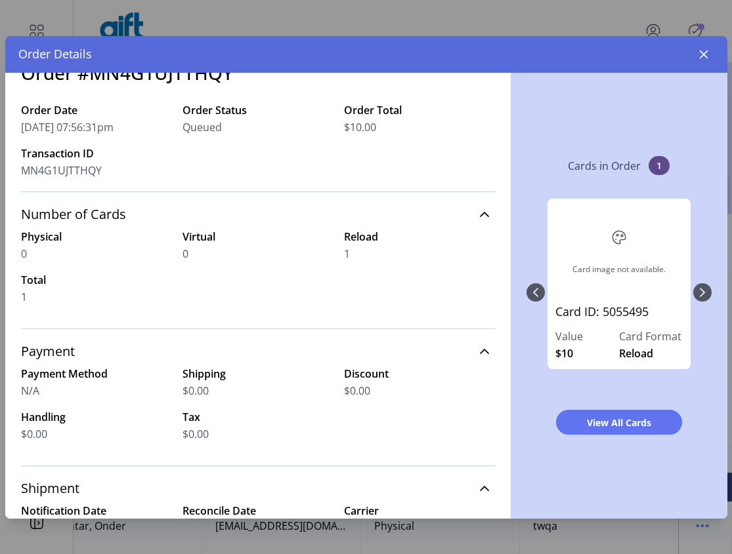
click at [706, 294] on div "Card image not available. Card ID: 5055495 Value $10 Card Format Reload" at bounding box center [618, 293] width 185 height 214
click at [538, 298] on div "Card image not available. Card ID: 5055495 Value $10 Card Format Reload" at bounding box center [618, 293] width 185 height 214
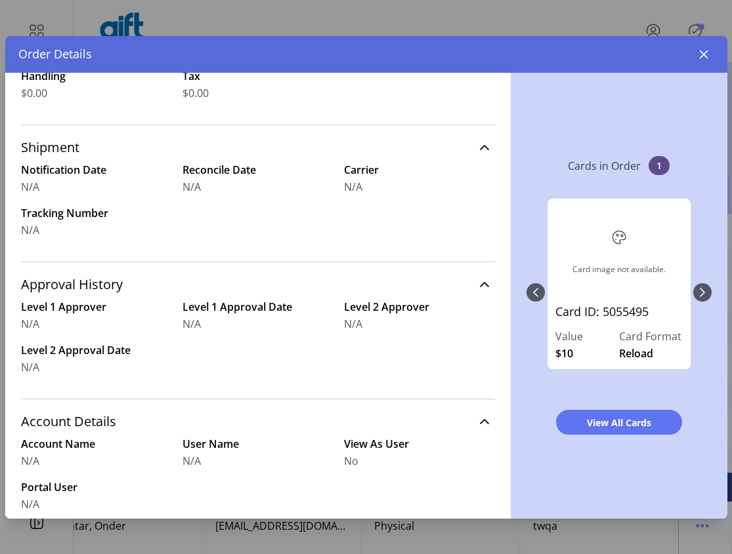
scroll to position [478, 0]
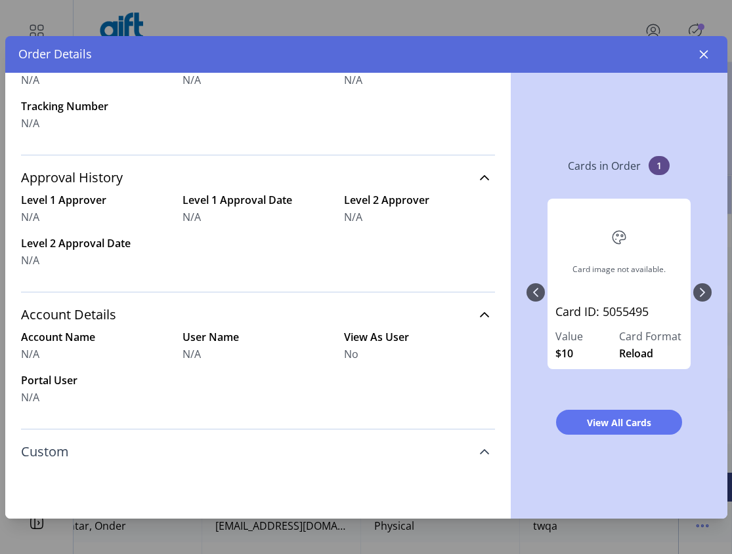
click at [479, 455] on icon at bounding box center [484, 452] width 10 height 10
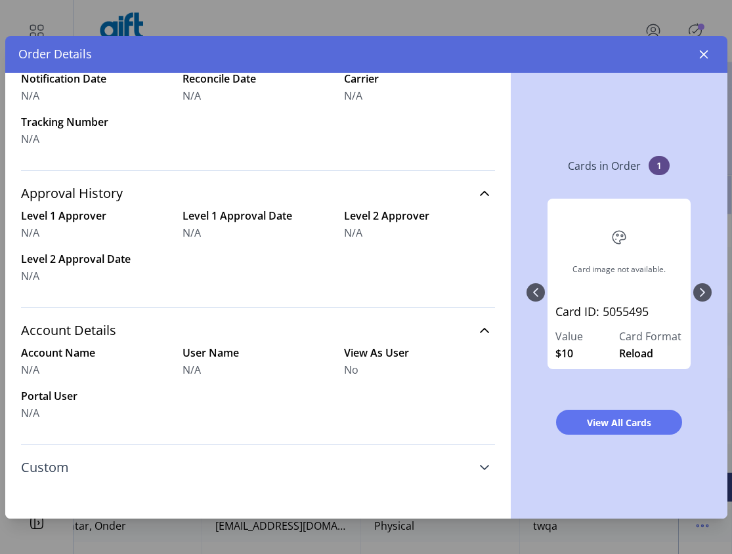
scroll to position [0, 0]
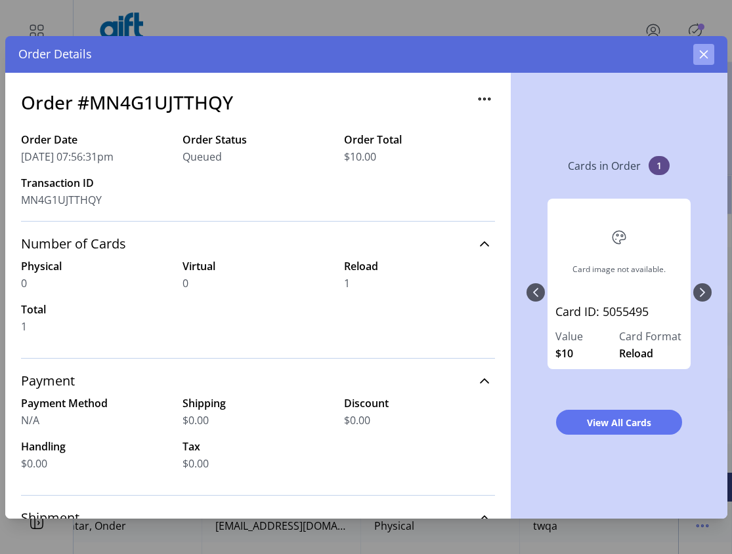
click at [704, 52] on icon "button" at bounding box center [703, 54] width 10 height 10
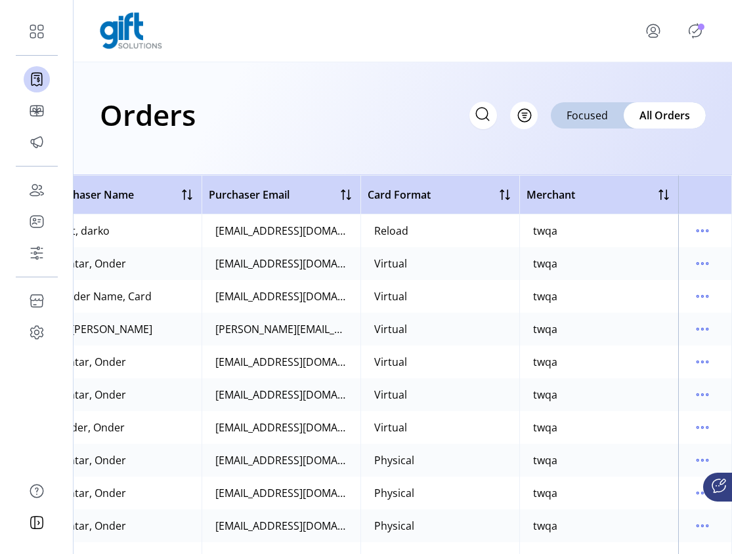
click at [695, 30] on icon "Publisher Panel" at bounding box center [695, 31] width 6 height 5
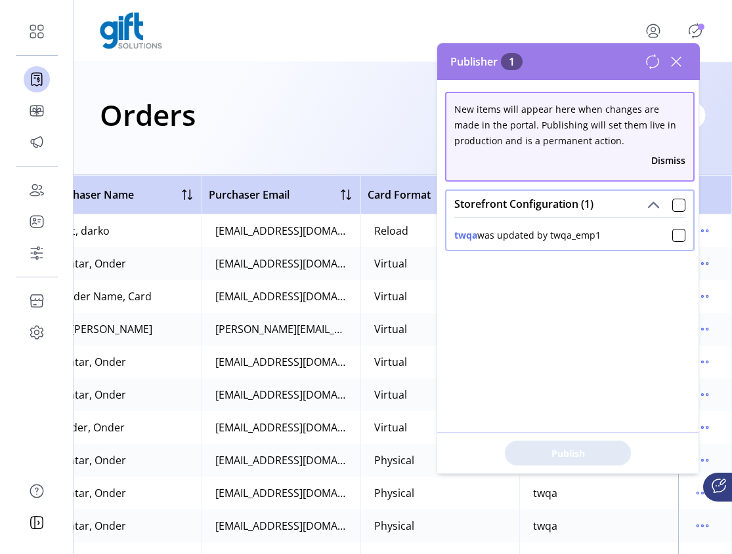
click at [678, 64] on icon at bounding box center [675, 61] width 21 height 21
